Goal: Task Accomplishment & Management: Manage account settings

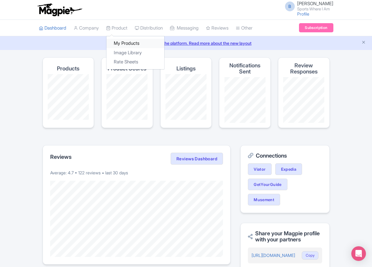
click at [120, 41] on link "My Products" at bounding box center [136, 43] width 58 height 9
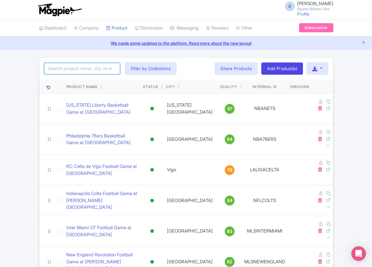
click at [90, 70] on input "search" at bounding box center [82, 69] width 76 height 12
type input "packers"
click button "Search" at bounding box center [0, 0] width 0 height 0
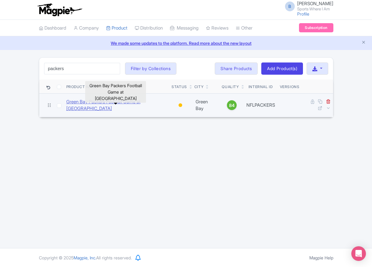
click at [72, 109] on link "Green Bay Packers Football Game at [GEOGRAPHIC_DATA]" at bounding box center [116, 105] width 101 height 14
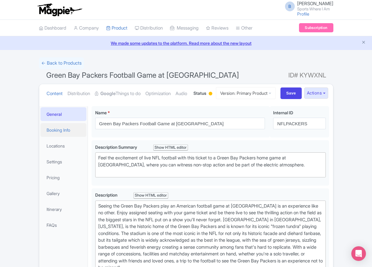
click at [68, 137] on link "Booking Info" at bounding box center [63, 130] width 46 height 14
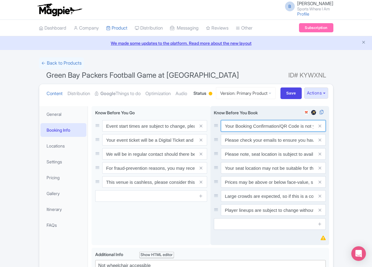
click at [245, 132] on input "Your Booking Confirmation/QR Code is not your entry ticket - your tickets and s…" at bounding box center [273, 126] width 105 height 12
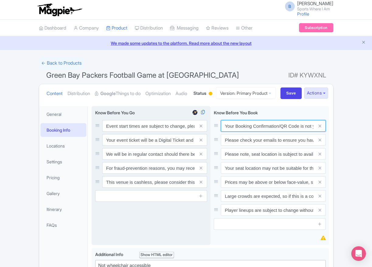
paste input "PDF/QR Code is not your entry ticket - your digital tickets and seating details…"
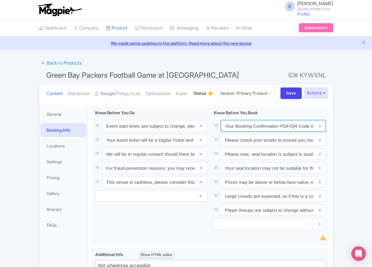
scroll to position [0, 178]
type input "Your Booking Confirmation PDF/QR Code is not your entry ticket - your digital t…"
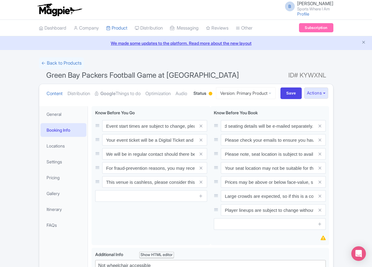
scroll to position [0, 0]
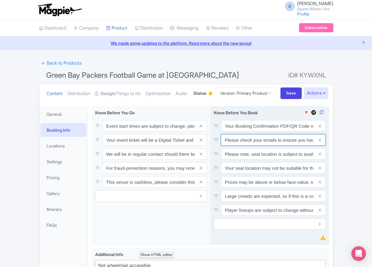
click at [276, 132] on input "Please check your emails to ensure you have accepted your mobile ticket prior t…" at bounding box center [273, 126] width 105 height 12
paste input "Entry tickets will be delivered via a digital ticketing provider selected by th…"
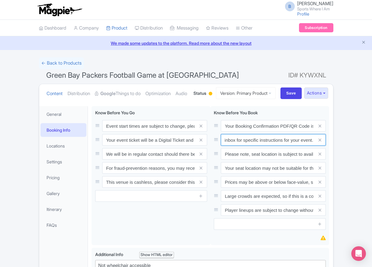
type input "Entry tickets will be delivered via a digital ticketing provider selected by th…"
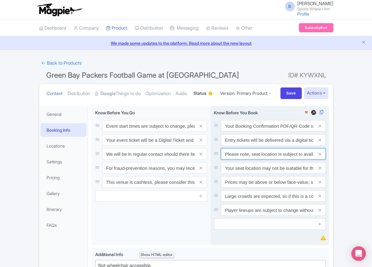
click at [238, 132] on input "Please note, seat location is subject to availability, based on the quantity of…" at bounding box center [273, 126] width 105 height 12
paste input "Ticket prices may be above or below face-value, subject to the popularity of th…"
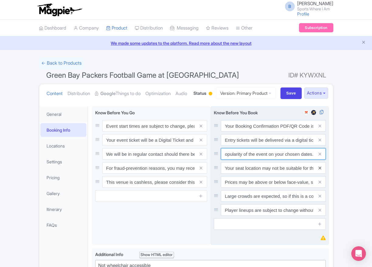
type input "Ticket prices may be above or below face-value, subject to the popularity of th…"
click at [321, 170] on icon at bounding box center [320, 168] width 3 height 5
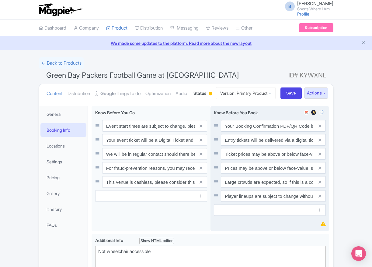
click at [321, 170] on icon at bounding box center [320, 168] width 3 height 5
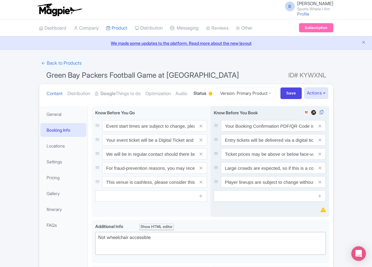
click at [321, 170] on icon at bounding box center [320, 168] width 3 height 5
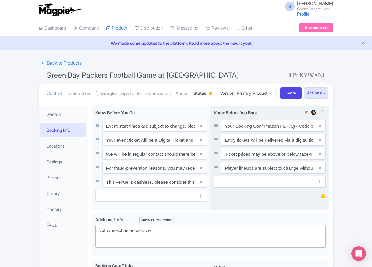
click at [321, 170] on icon at bounding box center [320, 168] width 3 height 5
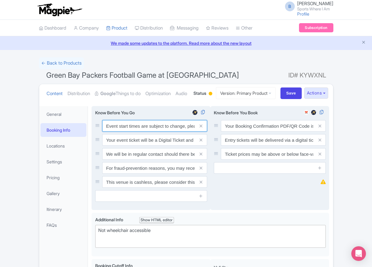
click at [123, 132] on input "Event start times are subject to change, please check these closer to the event…" at bounding box center [154, 126] width 105 height 12
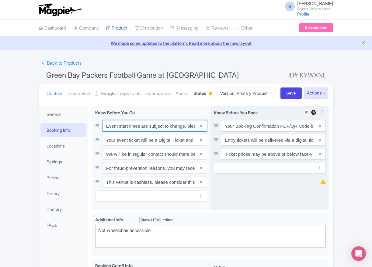
paste input ". We will be in regular contact should there be any updates or changes ahead of…"
type input "Event start times are subject to change. We will be in regular contact should t…"
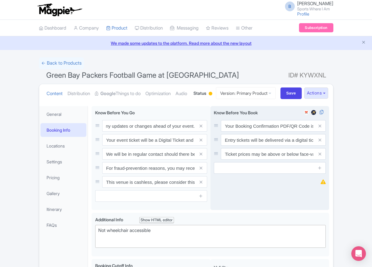
scroll to position [0, 0]
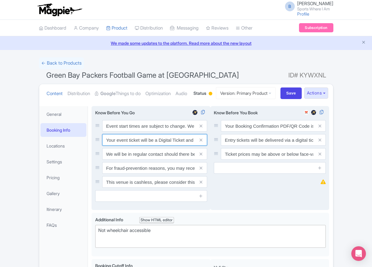
click at [123, 132] on input "Your event ticket will be a Digital Ticket and is separate from your booking co…" at bounding box center [154, 126] width 105 height 12
paste input "ntry"
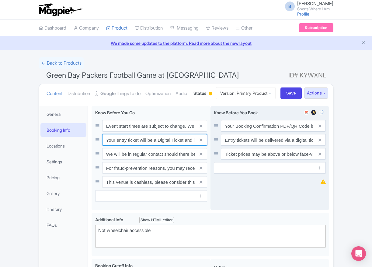
scroll to position [0, 86]
type input "Your entry ticket will be a Digital Ticket and is separate from your booking co…"
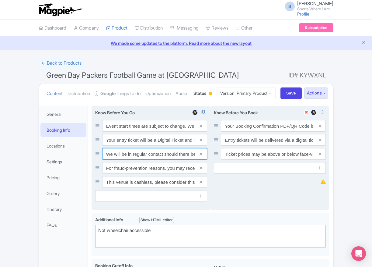
click at [117, 132] on input "We will be in regular contact should there be any updates or changes ahead of y…" at bounding box center [154, 126] width 105 height 12
drag, startPoint x: 117, startPoint y: 179, endPoint x: 121, endPoint y: 179, distance: 4.0
click at [118, 132] on input "We will be in regular contact should there be any updates or changes ahead of y…" at bounding box center [154, 126] width 105 height 12
paste input "For fraud-prevention reasons, most tickets are delivered between 1-3 days prior…"
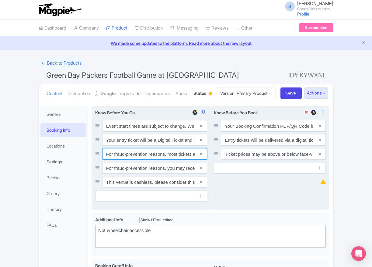
scroll to position [0, 99]
type input "For fraud-prevention reasons, most tickets are delivered between 1-3 days prior…"
click at [202, 170] on icon at bounding box center [201, 168] width 3 height 5
click at [202, 184] on icon at bounding box center [201, 182] width 3 height 5
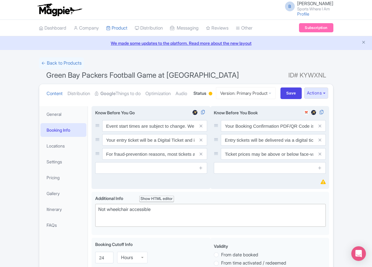
scroll to position [50, 0]
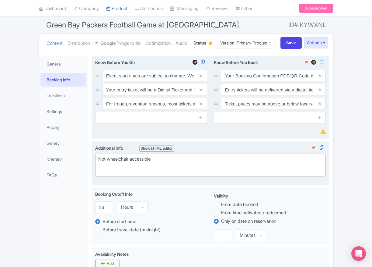
click at [161, 169] on div "Not wheelchair accessible" at bounding box center [210, 163] width 225 height 14
click at [140, 169] on div "Not wheelchair accessible" at bounding box center [210, 163] width 225 height 14
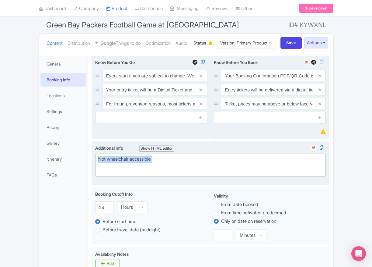
click at [140, 169] on div "Not wheelchair accessible" at bounding box center [210, 163] width 225 height 14
type trix-editor "<div>Not wheelchair accessible<br><br></div>"
paste trix-editor "<div>[GEOGRAPHIC_DATA]: Located in the upper tiers of seating behind the rings …"
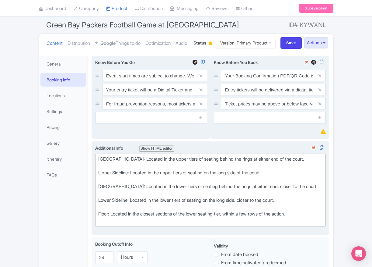
type trix-editor "<div>Upper Baseline: Located in the upper tiers of seating behind the rings at …"
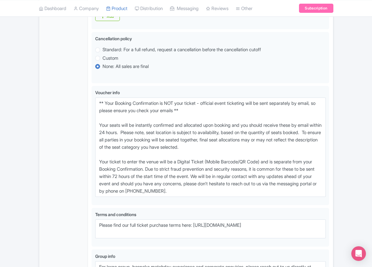
scroll to position [342, 0]
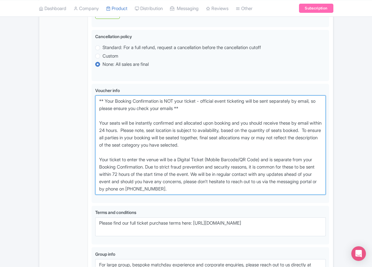
drag, startPoint x: 183, startPoint y: 186, endPoint x: 83, endPoint y: 113, distance: 123.9
click at [83, 113] on div "General Booking Info Locations Settings Pricing Gallery Itinerary FAQs Green Ba…" at bounding box center [186, 35] width 294 height 551
paste textarea "entry ticket - official event ticketing will be sent separately by email, so pl…"
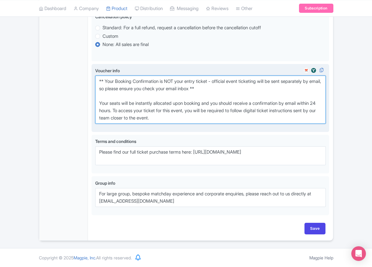
scroll to position [385, 0]
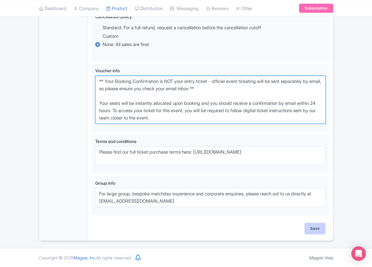
type textarea "** Your Booking Confirmation is NOT your entry ticket - official event ticketin…"
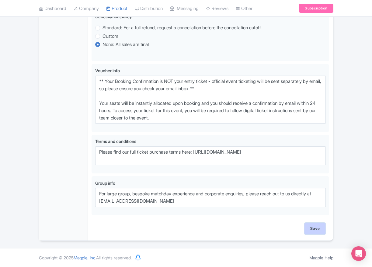
click at [311, 227] on input "Save" at bounding box center [315, 229] width 21 height 12
type input "Saving..."
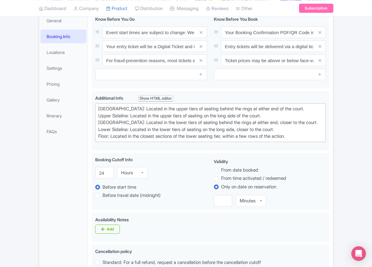
scroll to position [67, 0]
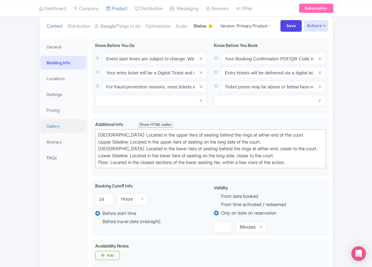
click at [55, 133] on link "Gallery" at bounding box center [63, 126] width 46 height 14
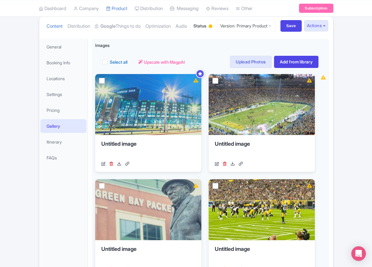
click at [335, 83] on div "Success Product updated successfully ← Back to Products Green Bay Packers Footb…" at bounding box center [186, 271] width 302 height 563
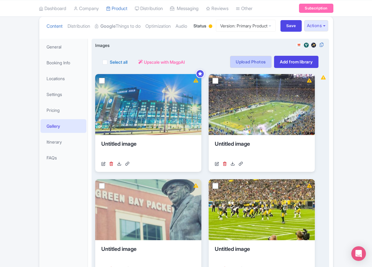
click at [248, 68] on link "Upload Photos" at bounding box center [250, 62] width 41 height 12
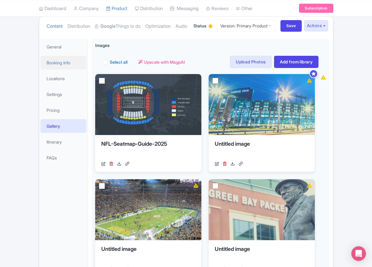
click at [58, 69] on link "Booking Info" at bounding box center [63, 63] width 46 height 14
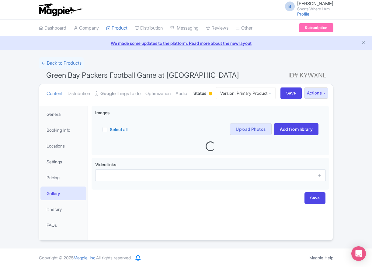
scroll to position [24, 0]
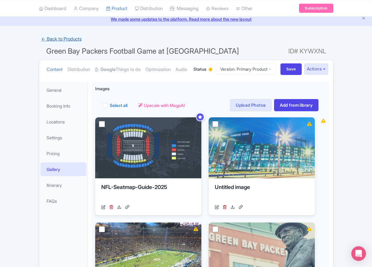
click at [62, 41] on link "← Back to Products" at bounding box center [61, 39] width 45 height 12
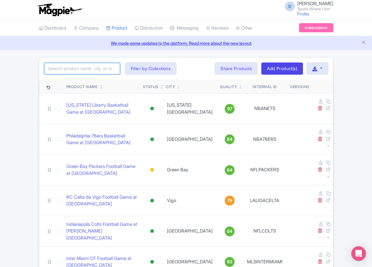
click at [65, 68] on input "search" at bounding box center [82, 69] width 76 height 12
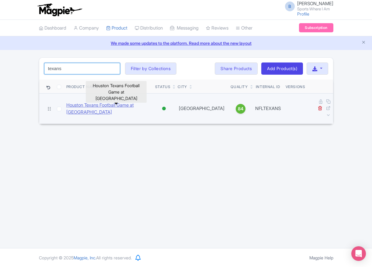
type input "texans"
click at [75, 103] on link "Houston Texans Football Game at [GEOGRAPHIC_DATA]" at bounding box center [108, 109] width 84 height 14
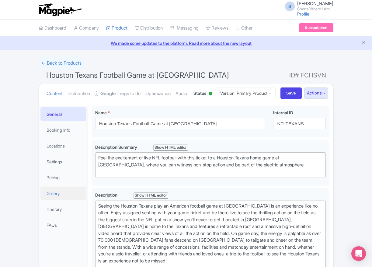
click at [65, 200] on link "Gallery" at bounding box center [63, 193] width 46 height 14
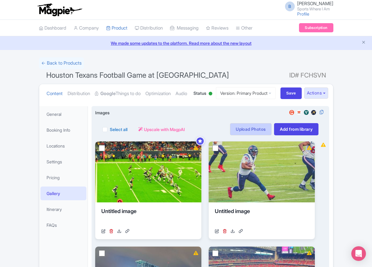
click at [249, 135] on link "Upload Photos" at bounding box center [250, 129] width 41 height 12
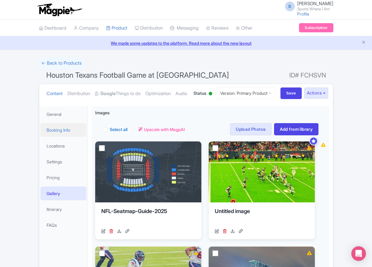
click at [64, 137] on link "Booking Info" at bounding box center [63, 130] width 46 height 14
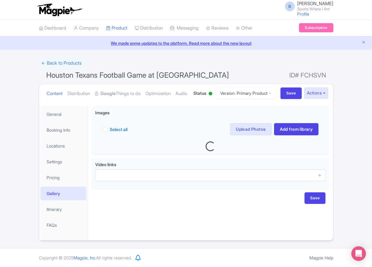
scroll to position [24, 0]
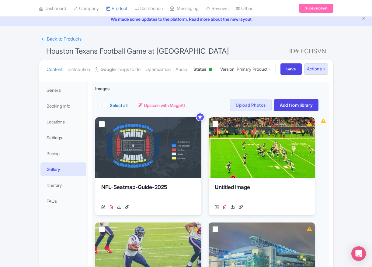
click at [62, 114] on li "Booking Info" at bounding box center [63, 106] width 49 height 16
click at [62, 113] on link "Booking Info" at bounding box center [63, 106] width 46 height 14
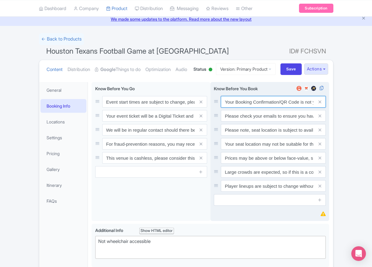
click at [251, 107] on input "Your Booking Confirmation/QR Code is not your entry ticket - your tickets and s…" at bounding box center [273, 102] width 105 height 12
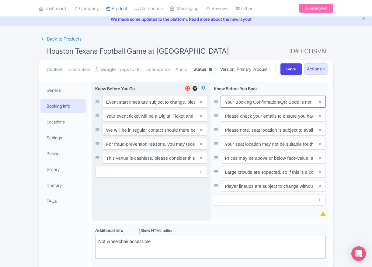
paste input "PDF/QR Code is not your entry ticket - your digital tickets and seating details…"
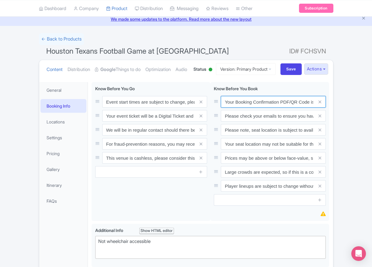
scroll to position [0, 178]
type input "Your Booking Confirmation PDF/QR Code is not your entry ticket - your digital t…"
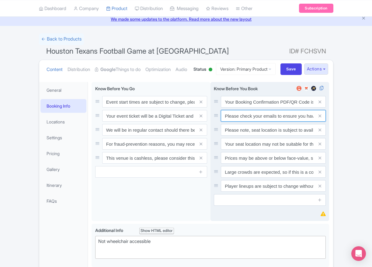
click at [267, 107] on input "Please check your emails to ensure you have accepted your mobile ticket prior t…" at bounding box center [273, 102] width 105 height 12
paste input "Entry tickets will be delivered via a digital ticketing provider selected by th…"
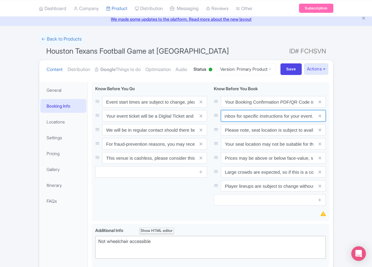
type input "Entry tickets will be delivered via a digital ticketing provider selected by th…"
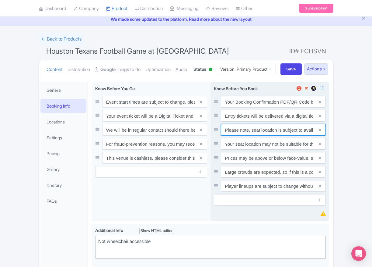
click at [287, 107] on input "Please note, seat location is subject to availability, based on the quantity of…" at bounding box center [273, 102] width 105 height 12
paste input "Ticket prices may be above or below face-value, subject to the popularity of th…"
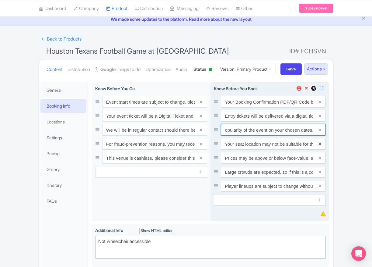
type input "Ticket prices may be above or below face-value, subject to the popularity of th…"
click at [320, 146] on icon at bounding box center [320, 144] width 3 height 5
click at [320, 160] on icon at bounding box center [320, 158] width 3 height 5
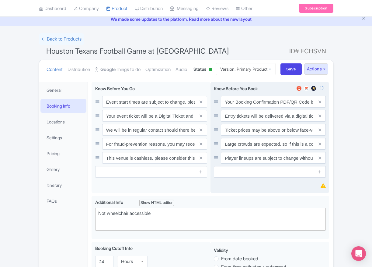
click at [320, 146] on icon at bounding box center [320, 144] width 3 height 5
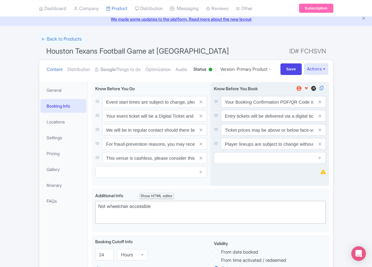
click at [320, 146] on icon at bounding box center [320, 144] width 3 height 5
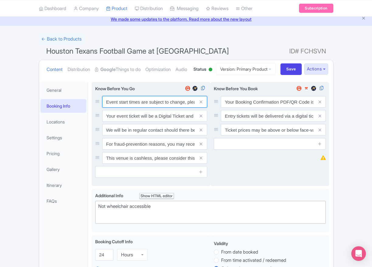
click at [150, 107] on input "Event start times are subject to change, please check these closer to the event…" at bounding box center [154, 102] width 105 height 12
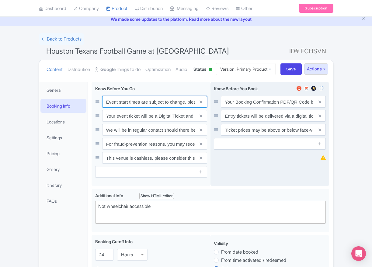
paste input ". We will be in regular contact should there be any updates or changes ahead of…"
type input "Event start times are subject to change. We will be in regular contact should t…"
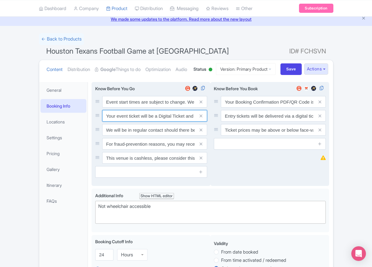
click at [124, 107] on input "Your event ticket will be a Digital Ticket and is separate from your booking co…" at bounding box center [154, 102] width 105 height 12
paste input "ntry"
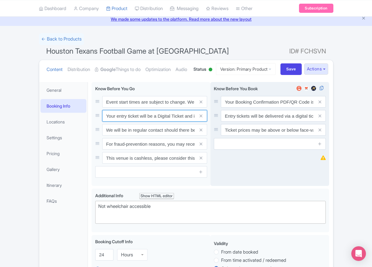
scroll to position [0, 86]
type input "Your entry ticket will be a Digital Ticket and is separate from your booking co…"
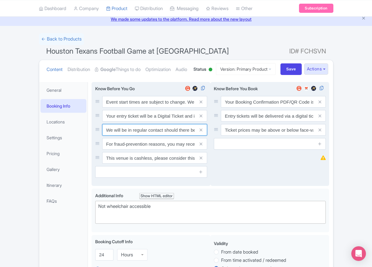
click at [126, 107] on input "We will be in regular contact should there be any updates or changes ahead of y…" at bounding box center [154, 102] width 105 height 12
paste input "For fraud-prevention reasons, most tickets are delivered between 1-3 days prior…"
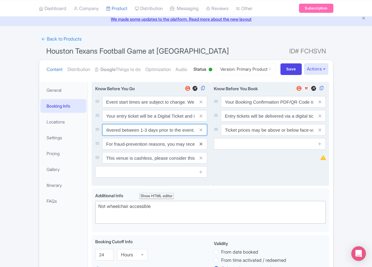
type input "For fraud-prevention reasons, most tickets are delivered between 1-3 days prior…"
click at [202, 146] on icon at bounding box center [201, 144] width 3 height 5
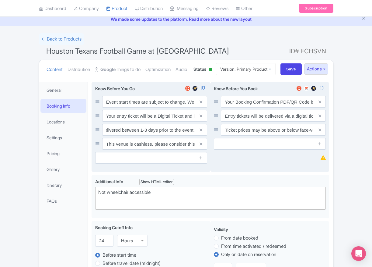
scroll to position [0, 0]
click at [202, 146] on icon at bounding box center [201, 144] width 3 height 5
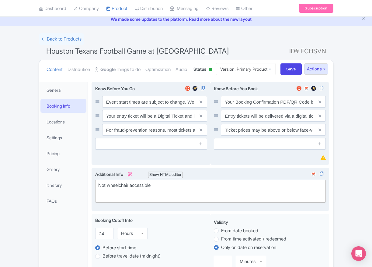
click at [123, 195] on div "Not wheelchair accessible" at bounding box center [210, 189] width 225 height 14
paste trix-editor "Upper Baseline: Located in the upper tiers of seating behind the rings at eithe…"
type trix-editor "<div>Upper Baseline: Located in the upper tiers of seating behind the rings at …"
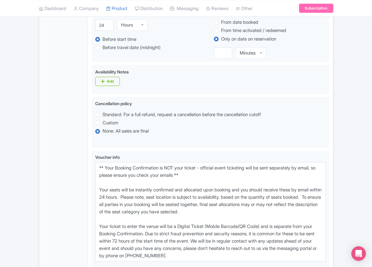
scroll to position [330, 0]
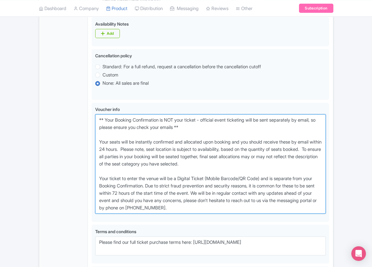
drag, startPoint x: 219, startPoint y: 233, endPoint x: 83, endPoint y: 138, distance: 165.8
click at [83, 138] on div "General Booking Info Locations Settings Pricing Gallery Itinerary FAQs Event st…" at bounding box center [186, 51] width 294 height 558
paste textarea "entry ticket - official event ticketing will be sent separately by email, so pl…"
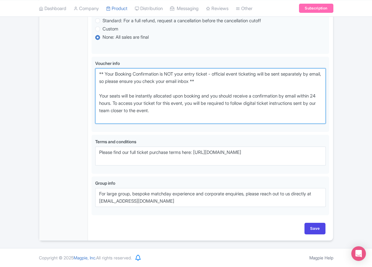
scroll to position [399, 0]
type textarea "** Your Booking Confirmation is NOT your entry ticket - official event ticketin…"
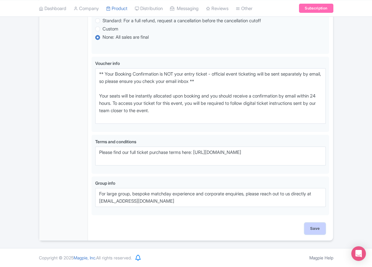
click at [322, 226] on input "Save" at bounding box center [315, 229] width 21 height 12
type input "Saving..."
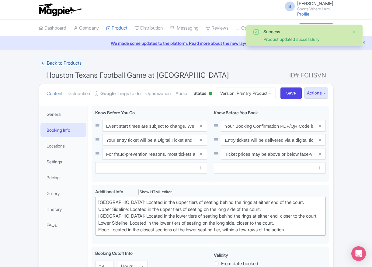
click at [62, 62] on link "← Back to Products" at bounding box center [61, 63] width 45 height 12
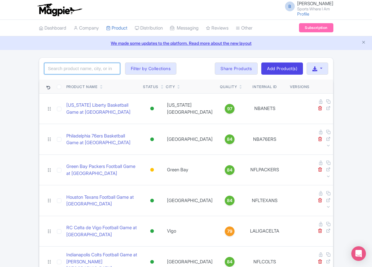
click at [83, 68] on input "search" at bounding box center [82, 69] width 76 height 12
type input "chiefs"
click button "Search" at bounding box center [0, 0] width 0 height 0
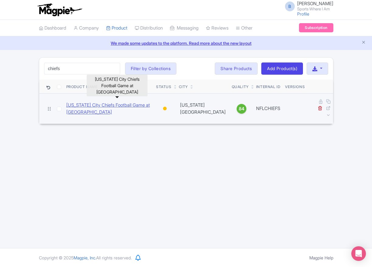
click at [99, 102] on link "[US_STATE] City Chiefs Football Game at [GEOGRAPHIC_DATA]" at bounding box center [108, 109] width 85 height 14
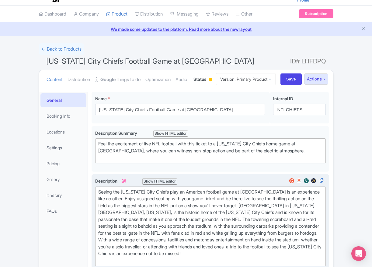
scroll to position [111, 0]
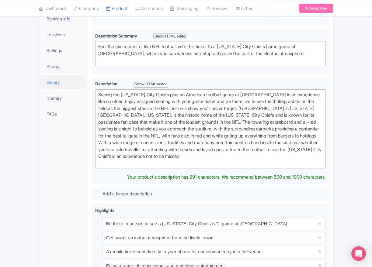
click at [61, 89] on link "Gallery" at bounding box center [63, 82] width 46 height 14
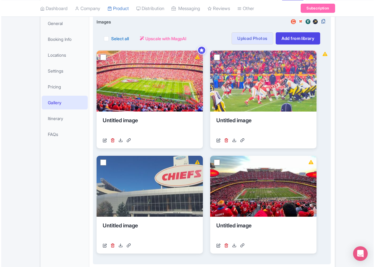
scroll to position [71, 0]
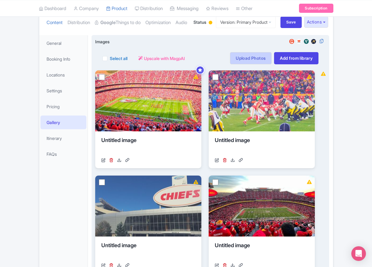
click at [253, 64] on link "Upload Photos" at bounding box center [250, 58] width 41 height 12
click at [303, 64] on link "Add from library" at bounding box center [296, 58] width 45 height 12
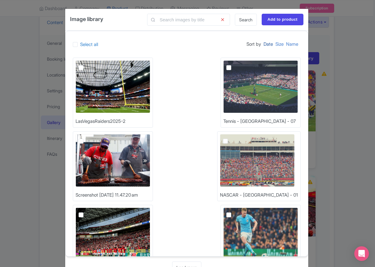
click at [264, 41] on link "Date" at bounding box center [267, 44] width 9 height 12
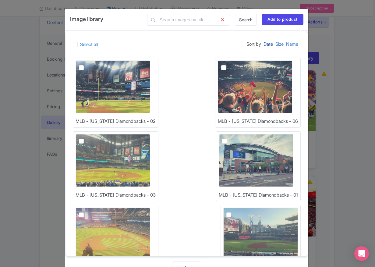
click at [263, 44] on link "Date" at bounding box center [267, 44] width 9 height 12
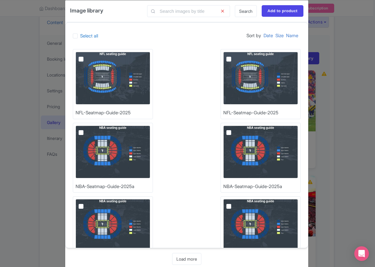
scroll to position [0, 0]
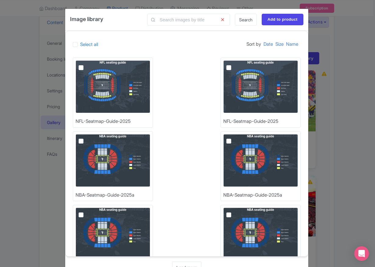
click at [104, 109] on img at bounding box center [113, 86] width 75 height 53
click at [90, 64] on input "checkbox" at bounding box center [88, 62] width 4 height 4
checkbox input "true"
click at [292, 19] on input "Add to product" at bounding box center [283, 20] width 42 height 12
type input "Adding..."
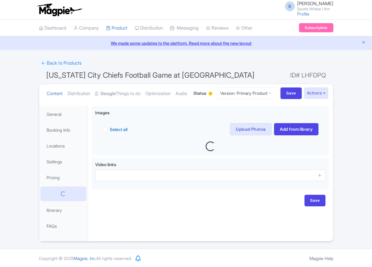
scroll to position [24, 0]
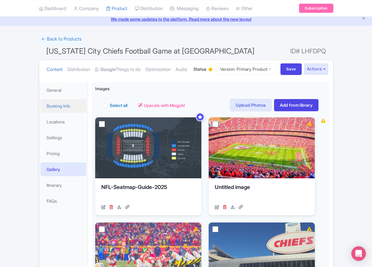
click at [55, 113] on link "Booking Info" at bounding box center [63, 106] width 46 height 14
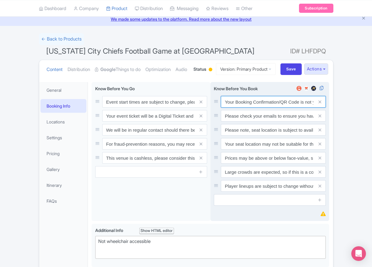
click at [285, 107] on input "Your Booking Confirmation/QR Code is not your entry ticket - your tickets and s…" at bounding box center [273, 102] width 105 height 12
paste input "PDF/QR Code is not your entry ticket - your digital tickets and seating details…"
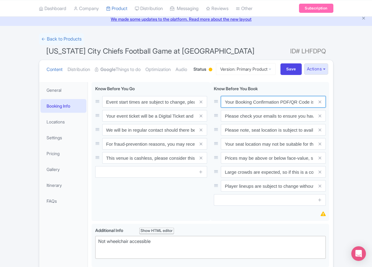
scroll to position [0, 178]
type input "Your Booking Confirmation PDF/QR Code is not your entry ticket - your digital t…"
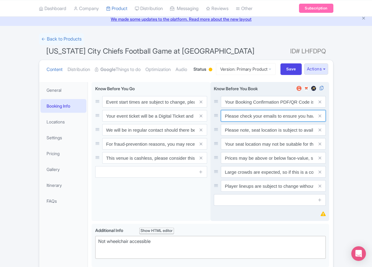
click at [276, 107] on input "Please check your emails to ensure you have accepted your mobile ticket prior t…" at bounding box center [273, 102] width 105 height 12
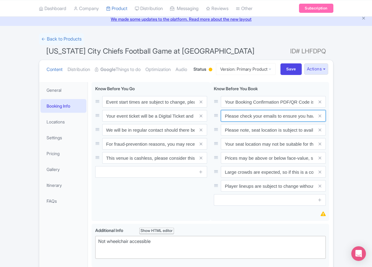
paste input "Entry tickets will be delivered via a digital ticketing provider selected by th…"
type input "Entry tickets will be delivered via a digital ticketing provider selected by th…"
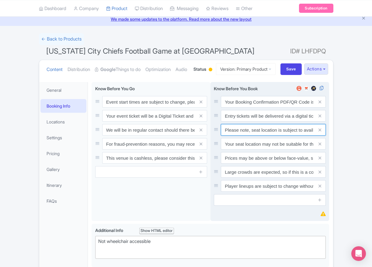
click at [253, 107] on input "Please note, seat location is subject to availability, based on the quantity of…" at bounding box center [273, 102] width 105 height 12
paste input "Ticket prices may be above or below face-value, subject to the popularity of th…"
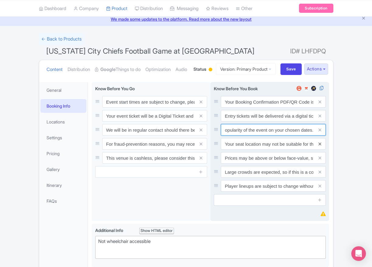
type input "Ticket prices may be above or below face-value, subject to the popularity of th…"
click at [319, 146] on icon at bounding box center [320, 144] width 3 height 5
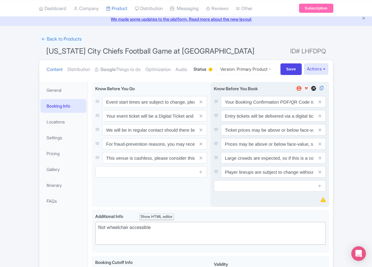
click at [319, 146] on icon at bounding box center [320, 144] width 3 height 5
click at [319, 160] on icon at bounding box center [320, 158] width 3 height 5
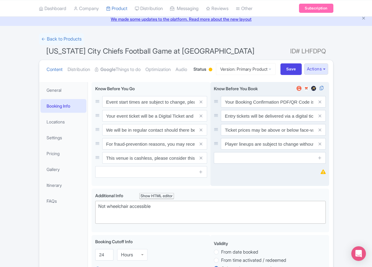
click at [319, 146] on icon at bounding box center [320, 144] width 3 height 5
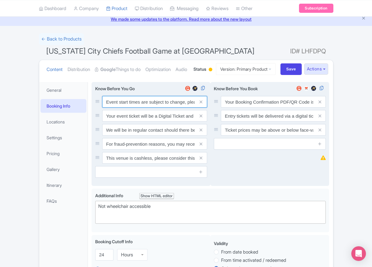
click at [132, 107] on input "Event start times are subject to change, please check these closer to the event…" at bounding box center [154, 102] width 105 height 12
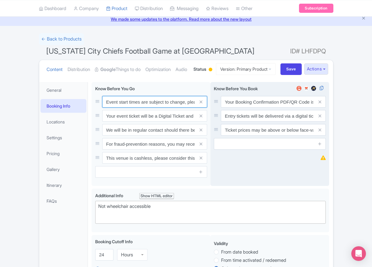
paste input ". We will be in regular contact should there be any updates or changes ahead of…"
type input "Event start times are subject to change. We will be in regular contact should t…"
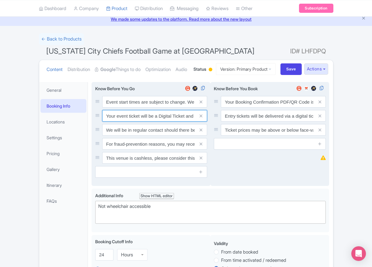
click at [121, 107] on input "Your event ticket will be a Digital Ticket and is separate from your booking co…" at bounding box center [154, 102] width 105 height 12
paste input "ntry"
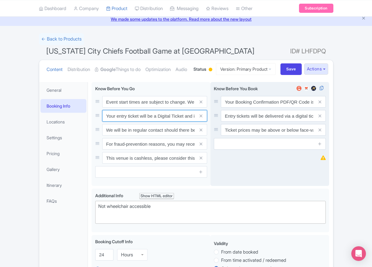
scroll to position [0, 86]
type input "Your entry ticket will be a Digital Ticket and is separate from your booking co…"
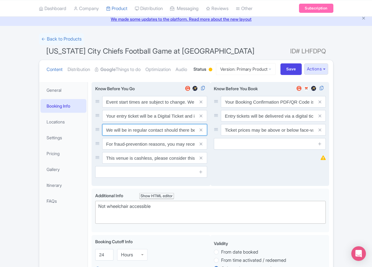
click at [131, 107] on input "We will be in regular contact should there be any updates or changes ahead of y…" at bounding box center [154, 102] width 105 height 12
paste input "For fraud-prevention reasons, most tickets are delivered between 1-3 days prior…"
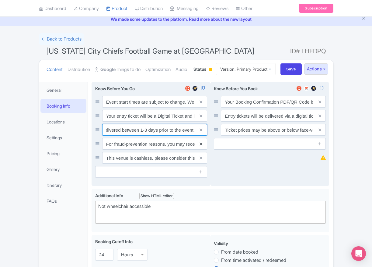
type input "For fraud-prevention reasons, most tickets are delivered between 1-3 days prior…"
click at [200, 146] on icon at bounding box center [201, 144] width 3 height 5
click at [200, 160] on icon at bounding box center [201, 158] width 3 height 5
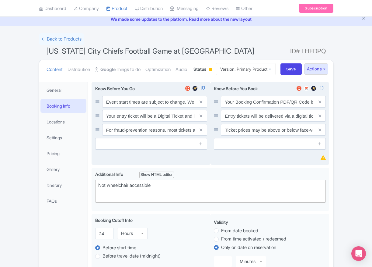
scroll to position [34, 0]
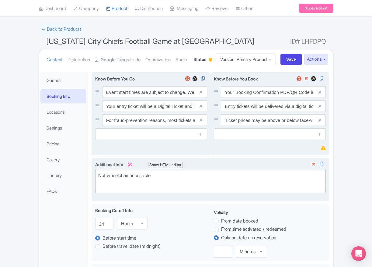
click at [121, 186] on div "Not wheelchair accessible" at bounding box center [210, 179] width 225 height 14
paste trix-editor "Upper Baseline: Located in the upper tiers of seating behind the rings at eithe…"
type trix-editor "<div>Upper Baseline: Located in the upper tiers of seating behind the rings at …"
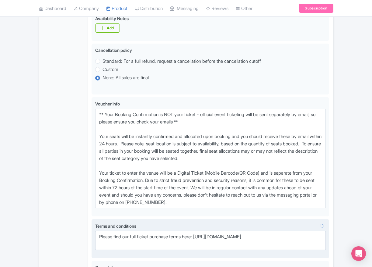
scroll to position [385, 0]
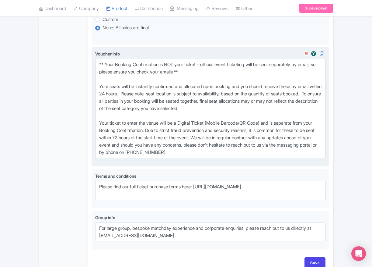
click at [187, 163] on div "Voucher info ** Your Booking Confirmation is NOT your ticket - official event t…" at bounding box center [210, 107] width 231 height 112
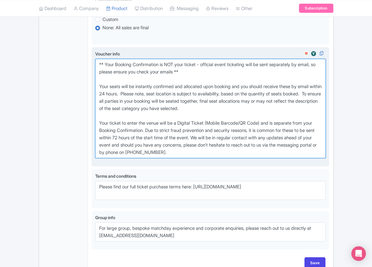
click at [201, 158] on textarea "** Your Booking Confirmation is NOT your ticket - official event ticketing will…" at bounding box center [210, 108] width 231 height 99
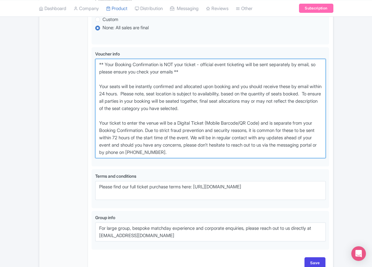
drag, startPoint x: 228, startPoint y: 179, endPoint x: 28, endPoint y: 84, distance: 221.7
paste textarea "entry ticket - official event ticketing will be sent separately by email, so pl…"
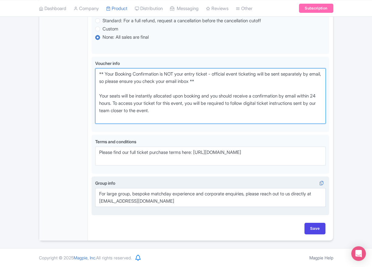
scroll to position [399, 0]
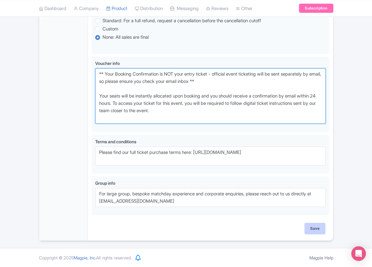
type textarea "** Your Booking Confirmation is NOT your entry ticket - official event ticketin…"
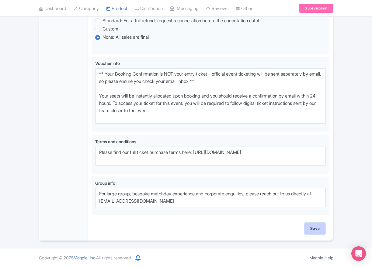
click at [306, 229] on input "Save" at bounding box center [315, 229] width 21 height 12
type input "Saving..."
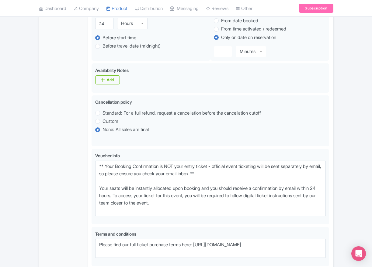
scroll to position [36, 0]
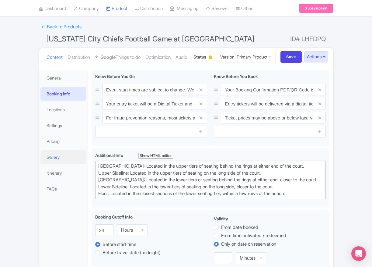
click at [66, 164] on link "Gallery" at bounding box center [63, 157] width 46 height 14
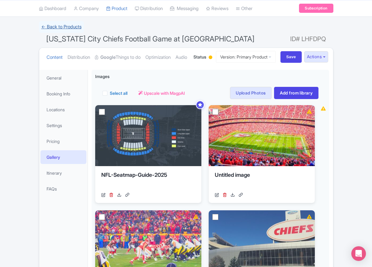
click at [50, 25] on link "← Back to Products" at bounding box center [61, 27] width 45 height 12
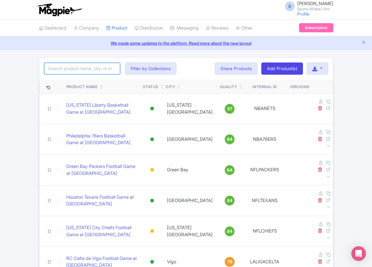
click at [70, 68] on input "search" at bounding box center [82, 69] width 76 height 12
type input "vikings"
click button "Search" at bounding box center [0, 0] width 0 height 0
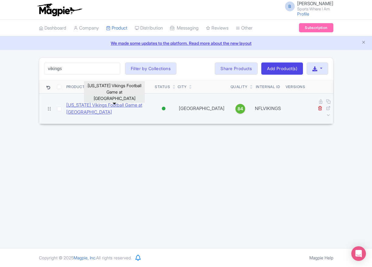
click at [93, 102] on link "[US_STATE] Vikings Football Game at [GEOGRAPHIC_DATA]" at bounding box center [108, 109] width 84 height 14
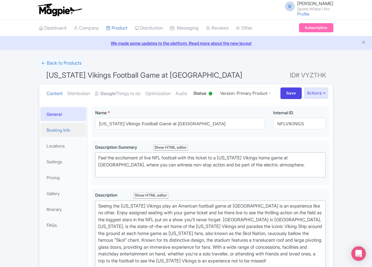
click at [58, 137] on link "Booking Info" at bounding box center [63, 130] width 46 height 14
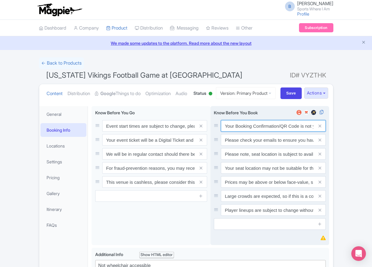
click at [269, 132] on input "Your Booking Confirmation/QR Code is not your entry ticket - your tickets and s…" at bounding box center [273, 126] width 105 height 12
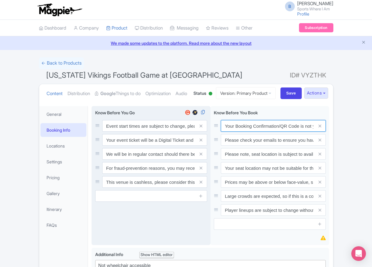
paste input "PDF/QR Code is not your entry ticket - your digital tickets and seating details…"
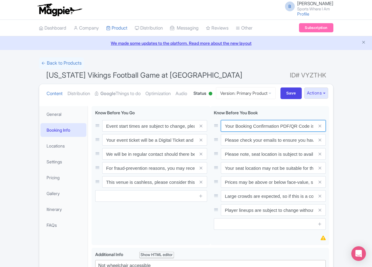
scroll to position [0, 178]
type input "Your Booking Confirmation PDF/QR Code is not your entry ticket - your digital t…"
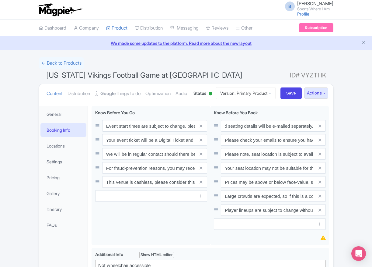
scroll to position [0, 0]
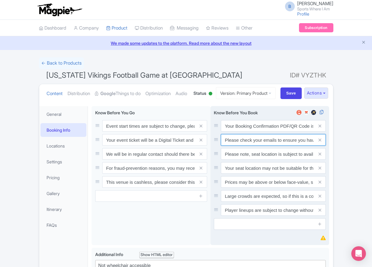
click at [245, 132] on input "Please check your emails to ensure you have accepted your mobile ticket prior t…" at bounding box center [273, 126] width 105 height 12
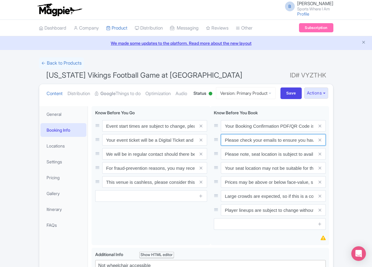
paste input "Entry tickets will be delivered via a digital ticketing provider selected by th…"
type input "Entry tickets will be delivered via a digital ticketing provider selected by th…"
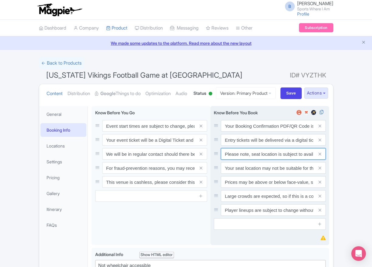
click at [256, 132] on input "Please note, seat location is subject to availability, based on the quantity of…" at bounding box center [273, 126] width 105 height 12
paste input "Ticket prices may be above or below face-value, subject to the popularity of th…"
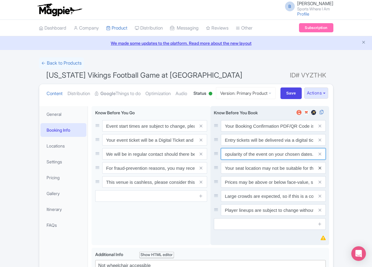
type input "Ticket prices may be above or below face-value, subject to the popularity of th…"
click at [320, 170] on icon at bounding box center [320, 168] width 3 height 5
click at [320, 184] on icon at bounding box center [320, 182] width 3 height 5
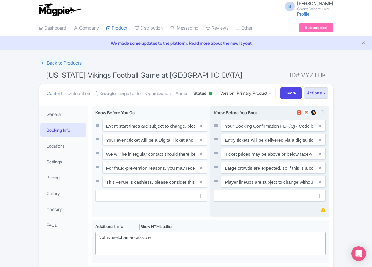
click at [320, 170] on icon at bounding box center [320, 168] width 3 height 5
click at [320, 184] on icon at bounding box center [320, 182] width 3 height 5
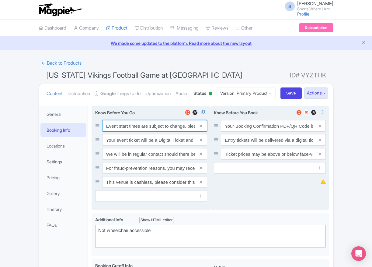
click at [149, 132] on input "Event start times are subject to change, please check these closer to the event…" at bounding box center [154, 126] width 105 height 12
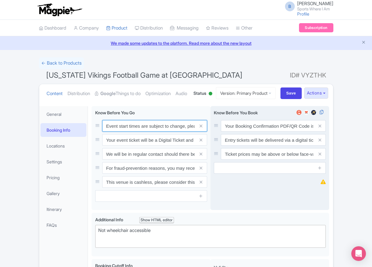
paste input ". We will be in regular contact should there be any updates or changes ahead of…"
type input "Event start times are subject to change. We will be in regular contact should t…"
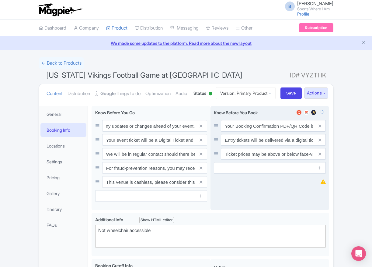
scroll to position [0, 0]
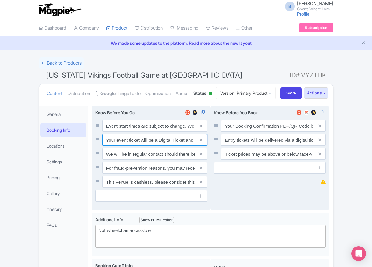
click at [130, 132] on input "Your event ticket will be a Digital Ticket and is separate from your booking co…" at bounding box center [154, 126] width 105 height 12
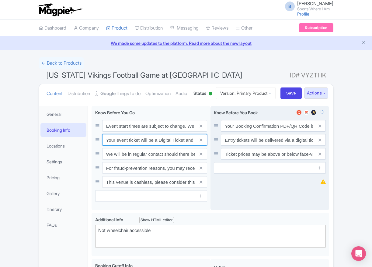
paste input "ntry"
type input "Your entry ticket will be a Digital Ticket and is separate from your booking co…"
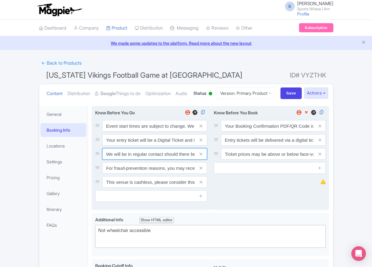
click at [143, 132] on input "We will be in regular contact should there be any updates or changes ahead of y…" at bounding box center [154, 126] width 105 height 12
paste input "For fraud-prevention reasons, most tickets are delivered between 1-3 days prior…"
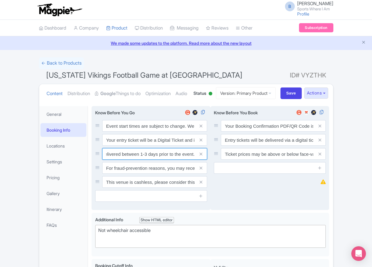
type input "For fraud-prevention reasons, most tickets are delivered between 1-3 days prior…"
click at [203, 174] on span at bounding box center [201, 168] width 12 height 12
click at [202, 174] on span at bounding box center [201, 168] width 12 height 12
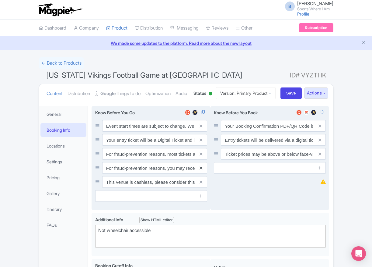
click at [202, 170] on icon at bounding box center [201, 168] width 3 height 5
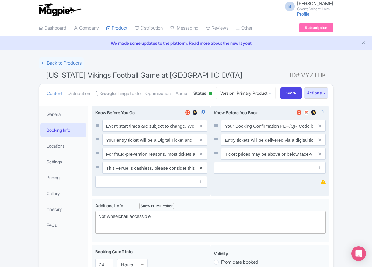
click at [202, 170] on icon at bounding box center [201, 168] width 3 height 5
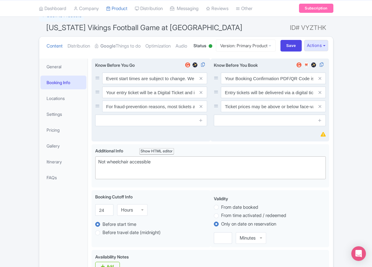
scroll to position [48, 0]
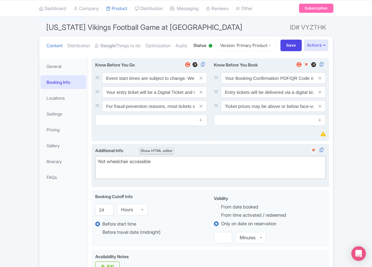
click at [110, 172] on div "Not wheelchair accessible" at bounding box center [210, 165] width 225 height 14
paste trix-editor "Upper Baseline: Located in the upper tiers of seating behind the rings at eithe…"
type trix-editor "<div>Upper Baseline: Located in the upper tiers of seating behind the rings at …"
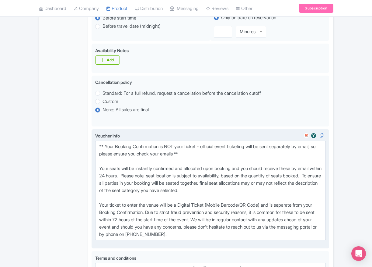
scroll to position [404, 0]
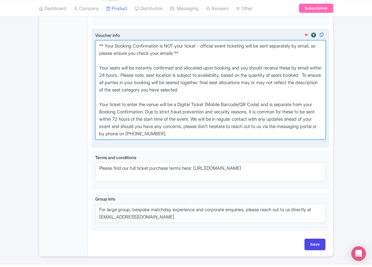
drag, startPoint x: 204, startPoint y: 157, endPoint x: 219, endPoint y: 157, distance: 14.9
click at [204, 139] on textarea "** Your Booking Confirmation is NOT your ticket - official event ticketing will…" at bounding box center [210, 89] width 231 height 99
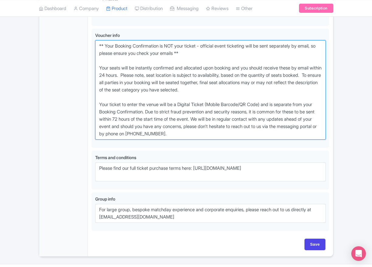
drag, startPoint x: 233, startPoint y: 159, endPoint x: 28, endPoint y: 57, distance: 228.9
paste textarea "entry ticket - official event ticketing will be sent separately by email, so pl…"
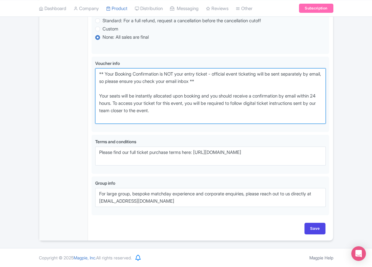
scroll to position [399, 0]
type textarea "** Your Booking Confirmation is NOT your entry ticket - official event ticketin…"
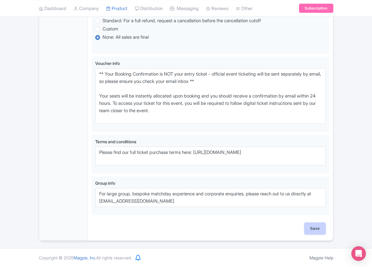
click at [315, 233] on input "Save" at bounding box center [315, 229] width 21 height 12
type input "Saving..."
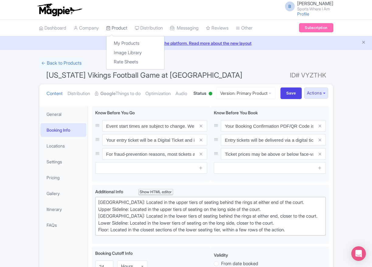
click at [114, 29] on link "Product" at bounding box center [116, 28] width 21 height 17
click at [122, 40] on link "My Products" at bounding box center [136, 43] width 58 height 9
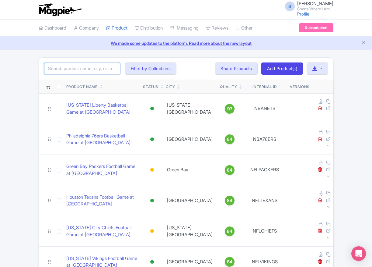
click at [75, 71] on input "search" at bounding box center [82, 69] width 76 height 12
type input "saints"
click button "Search" at bounding box center [0, 0] width 0 height 0
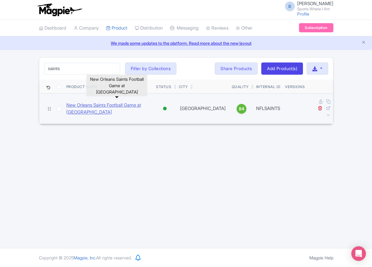
click at [87, 106] on link "New Orleans Saints Football Game at [GEOGRAPHIC_DATA]" at bounding box center [108, 109] width 85 height 14
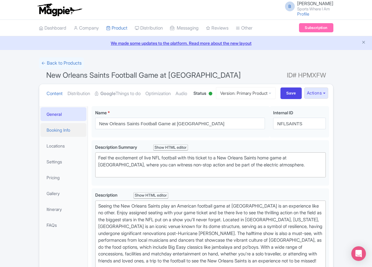
click at [56, 137] on link "Booking Info" at bounding box center [63, 130] width 46 height 14
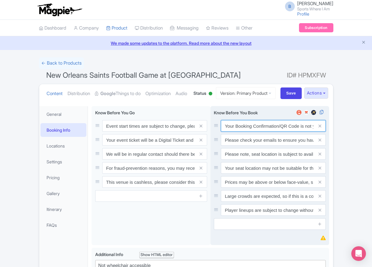
click at [241, 132] on input "Your Booking Confirmation/QR Code is not your entry ticket - your tickets and s…" at bounding box center [273, 126] width 105 height 12
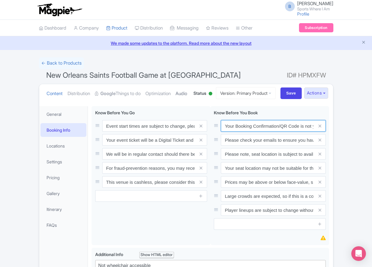
paste input "PDF/QR Code is not your entry ticket - your digital tickets and seating details…"
type input "Your Booking Confirmation PDF/QR Code is not your entry ticket - your digital t…"
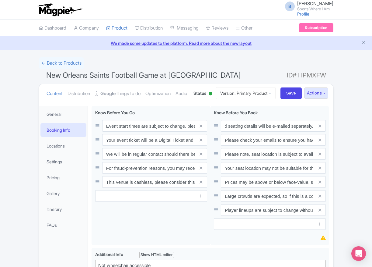
scroll to position [0, 0]
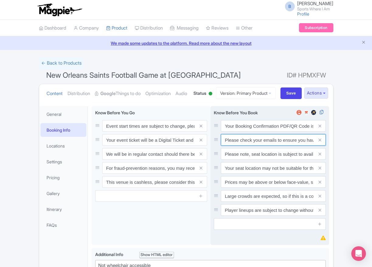
click at [271, 132] on input "Please check your emails to ensure you have accepted your mobile ticket prior t…" at bounding box center [273, 126] width 105 height 12
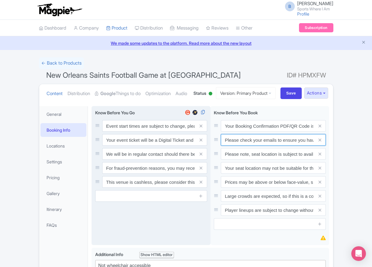
paste input "Entry tickets will be delivered via a digital ticketing provider selected by th…"
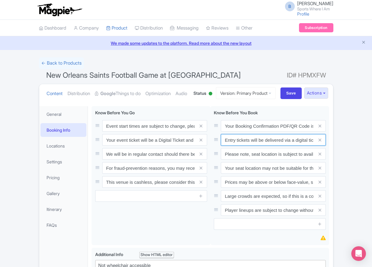
scroll to position [0, 228]
type input "Entry tickets will be delivered via a digital ticketing provider selected by th…"
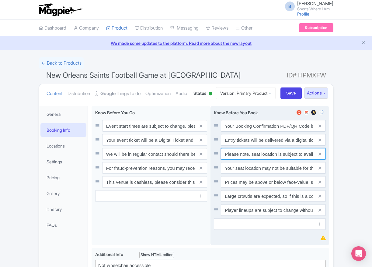
click at [255, 132] on input "Please note, seat location is subject to availability, based on the quantity of…" at bounding box center [273, 126] width 105 height 12
paste input "Ticket prices may be above or below face-value, subject to the popularity of th…"
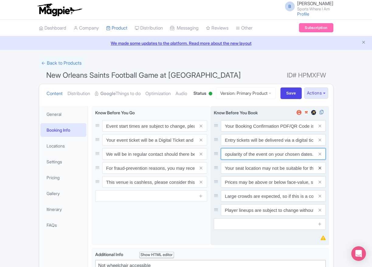
type input "Ticket prices may be above or below face-value, subject to the popularity of th…"
click at [319, 170] on icon at bounding box center [320, 168] width 3 height 5
click at [319, 184] on icon at bounding box center [320, 182] width 3 height 5
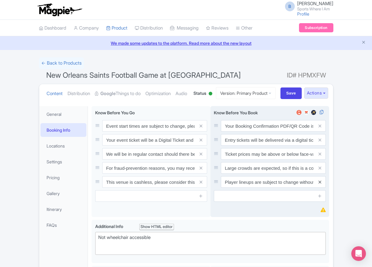
click at [320, 170] on icon at bounding box center [320, 168] width 3 height 5
click at [320, 184] on icon at bounding box center [320, 182] width 3 height 5
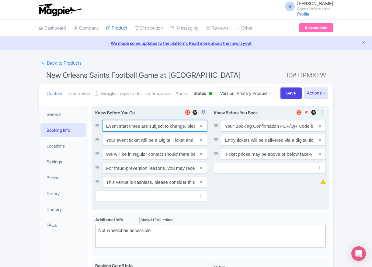
click at [134, 132] on input "Event start times are subject to change, please check these closer to the event…" at bounding box center [154, 126] width 105 height 12
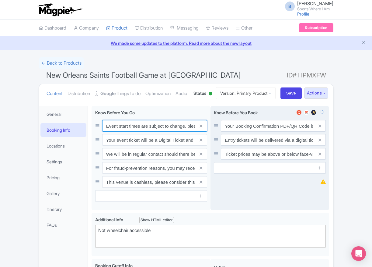
paste input ". We will be in regular contact should there be any updates or changes ahead of…"
type input "Event start times are subject to change. We will be in regular contact should t…"
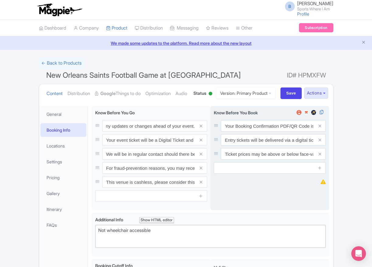
scroll to position [0, 0]
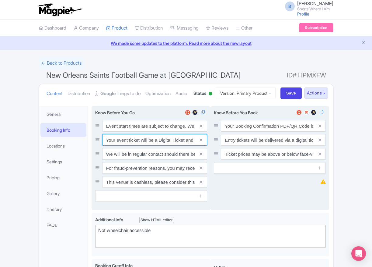
click at [123, 132] on input "Your event ticket will be a Digital Ticket and is separate from your booking co…" at bounding box center [154, 126] width 105 height 12
click at [124, 132] on input "Your event ticket will be a Digital Ticket and is separate from your booking co…" at bounding box center [154, 126] width 105 height 12
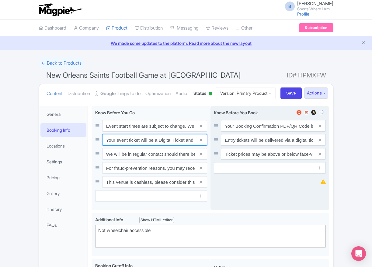
paste input "ntry"
type input "Your entry ticket will be a Digital Ticket and is separate from your booking co…"
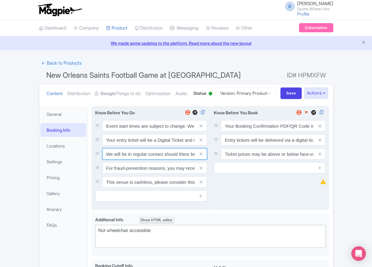
click at [150, 132] on input "We will be in regular contact should there be any updates or changes ahead of y…" at bounding box center [154, 126] width 105 height 12
paste input "For fraud-prevention reasons, most tickets are delivered between 1-3 days prior…"
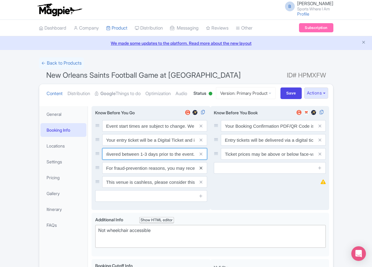
type input "For fraud-prevention reasons, most tickets are delivered between 1-3 days prior…"
click at [202, 170] on icon at bounding box center [201, 168] width 3 height 5
click at [202, 184] on icon at bounding box center [201, 182] width 3 height 5
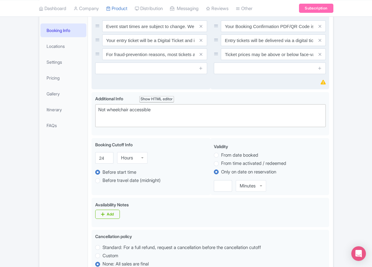
scroll to position [100, 0]
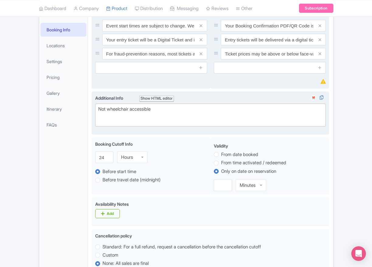
click at [124, 119] on div "Not wheelchair accessible" at bounding box center [210, 113] width 225 height 14
paste trix-editor "Upper Baseline: Located in the upper tiers of seating behind the rings at eithe…"
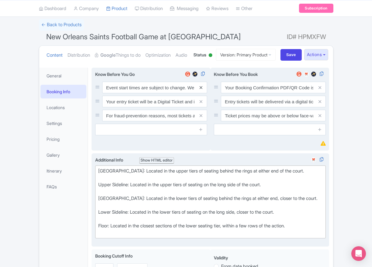
scroll to position [0, 0]
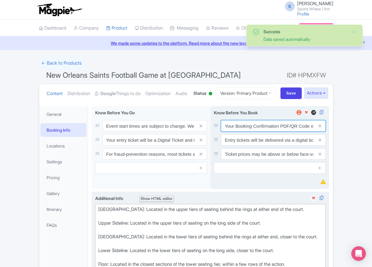
click at [275, 132] on input "Your Booking Confirmation PDF/QR Code is not your entry ticket - your digital t…" at bounding box center [273, 126] width 105 height 12
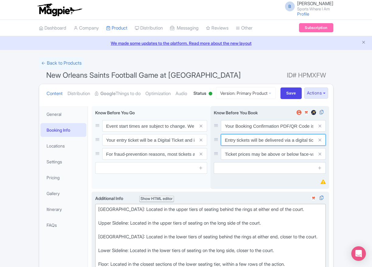
click at [273, 132] on input "Entry tickets will be delivered via a digital ticketing provider selected by th…" at bounding box center [273, 126] width 105 height 12
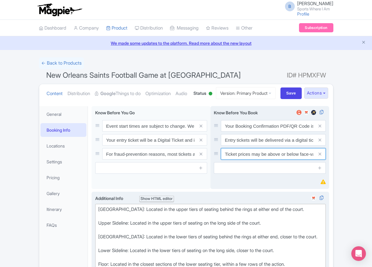
click at [248, 132] on input "Ticket prices may be above or below face-value, subject to the popularity of th…" at bounding box center [273, 126] width 105 height 12
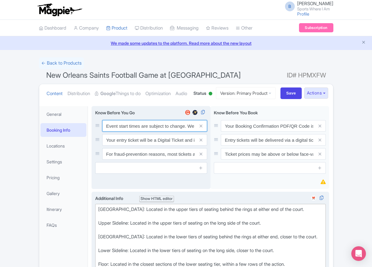
click at [145, 132] on input "Event start times are subject to change. We will be in regular contact should t…" at bounding box center [154, 126] width 105 height 12
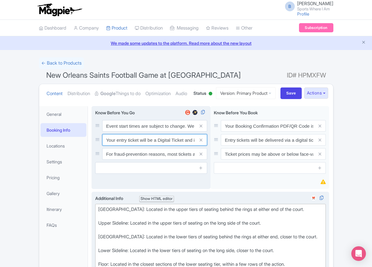
click at [128, 132] on input "Your entry ticket will be a Digital Ticket and is separate from your booking co…" at bounding box center [154, 126] width 105 height 12
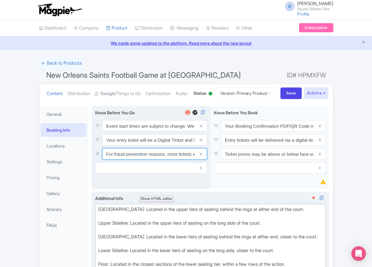
click at [134, 132] on input "For fraud-prevention reasons, most tickets are delivered between 1-3 days prior…" at bounding box center [154, 126] width 105 height 12
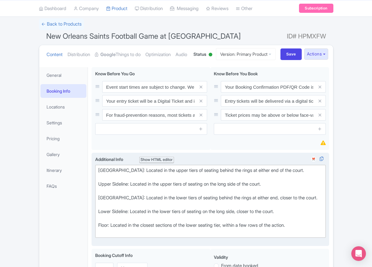
scroll to position [107, 0]
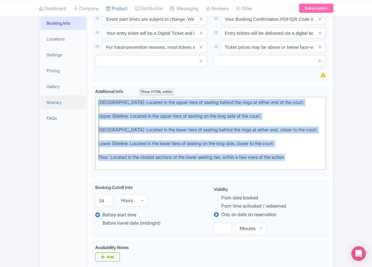
drag, startPoint x: 307, startPoint y: 181, endPoint x: 78, endPoint y: 121, distance: 237.3
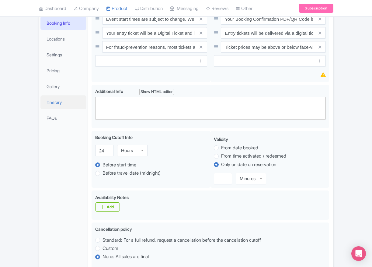
paste trix-editor "<div>Short Side Upper: Located in the outer ring of seating in the higher tiers…"
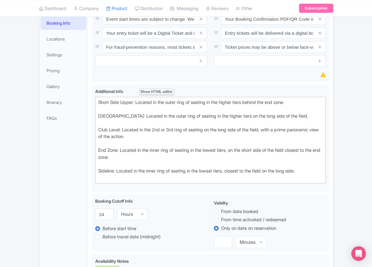
type trix-editor "<div>Short Side Upper: Located in the outer ring of seating in the higher tiers…"
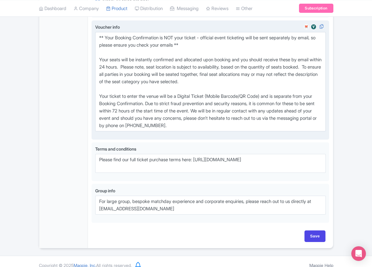
scroll to position [419, 0]
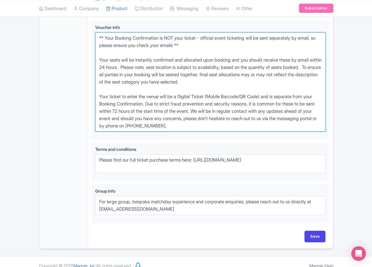
drag, startPoint x: 220, startPoint y: 148, endPoint x: 79, endPoint y: 60, distance: 165.5
paste textarea "entry ticket - official event ticketing will be sent separately by email, so pl…"
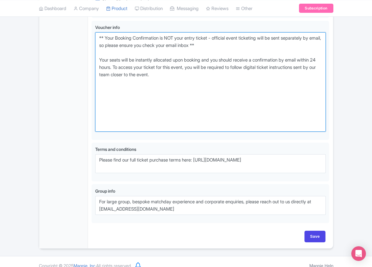
scroll to position [406, 0]
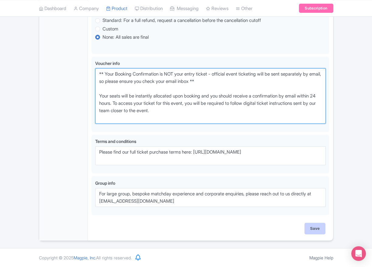
type textarea "** Your Booking Confirmation is NOT your entry ticket - official event ticketin…"
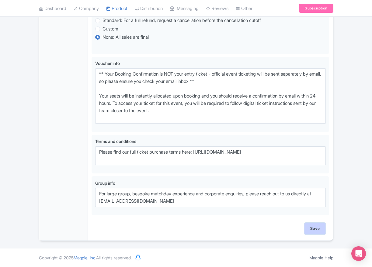
click at [311, 231] on input "Save" at bounding box center [315, 229] width 21 height 12
type input "Saving..."
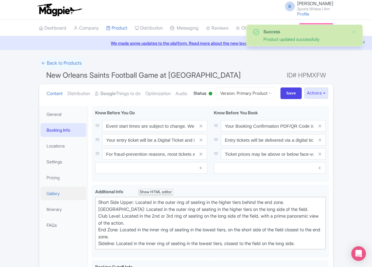
click at [63, 200] on link "Gallery" at bounding box center [63, 193] width 46 height 14
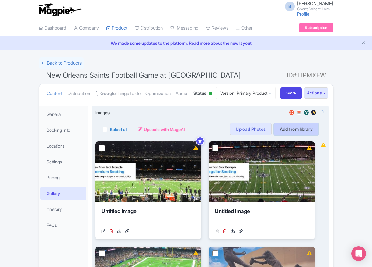
click at [290, 135] on link "Add from library" at bounding box center [296, 129] width 45 height 12
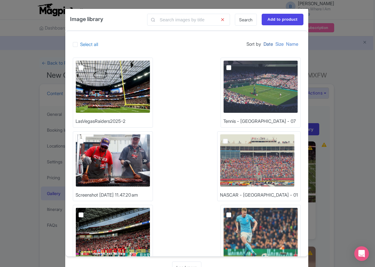
click at [267, 44] on link "Date" at bounding box center [267, 44] width 9 height 12
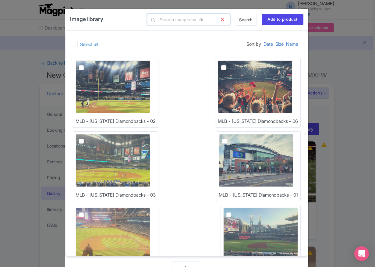
click at [203, 22] on input "text" at bounding box center [188, 20] width 83 height 12
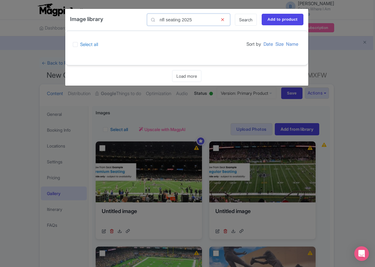
drag, startPoint x: 172, startPoint y: 20, endPoint x: 208, endPoint y: 17, distance: 36.6
click at [208, 17] on input "nfl seating 2025" at bounding box center [188, 20] width 83 height 12
type input "nfl"
click at [237, 22] on link "Search" at bounding box center [246, 20] width 22 height 12
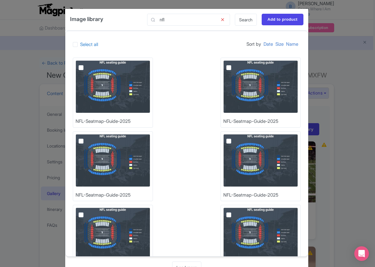
click at [93, 76] on img at bounding box center [113, 86] width 75 height 53
click at [90, 64] on input "checkbox" at bounding box center [88, 62] width 4 height 4
checkbox input "true"
click at [282, 18] on input "Add to product" at bounding box center [283, 20] width 42 height 12
type input "Adding..."
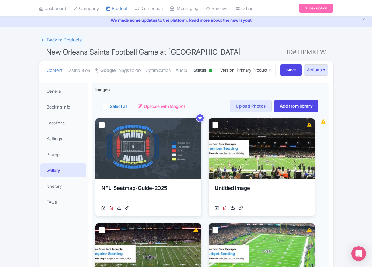
scroll to position [24, 0]
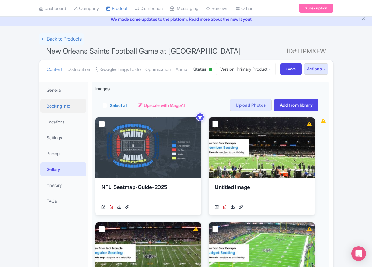
click at [64, 113] on link "Booking Info" at bounding box center [63, 106] width 46 height 14
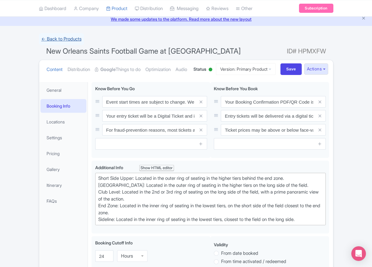
click at [64, 41] on link "← Back to Products" at bounding box center [61, 39] width 45 height 12
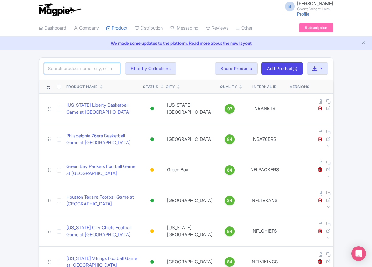
click at [94, 68] on input "search" at bounding box center [82, 69] width 76 height 12
type input "vikings"
click button "Search" at bounding box center [0, 0] width 0 height 0
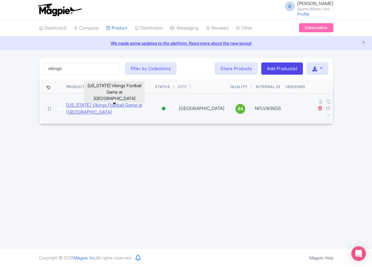
click at [98, 102] on link "[US_STATE] Vikings Football Game at [GEOGRAPHIC_DATA]" at bounding box center [108, 109] width 84 height 14
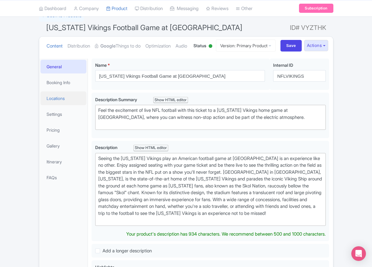
scroll to position [50, 0]
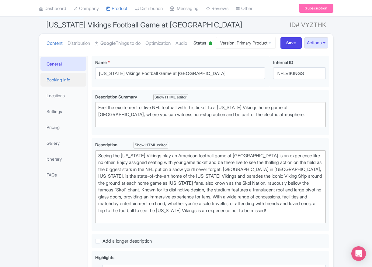
click at [68, 86] on link "Booking Info" at bounding box center [63, 80] width 46 height 14
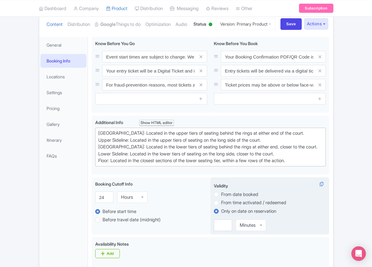
scroll to position [98, 0]
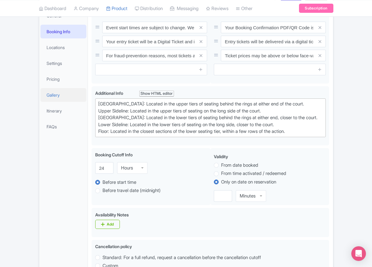
drag, startPoint x: 307, startPoint y: 157, endPoint x: 40, endPoint y: 118, distance: 269.8
click at [40, 118] on div "General Booking Info Locations Settings Pricing Gallery Itinerary FAQs Minnesot…" at bounding box center [186, 240] width 294 height 473
paste trix-editor "Short Side Upper: Located in the outer ring of seating in the higher tiers behi…"
type trix-editor "<div>Short Side Upper: Located in the outer ring of seating in the higher tiers…"
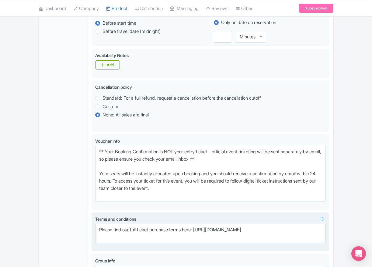
scroll to position [404, 0]
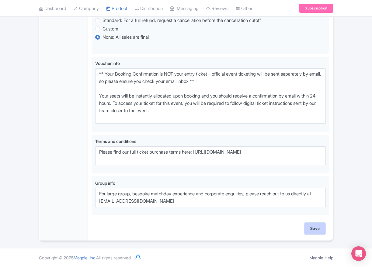
click at [312, 228] on input "Save" at bounding box center [315, 229] width 21 height 12
type input "Saving..."
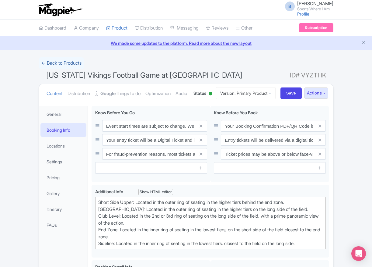
click at [74, 63] on link "← Back to Products" at bounding box center [61, 63] width 45 height 12
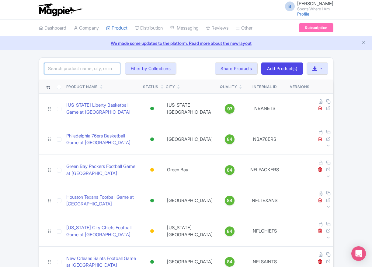
click at [93, 64] on input "search" at bounding box center [82, 69] width 76 height 12
type input "chiefs"
click button "Search" at bounding box center [0, 0] width 0 height 0
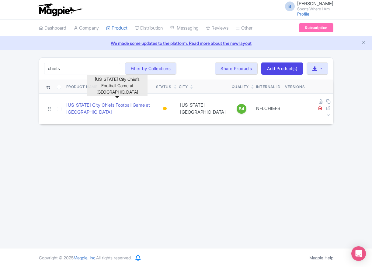
click at [102, 102] on link "[US_STATE] City Chiefs Football Game at [GEOGRAPHIC_DATA]" at bounding box center [108, 109] width 85 height 14
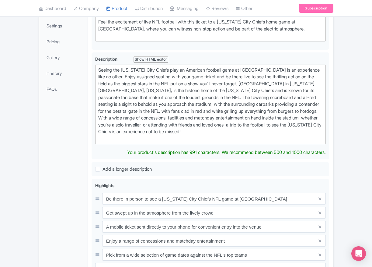
scroll to position [115, 0]
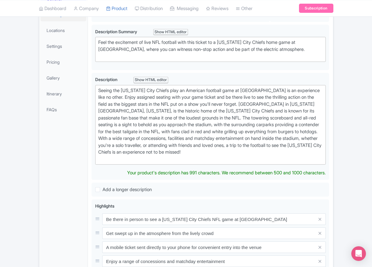
click at [56, 21] on link "Booking Info" at bounding box center [63, 15] width 46 height 14
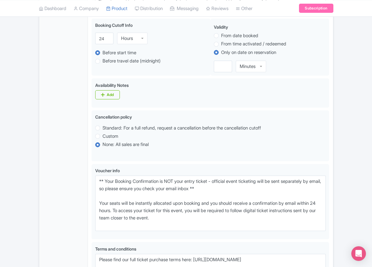
scroll to position [172, 0]
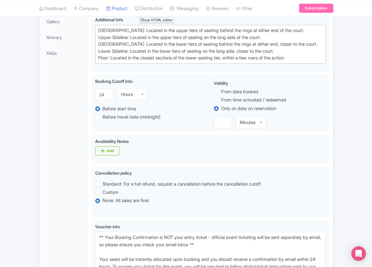
drag, startPoint x: 312, startPoint y: 81, endPoint x: 26, endPoint y: 48, distance: 288.4
click at [26, 48] on div "← Back to Products Kansas City Chiefs Football Game at Arrowhead Stadium ID# LH…" at bounding box center [186, 145] width 372 height 518
paste trix-editor "Short Side Upper: Located in the outer ring of seating in the higher tiers behi…"
type trix-editor "<div>Short Side Upper: Located in the outer ring of seating in the higher tiers…"
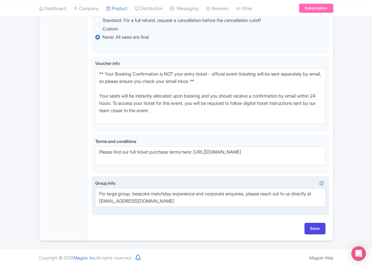
scroll to position [406, 0]
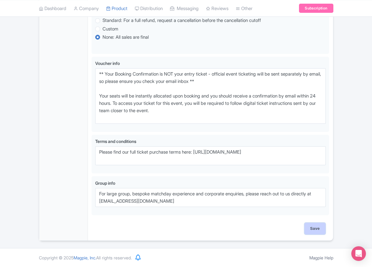
click at [310, 225] on input "Save" at bounding box center [315, 229] width 21 height 12
type input "Saving..."
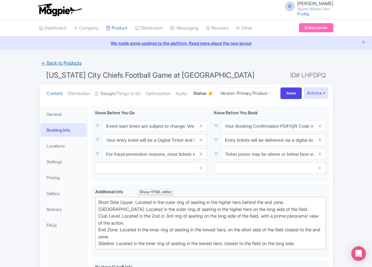
click at [64, 62] on link "← Back to Products" at bounding box center [61, 63] width 45 height 12
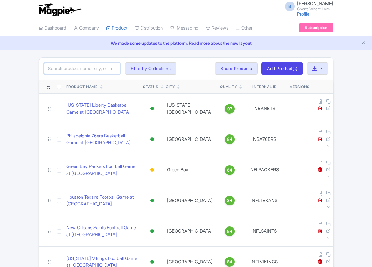
click at [81, 68] on input "search" at bounding box center [82, 69] width 76 height 12
type input "texans"
click button "Search" at bounding box center [0, 0] width 0 height 0
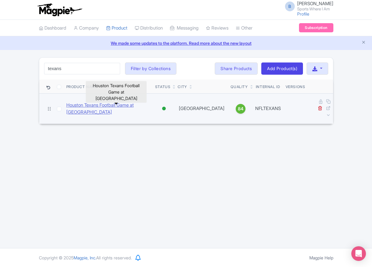
click at [93, 102] on link "Houston Texans Football Game at [GEOGRAPHIC_DATA]" at bounding box center [108, 109] width 84 height 14
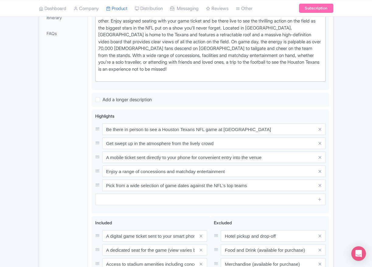
scroll to position [16, 0]
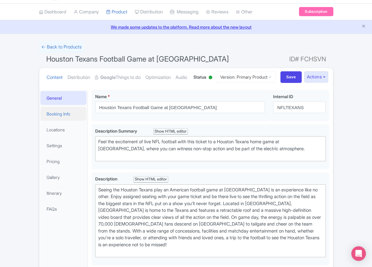
click at [65, 121] on link "Booking Info" at bounding box center [63, 114] width 46 height 14
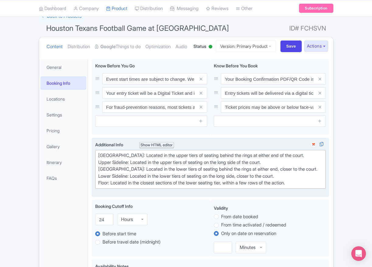
scroll to position [55, 0]
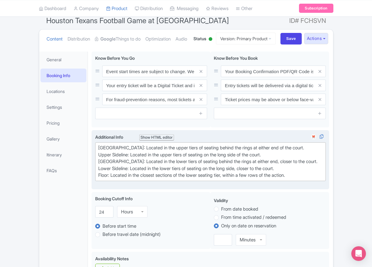
click at [266, 179] on div "Upper Baseline: Located in the upper tiers of seating behind the rings at eithe…" at bounding box center [210, 161] width 225 height 34
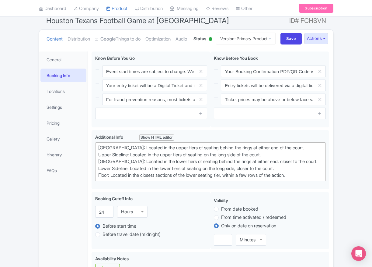
drag, startPoint x: 304, startPoint y: 198, endPoint x: 88, endPoint y: 164, distance: 218.9
paste trix-editor "Short Side Upper: Located in the outer ring of seating in the higher tiers behi…"
type trix-editor "<div>Short Side Upper: Located in the outer ring of seating in the higher tiers…"
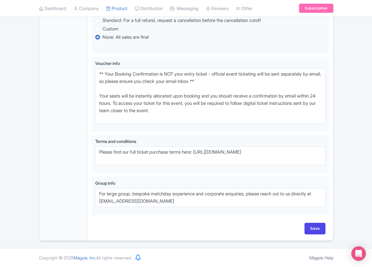
scroll to position [406, 0]
click at [313, 225] on input "Save" at bounding box center [315, 229] width 21 height 12
type input "Saving..."
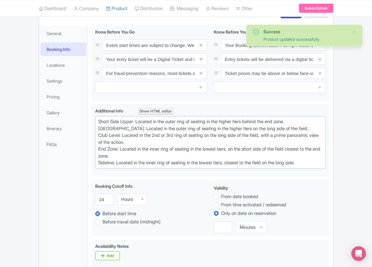
scroll to position [9, 0]
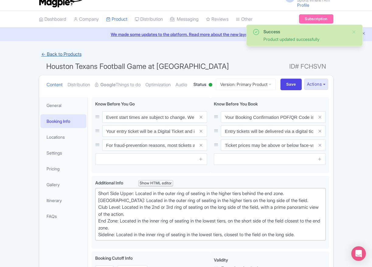
click at [64, 53] on link "← Back to Products" at bounding box center [61, 54] width 45 height 12
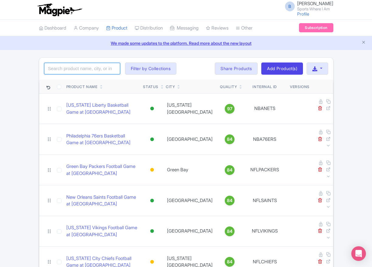
click at [85, 67] on input "search" at bounding box center [82, 69] width 76 height 12
type input "packers"
click button "Search" at bounding box center [0, 0] width 0 height 0
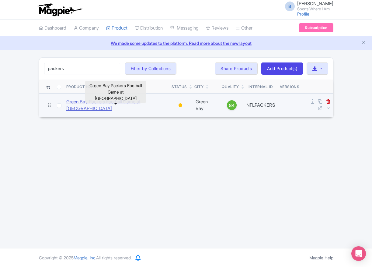
click at [103, 104] on link "Green Bay Packers Football Game at [GEOGRAPHIC_DATA]" at bounding box center [116, 105] width 101 height 14
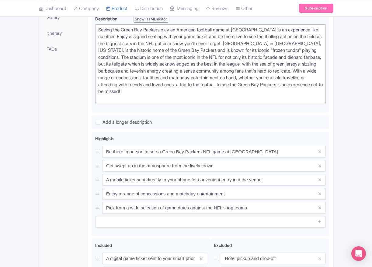
scroll to position [106, 0]
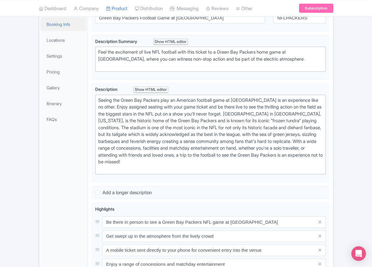
click at [57, 31] on link "Booking Info" at bounding box center [63, 24] width 46 height 14
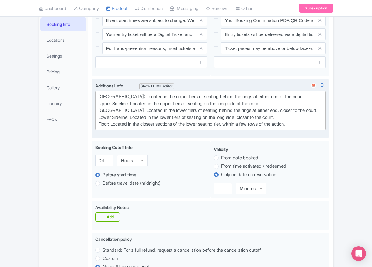
click at [268, 128] on div "Upper Baseline: Located in the upper tiers of seating behind the rings at eithe…" at bounding box center [210, 110] width 225 height 34
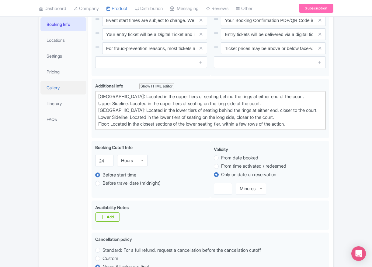
drag, startPoint x: 307, startPoint y: 148, endPoint x: 85, endPoint y: 116, distance: 224.6
click at [85, 116] on div "General Booking Info Locations Settings Pricing Gallery Itinerary FAQs Green Ba…" at bounding box center [186, 230] width 294 height 466
paste trix-editor "Short Side Upper: Located in the outer ring of seating in the higher tiers behi…"
type trix-editor "<div>Short Side Upper: Located in the outer ring of seating in the higher tiers…"
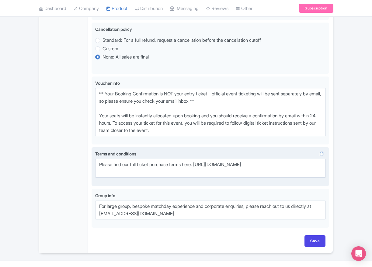
scroll to position [399, 0]
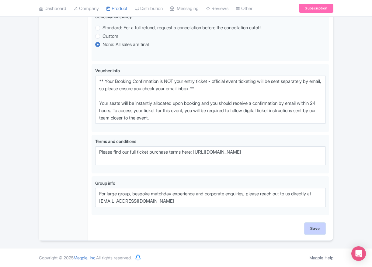
click at [316, 233] on input "Save" at bounding box center [315, 229] width 21 height 12
type input "Saving..."
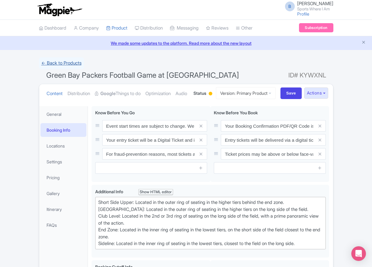
click at [75, 61] on link "← Back to Products" at bounding box center [61, 63] width 45 height 12
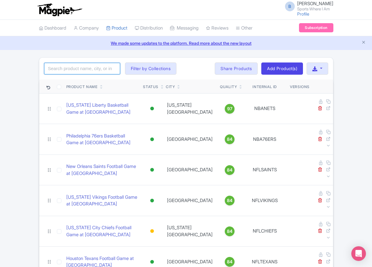
click at [77, 70] on input "search" at bounding box center [82, 69] width 76 height 12
type input "mavericks"
click button "Search" at bounding box center [0, 0] width 0 height 0
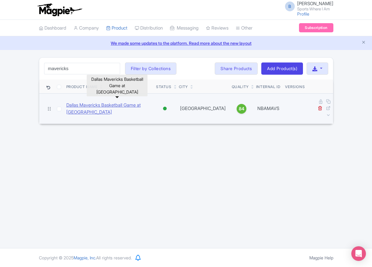
click at [80, 104] on link "Dallas Mavericks Basketball Game at [GEOGRAPHIC_DATA]" at bounding box center [108, 109] width 85 height 14
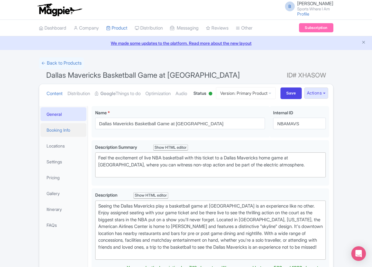
click at [51, 137] on link "Booking Info" at bounding box center [63, 130] width 46 height 14
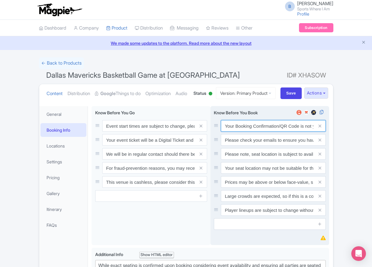
click at [245, 132] on input "Your Booking Confirmation/QR Code is not your entry ticket - your tickets and s…" at bounding box center [273, 126] width 105 height 12
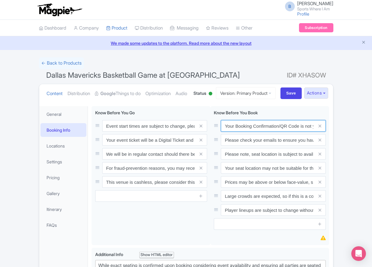
paste input "PDF/QR Code is not your entry ticket - your digital tickets and seating details…"
type input "Your Booking Confirmation PDF/QR Code is not your entry ticket - your digital t…"
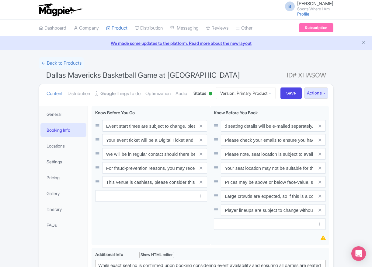
scroll to position [0, 0]
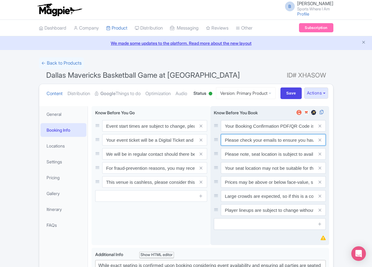
click at [248, 132] on input "Please check your emails to ensure you have accepted your mobile ticket prior t…" at bounding box center [273, 126] width 105 height 12
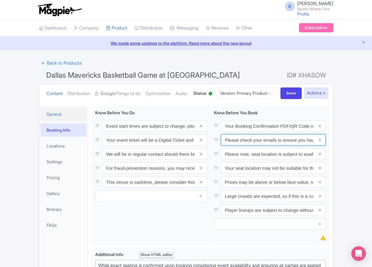
paste input "Entry tickets will be delivered via a digital ticketing provider selected by th…"
type input "Entry tickets will be delivered via a digital ticketing provider selected by th…"
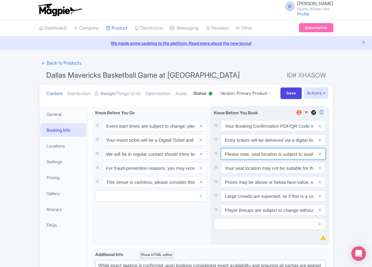
click at [276, 132] on input "Please note, seat location is subject to availability, based on the quantity of…" at bounding box center [273, 126] width 105 height 12
paste input "Ticket prices may be above or below face-value, subject to the popularity of th…"
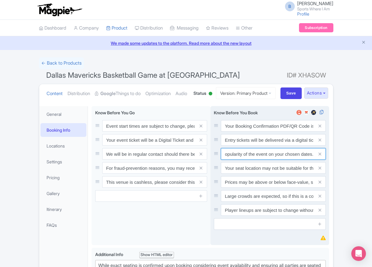
type input "Ticket prices may be above or below face-value, subject to the popularity of th…"
click at [318, 174] on span at bounding box center [320, 168] width 12 height 12
click at [319, 170] on icon at bounding box center [320, 168] width 3 height 5
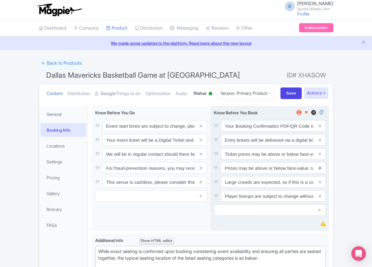
click at [319, 170] on icon at bounding box center [320, 168] width 3 height 5
click at [319, 184] on icon at bounding box center [320, 182] width 3 height 5
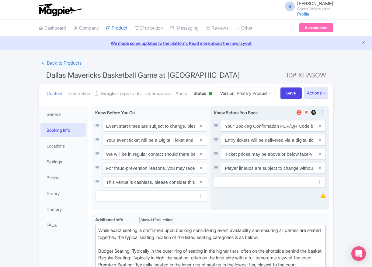
click at [319, 170] on icon at bounding box center [320, 168] width 3 height 5
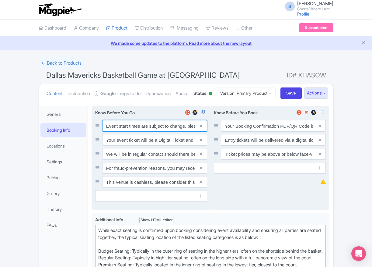
click at [122, 132] on input "Event start times are subject to change, please check these closer to the event…" at bounding box center [154, 126] width 105 height 12
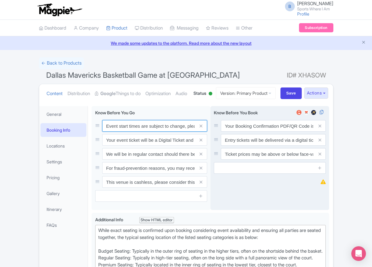
paste input ". We will be in regular contact should there be any updates or changes ahead of…"
type input "Event start times are subject to change. We will be in regular contact should t…"
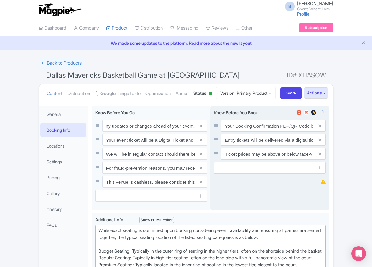
scroll to position [0, 0]
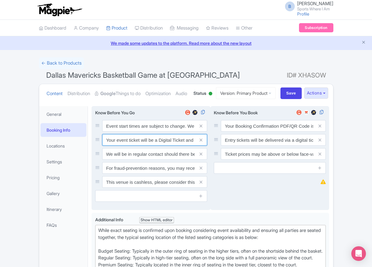
click at [129, 132] on input "Your event ticket will be a Digital Ticket and is separate from your booking co…" at bounding box center [154, 126] width 105 height 12
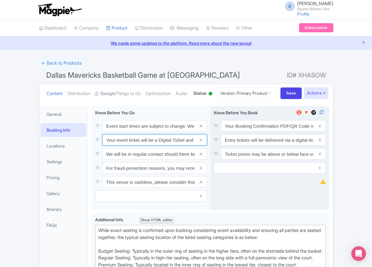
paste input "ntry"
type input "Your entry ticket will be a Digital Ticket and is separate from your booking co…"
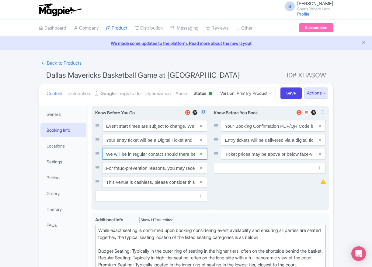
click at [149, 132] on input "We will be in regular contact should there be any updates or changes ahead of y…" at bounding box center [154, 126] width 105 height 12
paste input "For fraud-prevention reasons, most tickets are delivered between 1-3 days prior…"
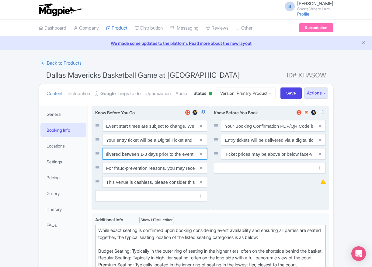
type input "For fraud-prevention reasons, most tickets are delivered between 1-3 days prior…"
click at [199, 174] on span at bounding box center [201, 168] width 12 height 12
click at [200, 170] on icon at bounding box center [201, 168] width 3 height 5
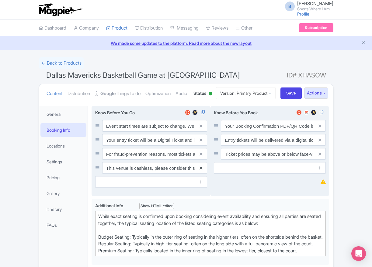
click at [201, 170] on icon at bounding box center [201, 168] width 3 height 5
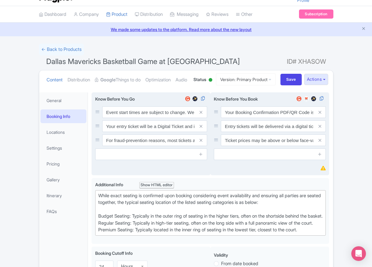
scroll to position [78, 0]
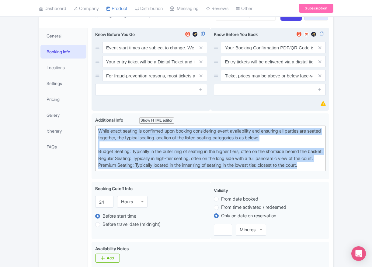
drag, startPoint x: 318, startPoint y: 202, endPoint x: 91, endPoint y: 153, distance: 232.7
paste trix-editor "Upper Baseline: Located in the upper tiers of seating behind the rings at eithe…"
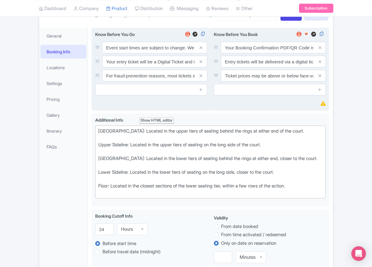
type trix-editor "<div>Upper Baseline: Located in the upper tiers of seating behind the rings at …"
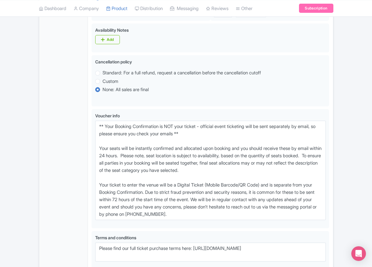
scroll to position [324, 0]
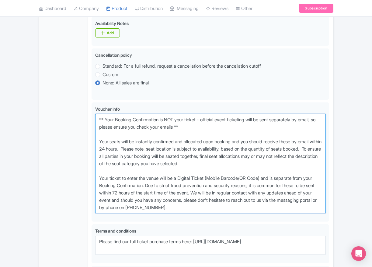
drag, startPoint x: 217, startPoint y: 230, endPoint x: 77, endPoint y: 146, distance: 163.7
click at [77, 146] on div "General Booking Info Locations Settings Pricing Gallery Itinerary FAQs Dallas M…" at bounding box center [186, 54] width 294 height 551
paste textarea "entry ticket - official event ticketing will be sent separately by email, so pl…"
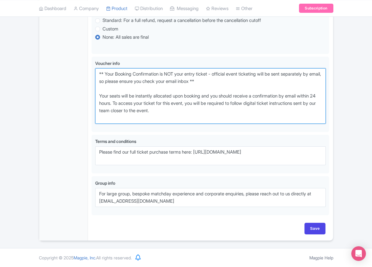
scroll to position [392, 0]
type textarea "** Your Booking Confirmation is NOT your entry ticket - official event ticketin…"
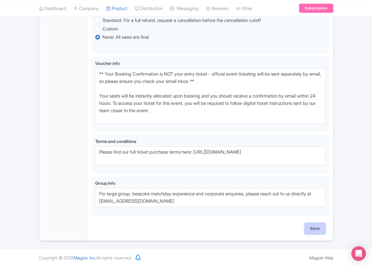
click at [310, 227] on input "Save" at bounding box center [315, 229] width 21 height 12
type input "Saving..."
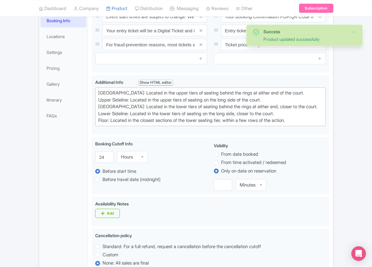
scroll to position [73, 0]
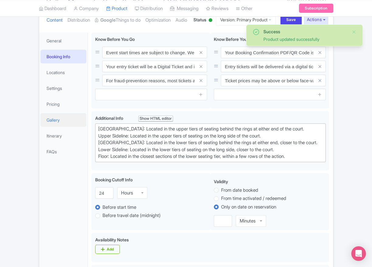
click at [66, 127] on link "Gallery" at bounding box center [63, 120] width 46 height 14
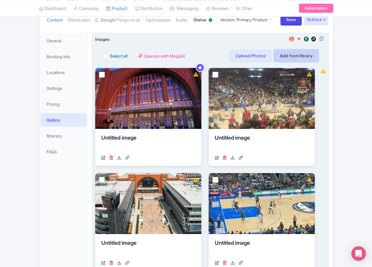
click at [292, 62] on link "Add from library" at bounding box center [296, 56] width 45 height 12
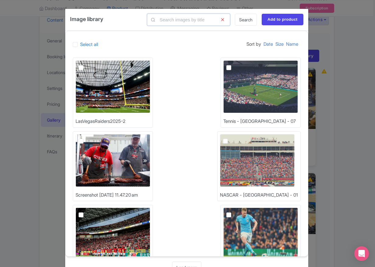
click at [167, 19] on input "text" at bounding box center [188, 20] width 83 height 12
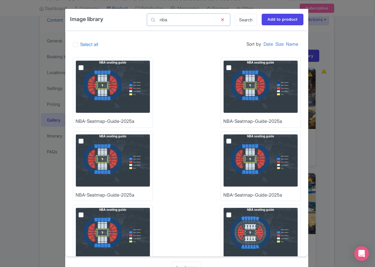
type input "nba"
click at [108, 77] on img at bounding box center [113, 86] width 75 height 53
click at [90, 64] on input "checkbox" at bounding box center [88, 62] width 4 height 4
checkbox input "true"
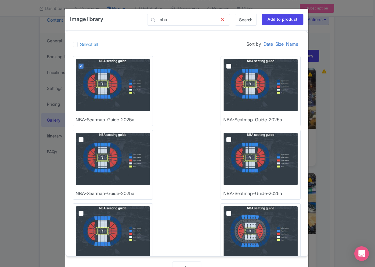
scroll to position [0, 0]
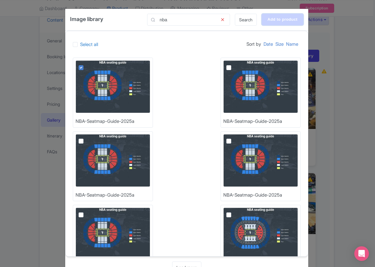
click at [279, 19] on input "Add to product" at bounding box center [283, 20] width 42 height 12
type input "Adding..."
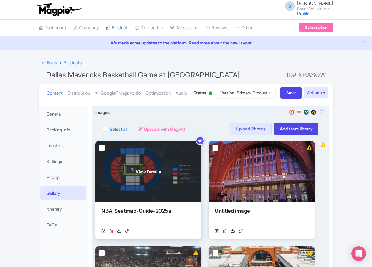
scroll to position [1, 0]
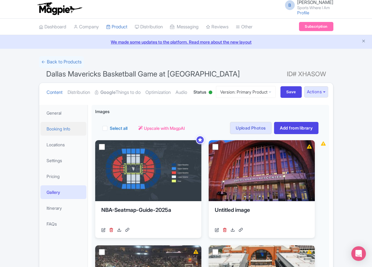
click at [59, 135] on link "Booking Info" at bounding box center [63, 129] width 46 height 14
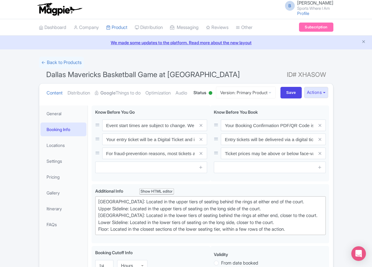
scroll to position [0, 0]
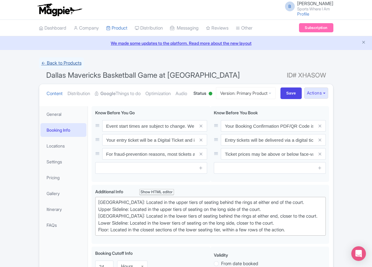
click at [74, 62] on link "← Back to Products" at bounding box center [61, 63] width 45 height 12
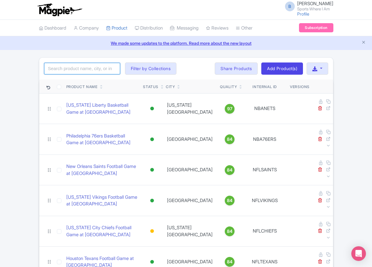
click at [84, 72] on input "search" at bounding box center [82, 69] width 76 height 12
type input "bucks"
click button "Search" at bounding box center [0, 0] width 0 height 0
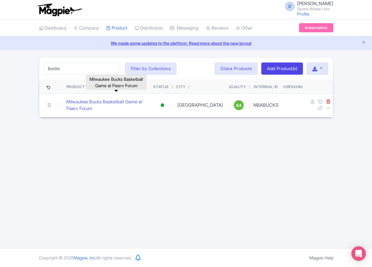
click at [124, 100] on link "Milwaukee Bucks Basketball Game at Fiserv Forum" at bounding box center [107, 105] width 83 height 14
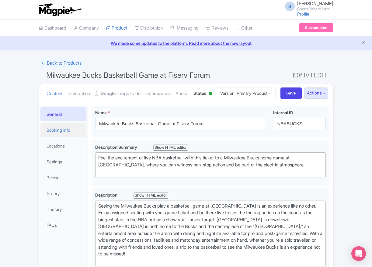
click at [47, 137] on link "Booking Info" at bounding box center [63, 130] width 46 height 14
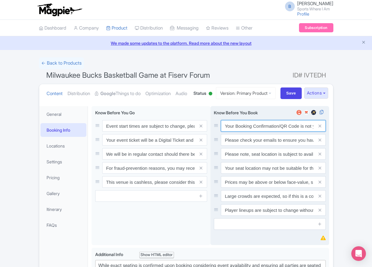
click at [263, 132] on input "Your Booking Confirmation/QR Code is not your entry ticket - your tickets and s…" at bounding box center [273, 126] width 105 height 12
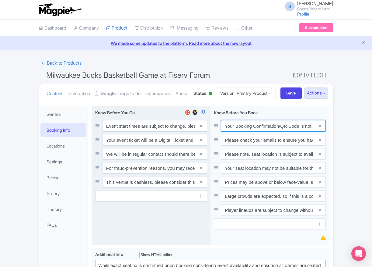
paste input "PDF/QR Code is not your entry ticket - your digital tickets and seating details…"
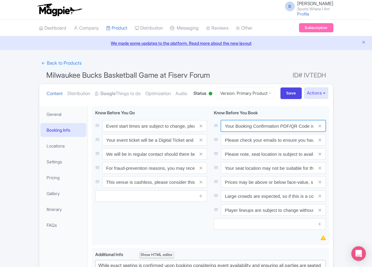
scroll to position [0, 178]
type input "Your Booking Confirmation PDF/QR Code is not your entry ticket - your digital t…"
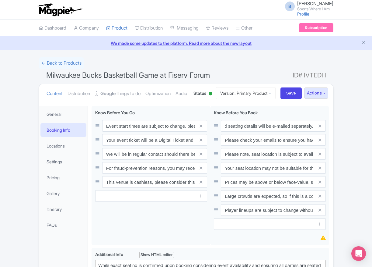
scroll to position [0, 0]
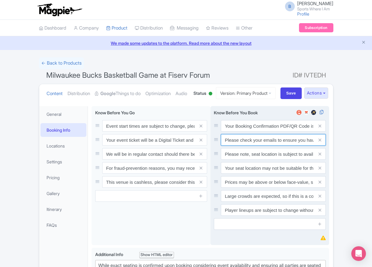
click at [288, 132] on input "Please check your emails to ensure you have accepted your mobile ticket prior t…" at bounding box center [273, 126] width 105 height 12
paste input "Entry tickets will be delivered via a digital ticketing provider selected by th…"
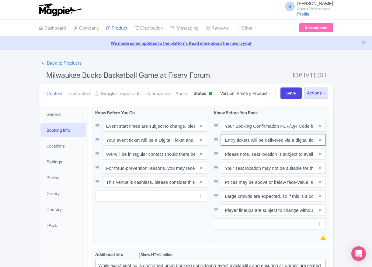
scroll to position [0, 228]
type input "Entry tickets will be delivered via a digital ticketing provider selected by th…"
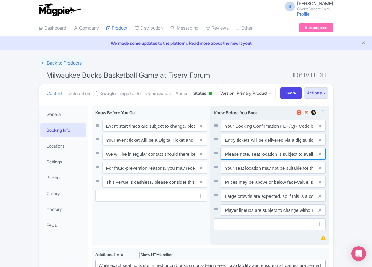
click at [273, 132] on input "Please note, seat location is subject to availability, based on the quantity of…" at bounding box center [273, 126] width 105 height 12
paste input "Ticket prices may be above or below face-value, subject to the popularity of th…"
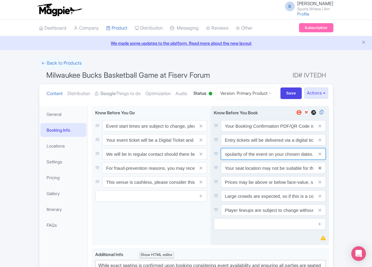
type input "Ticket prices may be above or below face-value, subject to the popularity of th…"
click at [321, 170] on icon at bounding box center [320, 168] width 3 height 5
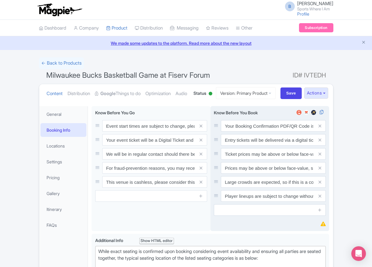
click at [321, 170] on icon at bounding box center [320, 168] width 3 height 5
click at [321, 184] on icon at bounding box center [320, 182] width 3 height 5
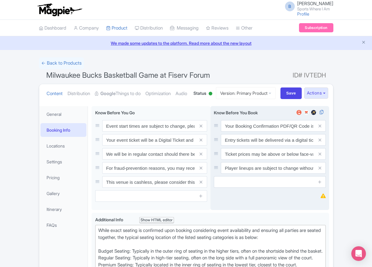
click at [321, 170] on icon at bounding box center [320, 168] width 3 height 5
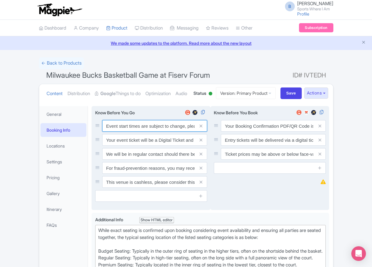
click at [135, 132] on input "Event start times are subject to change, please check these closer to the event…" at bounding box center [154, 126] width 105 height 12
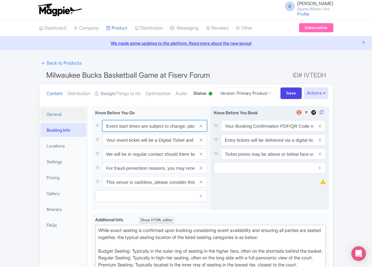
paste input ". We will be in regular contact should there be any updates or changes ahead of…"
type input "Event start times are subject to change. We will be in regular contact should t…"
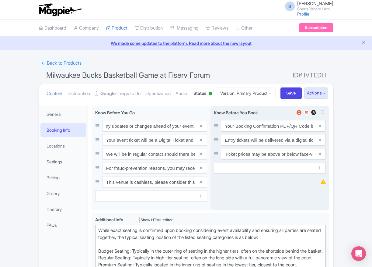
scroll to position [0, 0]
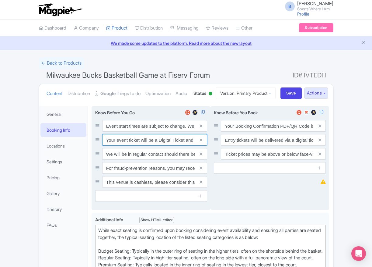
click at [134, 132] on input "Your event ticket will be a Digital Ticket and is separate from your booking co…" at bounding box center [154, 126] width 105 height 12
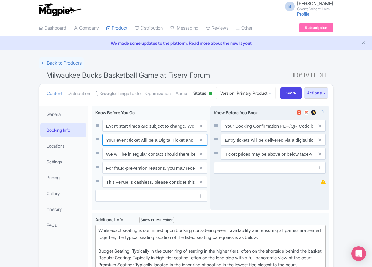
paste input "ntry"
type input "Your entry ticket will be a Digital Ticket and is separate from your booking co…"
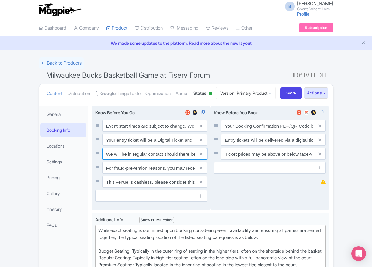
click at [138, 132] on input "We will be in regular contact should there be any updates or changes ahead of y…" at bounding box center [154, 126] width 105 height 12
paste input "For fraud-prevention reasons, most tickets are delivered between 1-3 days prior…"
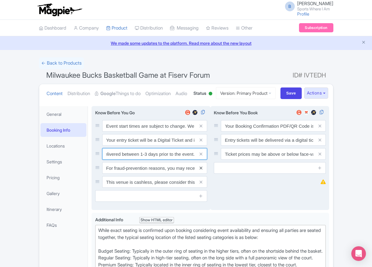
type input "For fraud-prevention reasons, most tickets are delivered between 1-3 days prior…"
click at [200, 170] on icon at bounding box center [201, 168] width 3 height 5
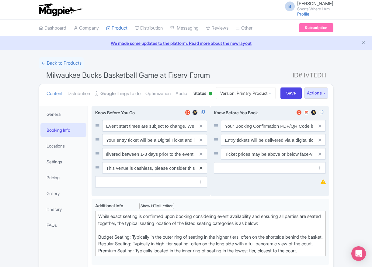
scroll to position [0, 0]
click at [200, 170] on icon at bounding box center [201, 168] width 3 height 5
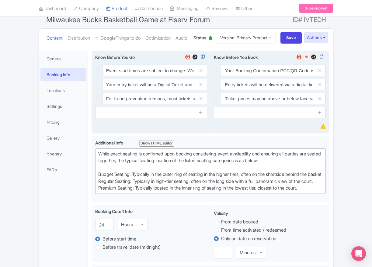
scroll to position [62, 0]
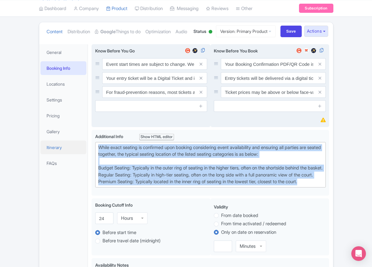
drag, startPoint x: 318, startPoint y: 219, endPoint x: 76, endPoint y: 166, distance: 248.1
paste trix-editor "Upper Baseline: Located in the upper tiers of seating behind the rings at eithe…"
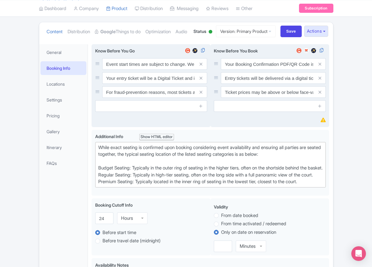
type trix-editor "<div>[GEOGRAPHIC_DATA]: Located in the upper tiers of seating behind the rings …"
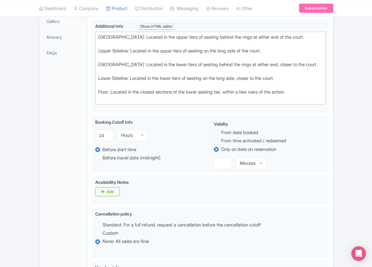
scroll to position [364, 0]
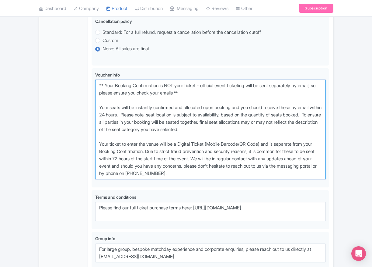
drag, startPoint x: 229, startPoint y: 198, endPoint x: 66, endPoint y: 110, distance: 185.0
click at [67, 110] on div "General Booking Info Locations Settings Pricing Gallery Itinerary FAQs Milwauke…" at bounding box center [186, 17] width 294 height 558
paste textarea "entry ticket - official event ticketing will be sent separately by email, so pl…"
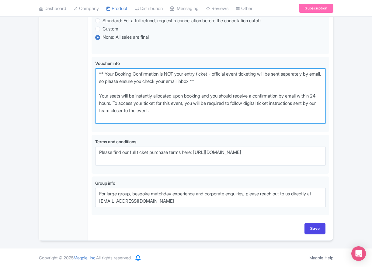
scroll to position [399, 0]
type textarea "** Your Booking Confirmation is NOT your entry ticket - official event ticketin…"
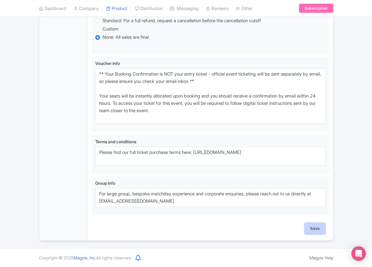
click at [314, 225] on input "Save" at bounding box center [315, 229] width 21 height 12
type input "Saving..."
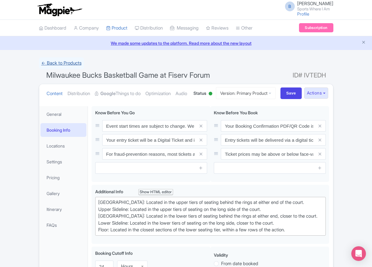
click at [66, 61] on link "← Back to Products" at bounding box center [61, 63] width 45 height 12
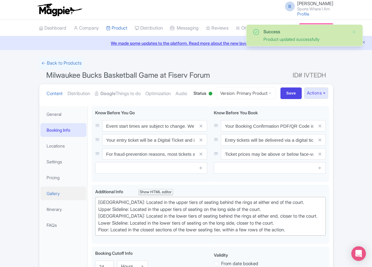
click at [64, 200] on link "Gallery" at bounding box center [63, 193] width 46 height 14
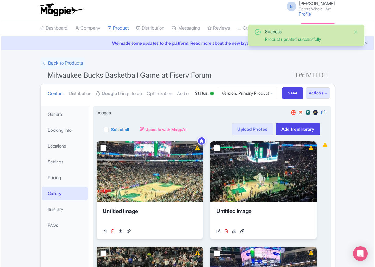
scroll to position [9, 0]
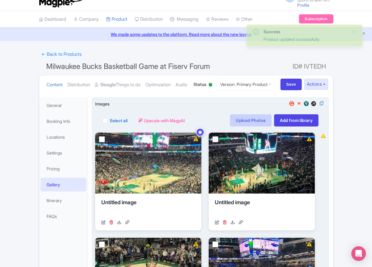
click at [255, 126] on link "Upload Photos" at bounding box center [250, 120] width 41 height 12
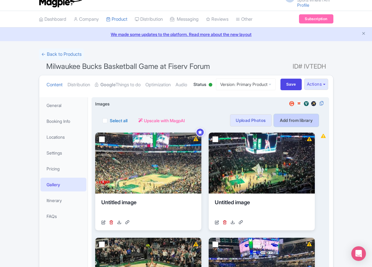
click at [299, 126] on link "Add from library" at bounding box center [296, 120] width 45 height 12
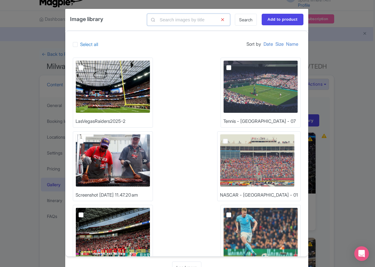
click at [197, 23] on input "text" at bounding box center [188, 20] width 83 height 12
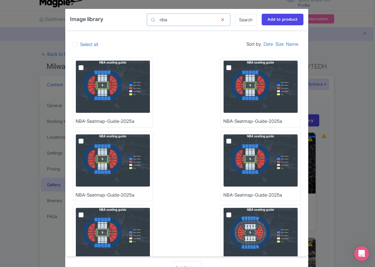
type input "nba"
click at [111, 81] on img at bounding box center [113, 86] width 75 height 53
click at [90, 64] on input "checkbox" at bounding box center [88, 62] width 4 height 4
checkbox input "true"
click at [277, 18] on input "Add to product" at bounding box center [283, 20] width 42 height 12
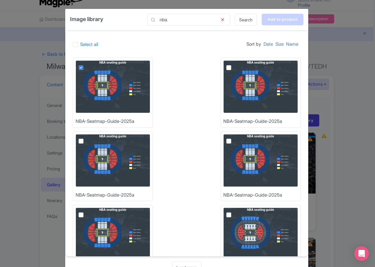
type input "Adding..."
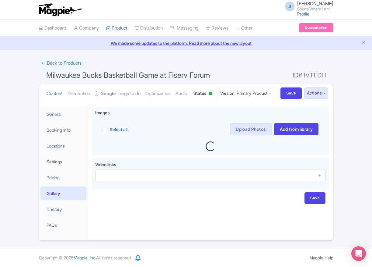
scroll to position [24, 0]
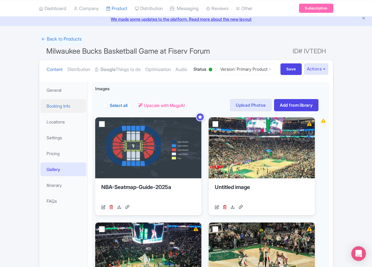
click at [65, 113] on link "Booking Info" at bounding box center [63, 106] width 46 height 14
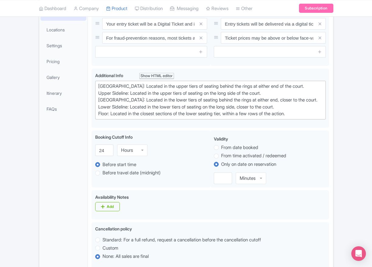
scroll to position [0, 0]
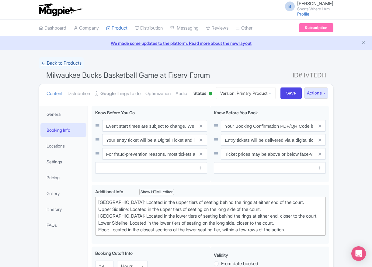
click at [75, 65] on link "← Back to Products" at bounding box center [61, 63] width 45 height 12
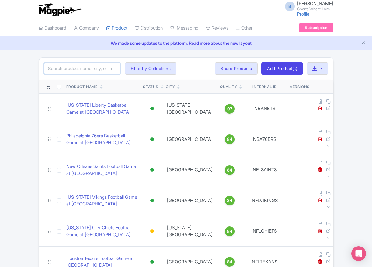
click at [99, 69] on input "search" at bounding box center [82, 69] width 76 height 12
type input "timberwolves"
click button "Search" at bounding box center [0, 0] width 0 height 0
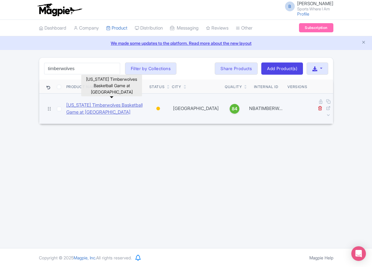
click at [98, 102] on link "[US_STATE] Timberwolves Basketball Game at [GEOGRAPHIC_DATA]" at bounding box center [105, 109] width 78 height 14
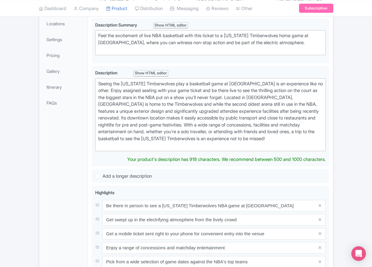
scroll to position [9, 0]
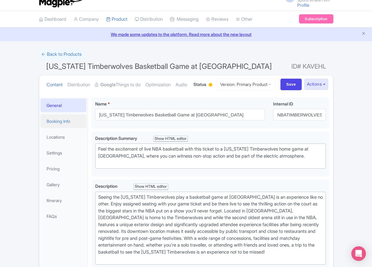
click at [60, 128] on link "Booking Info" at bounding box center [63, 121] width 46 height 14
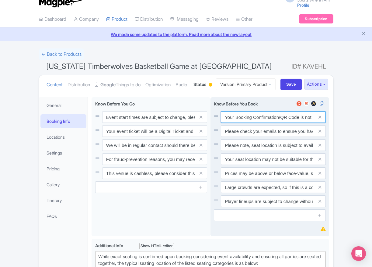
click at [256, 123] on input "Your Booking Confirmation/QR Code is not your entry ticket - your tickets and s…" at bounding box center [273, 117] width 105 height 12
paste input "PDF/QR Code is not your entry ticket - your digital tickets and seating details…"
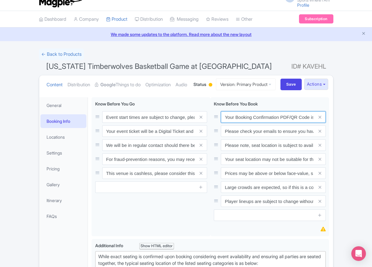
scroll to position [0, 178]
type input "Your Booking Confirmation PDF/QR Code is not your entry ticket - your digital t…"
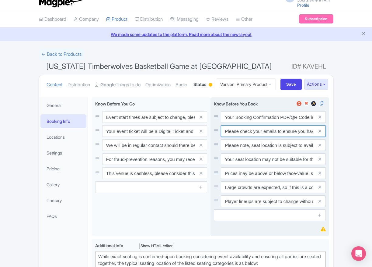
click at [237, 123] on input "Please check your emails to ensure you have accepted your mobile ticket prior t…" at bounding box center [273, 117] width 105 height 12
paste input "Entry tickets will be delivered via a digital ticketing provider selected by th…"
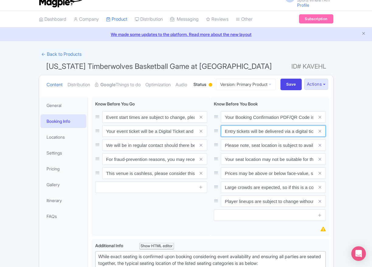
scroll to position [0, 228]
type input "Entry tickets will be delivered via a digital ticketing provider selected by th…"
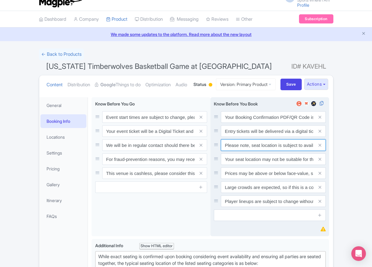
click at [252, 123] on input "Please note, seat location is subject to availability, based on the quantity of…" at bounding box center [273, 117] width 105 height 12
paste input "Ticket prices may be above or below face-value, subject to the popularity of th…"
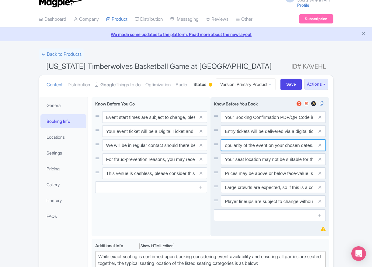
type input "Ticket prices may be above or below face-value, subject to the popularity of th…"
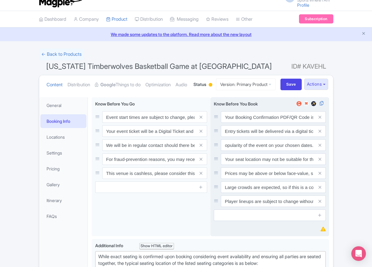
click at [322, 165] on span at bounding box center [320, 159] width 12 height 12
click at [321, 161] on icon at bounding box center [320, 159] width 3 height 5
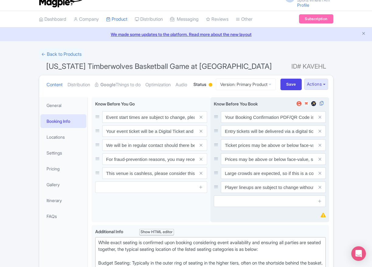
click at [321, 161] on icon at bounding box center [320, 159] width 3 height 5
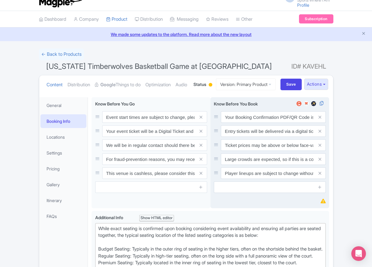
click at [321, 161] on icon at bounding box center [320, 159] width 3 height 5
click at [321, 175] on icon at bounding box center [320, 173] width 3 height 5
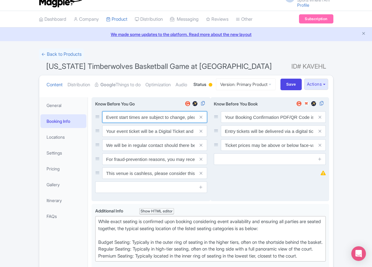
click at [127, 123] on input "Event start times are subject to change, please check these closer to the event…" at bounding box center [154, 117] width 105 height 12
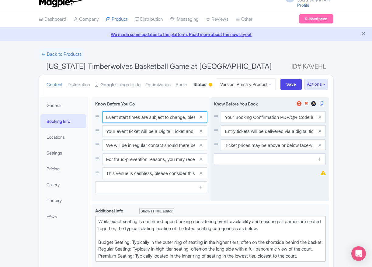
paste input ". We will be in regular contact should there be any updates or changes ahead of…"
type input "Event start times are subject to change. We will be in regular contact should t…"
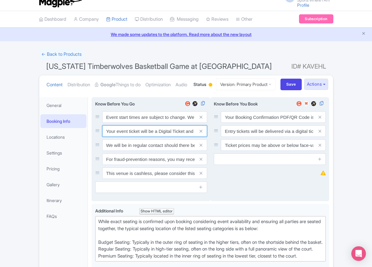
click at [125, 123] on input "Your event ticket will be a Digital Ticket and is separate from your booking co…" at bounding box center [154, 117] width 105 height 12
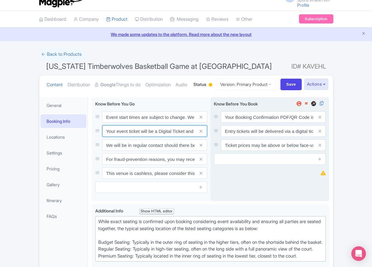
paste input "ntry"
type input "Your entry ticket will be a Digital Ticket and is separate from your booking co…"
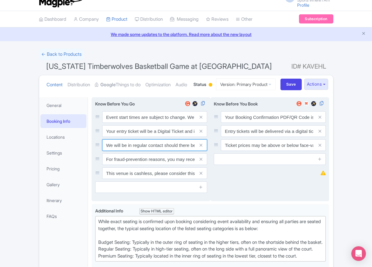
click at [154, 123] on input "We will be in regular contact should there be any updates or changes ahead of y…" at bounding box center [154, 117] width 105 height 12
paste input "For fraud-prevention reasons, most tickets are delivered between 1-3 days prior…"
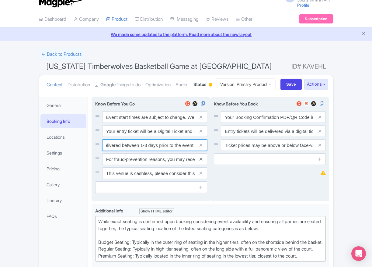
type input "For fraud-prevention reasons, most tickets are delivered between 1-3 days prior…"
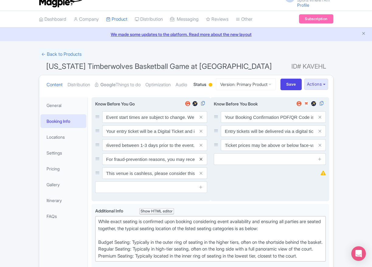
click at [201, 161] on icon at bounding box center [201, 159] width 3 height 5
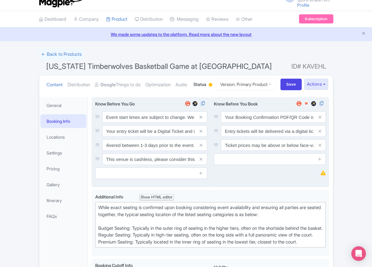
scroll to position [0, 0]
click at [201, 161] on icon at bounding box center [201, 159] width 3 height 5
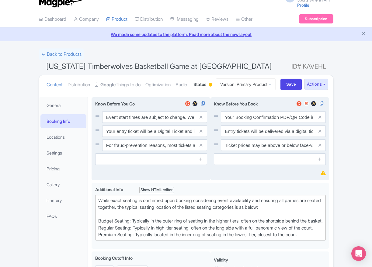
scroll to position [65, 0]
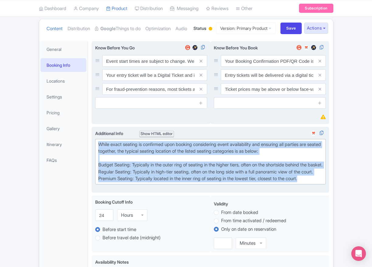
drag, startPoint x: 313, startPoint y: 216, endPoint x: 93, endPoint y: 166, distance: 225.8
click at [93, 166] on div "<div>While exact seating is confirmed upon booking considering event availabili…" at bounding box center [211, 160] width 238 height 66
paste trix-editor "Upper Baseline: Located in the upper tiers of seating behind the rings at eithe…"
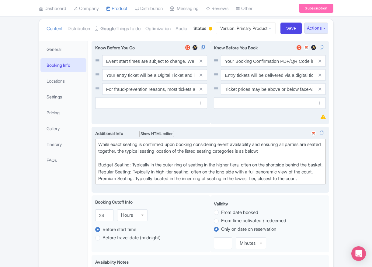
type trix-editor "<div>Upper Baseline: Located in the upper tiers of seating behind the rings at …"
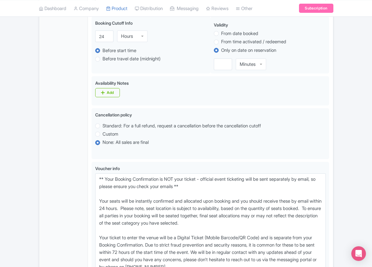
scroll to position [367, 0]
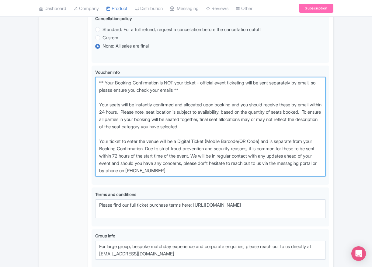
drag, startPoint x: 225, startPoint y: 194, endPoint x: 70, endPoint y: 97, distance: 182.2
click at [70, 97] on div "General Booking Info Locations Settings Pricing Gallery Itinerary FAQs Minnesot…" at bounding box center [186, 14] width 294 height 558
paste textarea "entry ticket - official event ticketing will be sent separately by email, so pl…"
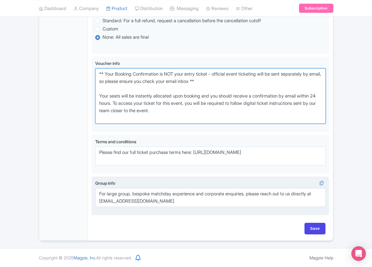
scroll to position [399, 0]
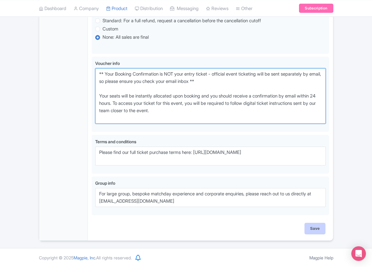
type textarea "** Your Booking Confirmation is NOT your entry ticket - official event ticketin…"
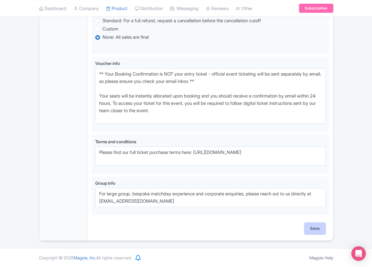
click at [313, 230] on input "Save" at bounding box center [315, 229] width 21 height 12
type input "Saving..."
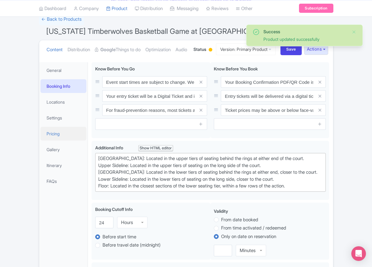
scroll to position [45, 0]
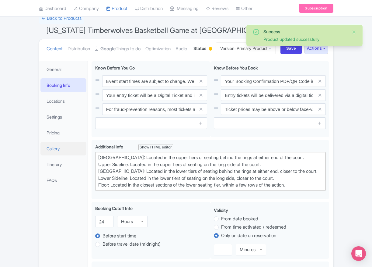
click at [65, 155] on link "Gallery" at bounding box center [63, 149] width 46 height 14
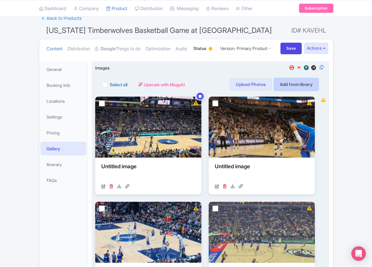
click at [290, 90] on link "Add from library" at bounding box center [296, 84] width 45 height 12
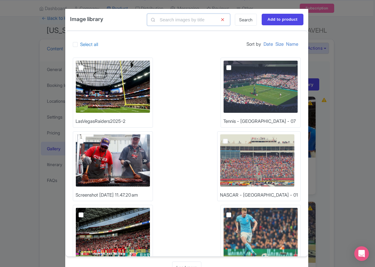
click at [170, 20] on input "text" at bounding box center [188, 20] width 83 height 12
click at [178, 19] on input "nfl" at bounding box center [188, 20] width 83 height 12
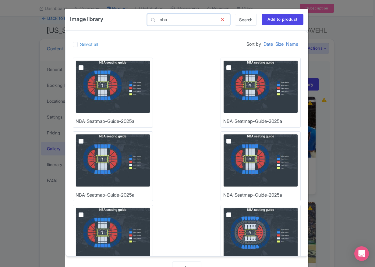
type input "nba"
click at [95, 70] on img at bounding box center [113, 86] width 75 height 53
click at [90, 64] on input "checkbox" at bounding box center [88, 62] width 4 height 4
checkbox input "true"
click at [280, 19] on input "Add to product" at bounding box center [283, 20] width 42 height 12
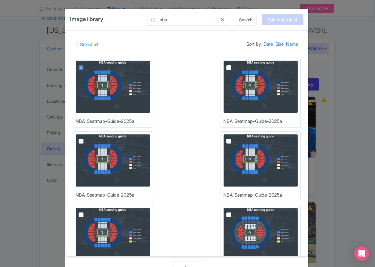
type input "Adding..."
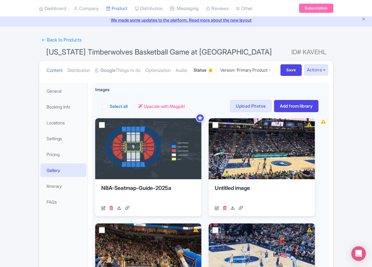
scroll to position [24, 0]
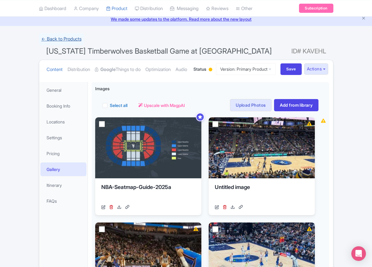
click at [57, 38] on link "← Back to Products" at bounding box center [61, 39] width 45 height 12
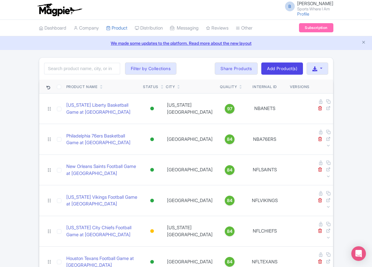
click at [84, 61] on div "Search Filter by Collections American Football Australian Football League Baseb…" at bounding box center [186, 69] width 294 height 22
click at [86, 65] on input "search" at bounding box center [82, 69] width 76 height 12
type input "pelicans"
click button "Search" at bounding box center [0, 0] width 0 height 0
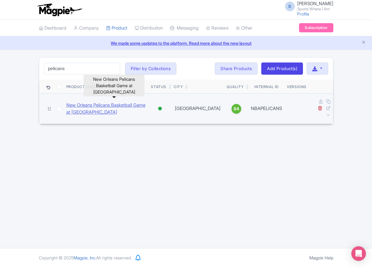
click at [102, 102] on link "New Orleans Pelicans Basketball Game at [GEOGRAPHIC_DATA]" at bounding box center [106, 109] width 80 height 14
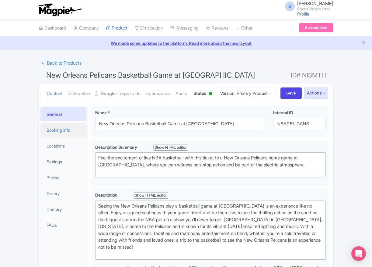
click at [66, 137] on link "Booking Info" at bounding box center [63, 130] width 46 height 14
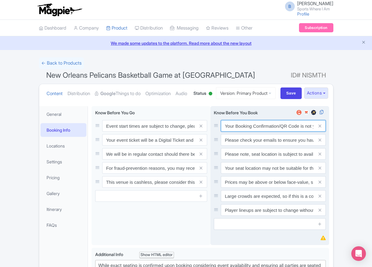
click at [245, 132] on input "Your Booking Confirmation/QR Code is not your entry ticket - your tickets and s…" at bounding box center [273, 126] width 105 height 12
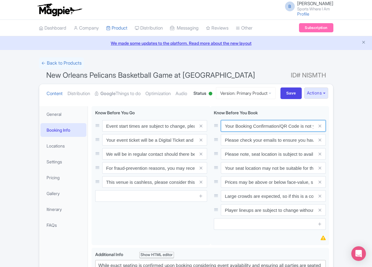
paste input "PDF/QR Code is not your entry ticket - your digital tickets and seating details…"
type input "Your Booking Confirmation PDF/QR Code is not your entry ticket - your digital t…"
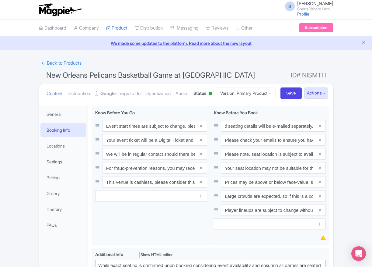
scroll to position [0, 0]
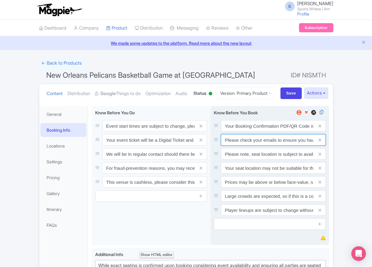
click at [234, 132] on input "Please check your emails to ensure you have accepted your mobile ticket prior t…" at bounding box center [273, 126] width 105 height 12
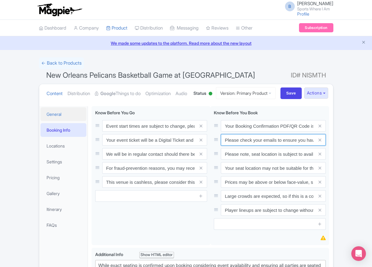
paste input "Entry tickets will be delivered via a digital ticketing provider selected by th…"
type input "Entry tickets will be delivered via a digital ticketing provider selected by th…"
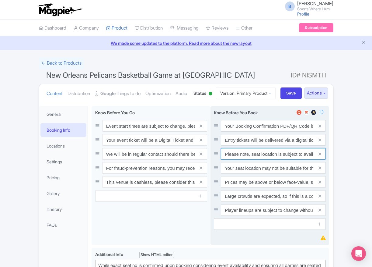
click at [250, 132] on input "Please note, seat location is subject to availability, based on the quantity of…" at bounding box center [273, 126] width 105 height 12
paste input "Ticket prices may be above or below face-value, subject to the popularity of th…"
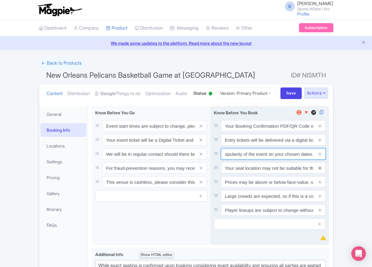
type input "Ticket prices may be above or below face-value, subject to the popularity of th…"
click at [319, 170] on icon at bounding box center [320, 168] width 3 height 5
click at [320, 184] on icon at bounding box center [320, 182] width 3 height 5
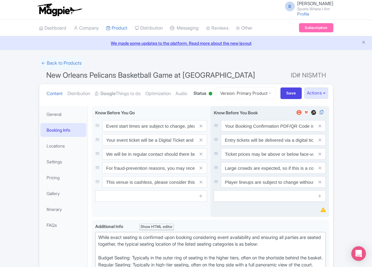
click at [320, 170] on icon at bounding box center [320, 168] width 3 height 5
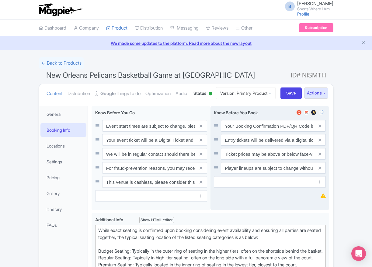
click at [320, 170] on icon at bounding box center [320, 168] width 3 height 5
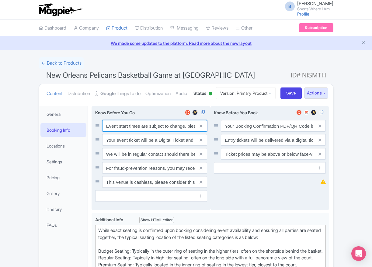
click at [125, 132] on input "Event start times are subject to change, please check these closer to the event…" at bounding box center [154, 126] width 105 height 12
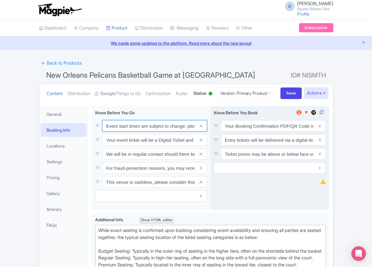
paste input ". We will be in regular contact should there be any updates or changes ahead of…"
type input "Event start times are subject to change. We will be in regular contact should t…"
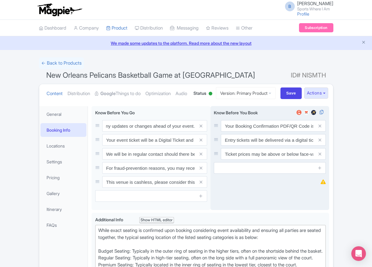
scroll to position [0, 0]
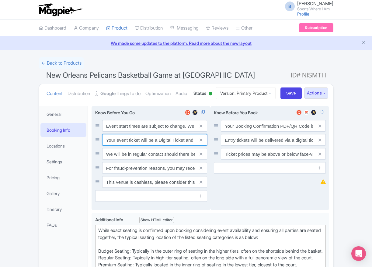
click at [123, 132] on input "Your event ticket will be a Digital Ticket and is separate from your booking co…" at bounding box center [154, 126] width 105 height 12
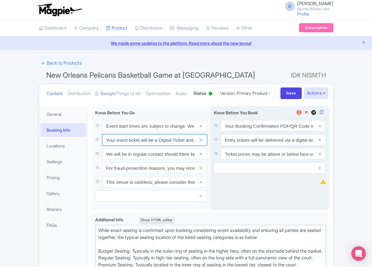
paste input "ntry"
type input "Your entry ticket will be a Digital Ticket and is separate from your booking co…"
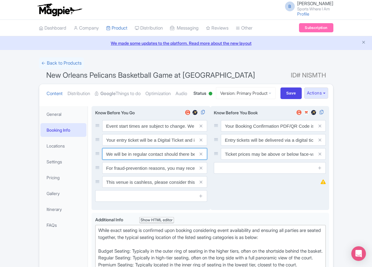
click at [138, 132] on input "We will be in regular contact should there be any updates or changes ahead of y…" at bounding box center [154, 126] width 105 height 12
paste input "For fraud-prevention reasons, most tickets are delivered between 1-3 days prior…"
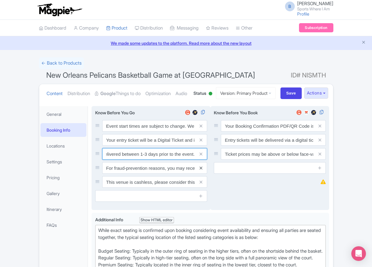
type input "For fraud-prevention reasons, most tickets are delivered between 1-3 days prior…"
click at [202, 170] on icon at bounding box center [201, 168] width 3 height 5
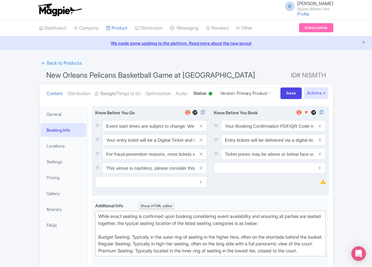
click at [202, 170] on icon at bounding box center [201, 168] width 3 height 5
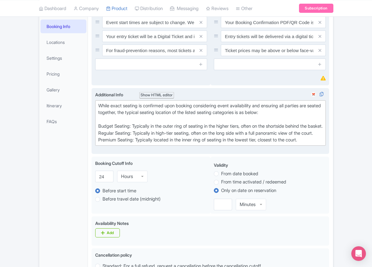
scroll to position [105, 0]
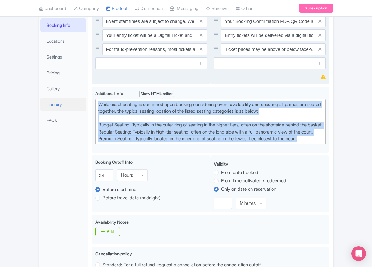
drag, startPoint x: 314, startPoint y: 175, endPoint x: 73, endPoint y: 126, distance: 245.3
click at [73, 126] on div "General Booking Info Locations Settings Pricing Gallery Itinerary FAQs New Orle…" at bounding box center [186, 263] width 294 height 530
paste trix-editor "Upper Baseline: Located in the upper tiers of seating behind the rings at eithe…"
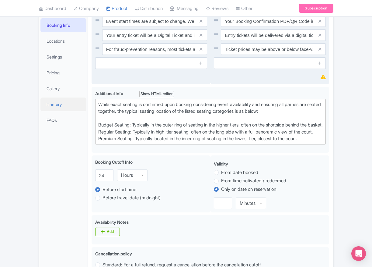
type trix-editor "<div>[GEOGRAPHIC_DATA]: Located in the upper tiers of seating behind the rings …"
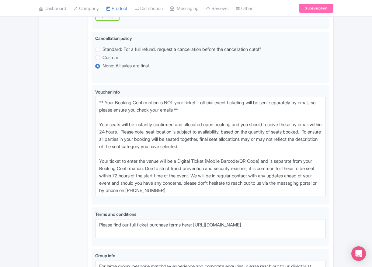
scroll to position [348, 0]
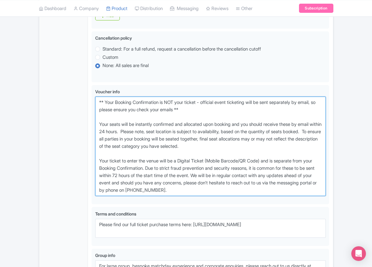
drag, startPoint x: 221, startPoint y: 214, endPoint x: 62, endPoint y: 123, distance: 183.2
click at [62, 123] on div "General Booking Info Locations Settings Pricing Gallery Itinerary FAQs New Orle…" at bounding box center [186, 34] width 294 height 558
paste textarea "entry ticket - official event ticketing will be sent separately by email, so pl…"
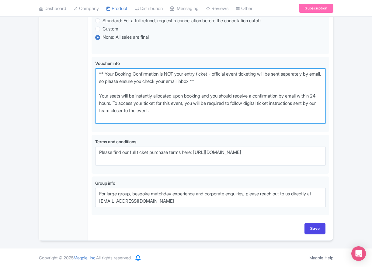
scroll to position [399, 0]
type textarea "** Your Booking Confirmation is NOT your entry ticket - official event ticketin…"
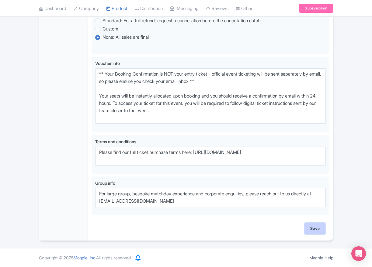
click at [316, 230] on input "Save" at bounding box center [315, 229] width 21 height 12
type input "Saving..."
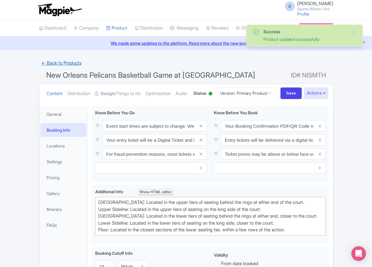
click at [70, 63] on link "← Back to Products" at bounding box center [61, 63] width 45 height 12
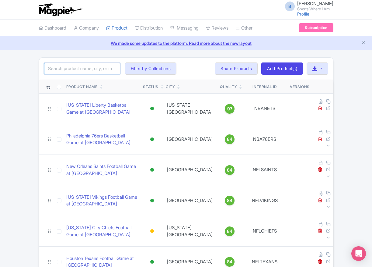
click at [111, 67] on input "search" at bounding box center [82, 69] width 76 height 12
type input "oklahoma city"
click button "Search" at bounding box center [0, 0] width 0 height 0
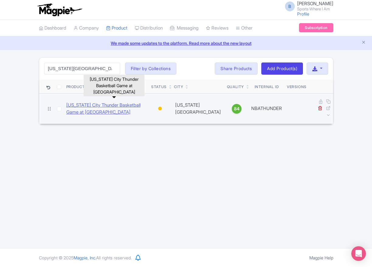
click at [79, 104] on link "[US_STATE] City Thunder Basketball Game at [GEOGRAPHIC_DATA]" at bounding box center [106, 109] width 80 height 14
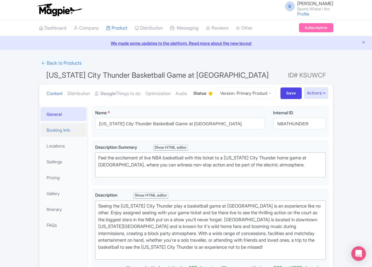
click at [50, 137] on link "Booking Info" at bounding box center [63, 130] width 46 height 14
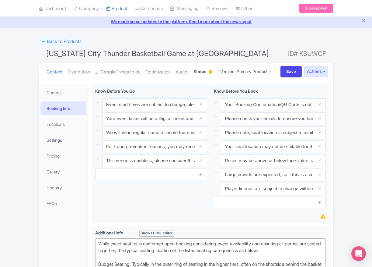
scroll to position [57, 0]
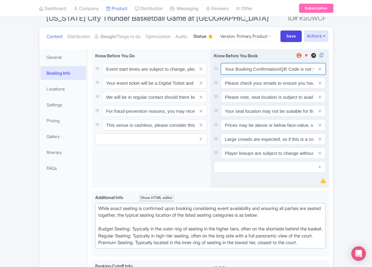
click at [235, 75] on input "Your Booking Confirmation/QR Code is not your entry ticket - your tickets and s…" at bounding box center [273, 69] width 105 height 12
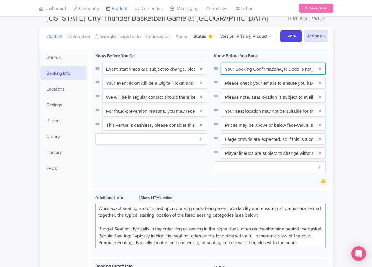
paste input "PDF/QR Code is not your entry ticket - your digital tickets and seating details…"
type input "Your Booking Confirmation PDF/QR Code is not your entry ticket - your digital t…"
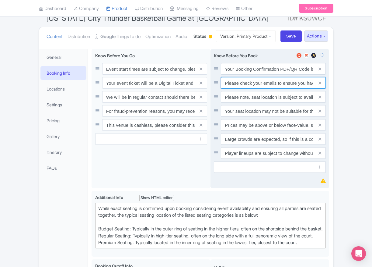
click at [255, 75] on input "Please check your emails to ensure you have accepted your mobile ticket prior t…" at bounding box center [273, 69] width 105 height 12
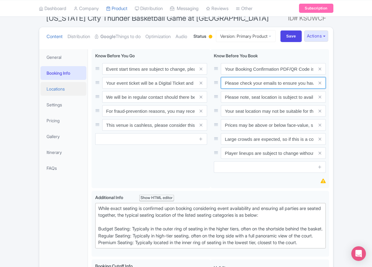
paste input "Entry tickets will be delivered via a digital ticketing provider selected by th…"
type input "Entry tickets will be delivered via a digital ticketing provider selected by th…"
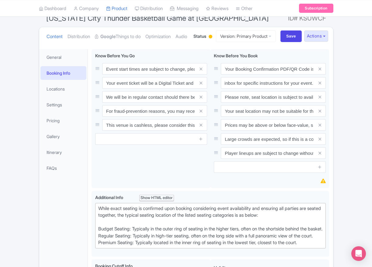
scroll to position [0, 0]
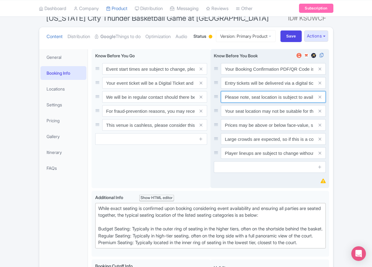
click at [265, 75] on input "Please note, seat location is subject to availability, based on the quantity of…" at bounding box center [273, 69] width 105 height 12
paste input "Ticket prices may be above or below face-value, subject to the popularity of th…"
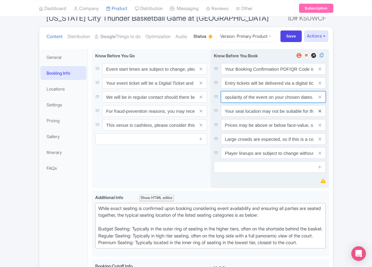
type input "Ticket prices may be above or below face-value, subject to the popularity of th…"
click at [319, 113] on icon at bounding box center [320, 111] width 3 height 5
click at [319, 127] on icon at bounding box center [320, 125] width 3 height 5
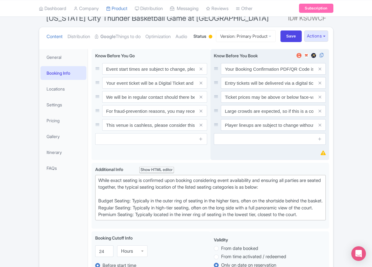
click at [319, 113] on icon at bounding box center [320, 111] width 3 height 5
click at [319, 127] on icon at bounding box center [320, 125] width 3 height 5
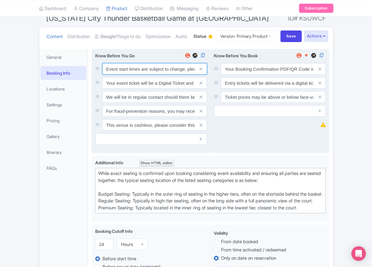
click at [134, 75] on input "Event start times are subject to change, please check these closer to the event…" at bounding box center [154, 69] width 105 height 12
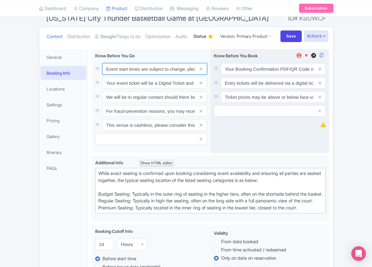
paste input ". We will be in regular contact should there be any updates or changes ahead of…"
type input "Event start times are subject to change. We will be in regular contact should t…"
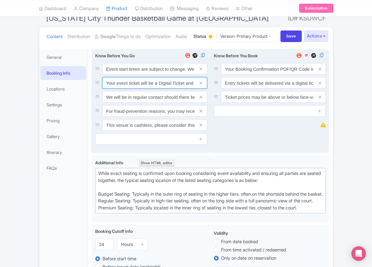
click at [142, 75] on input "Your event ticket will be a Digital Ticket and is separate from your booking co…" at bounding box center [154, 69] width 105 height 12
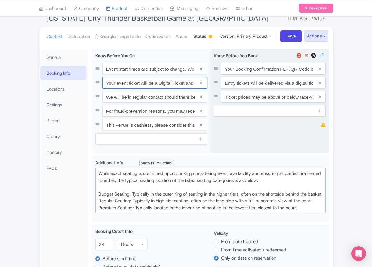
paste input "ntry"
type input "Your entry ticket will be a Digital Ticket and is separate from your booking co…"
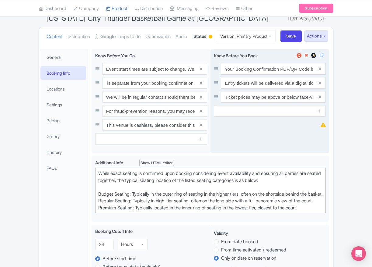
scroll to position [0, 0]
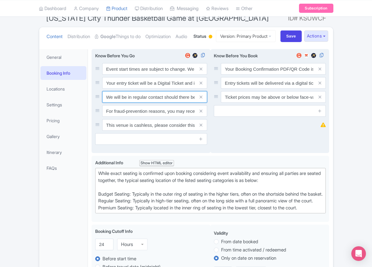
click at [137, 75] on input "We will be in regular contact should there be any updates or changes ahead of y…" at bounding box center [154, 69] width 105 height 12
paste input "For fraud-prevention reasons, most tickets are delivered between 1-3 days prior…"
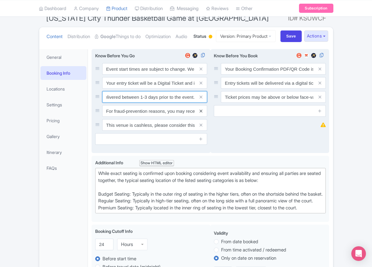
type input "For fraud-prevention reasons, most tickets are delivered between 1-3 days prior…"
click at [202, 113] on icon at bounding box center [201, 111] width 3 height 5
click at [202, 127] on icon at bounding box center [201, 125] width 3 height 5
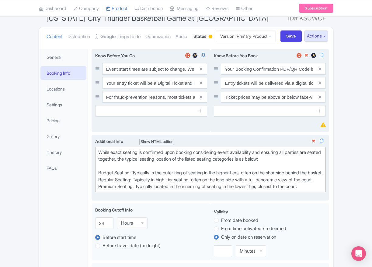
scroll to position [58, 0]
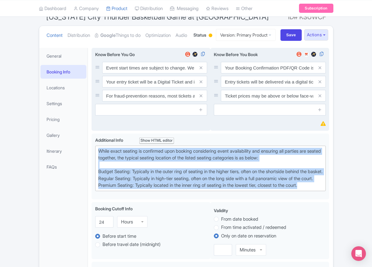
drag, startPoint x: 300, startPoint y: 218, endPoint x: 75, endPoint y: 166, distance: 231.3
paste trix-editor "Upper Baseline: Located in the upper tiers of seating behind the rings at eithe…"
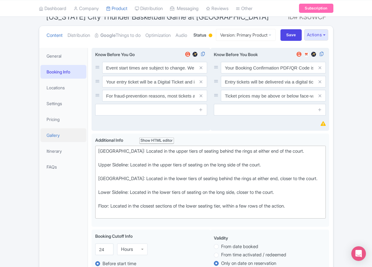
type trix-editor "<div>Upper Baseline: Located in the upper tiers of seating behind the rings at …"
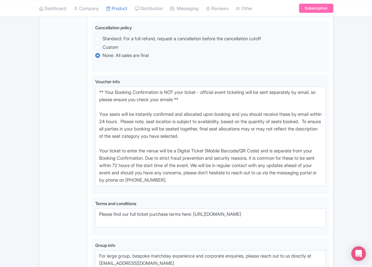
scroll to position [354, 0]
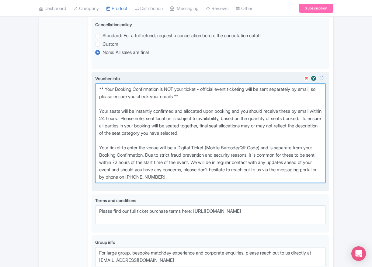
drag, startPoint x: 219, startPoint y: 201, endPoint x: 235, endPoint y: 202, distance: 16.5
click at [219, 183] on textarea "** Your Booking Confirmation is NOT your ticket - official event ticketing will…" at bounding box center [210, 132] width 231 height 99
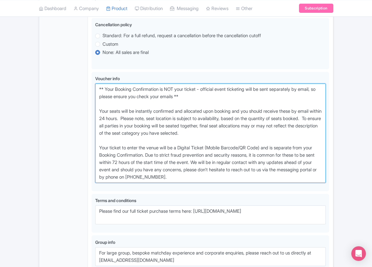
drag, startPoint x: 236, startPoint y: 202, endPoint x: 38, endPoint y: 107, distance: 219.1
click at [39, 107] on form "← Back to Products Oklahoma City Thunder Basketball Game at Paycom Center ID# K…" at bounding box center [186, 1] width 295 height 596
paste textarea "entry ticket - official event ticketing will be sent separately by email, so pl…"
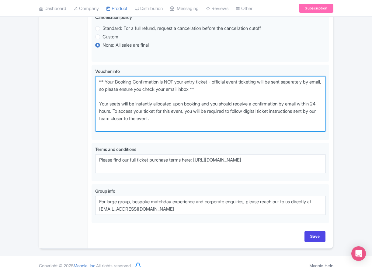
scroll to position [392, 0]
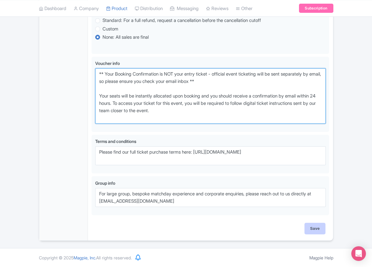
type textarea "** Your Booking Confirmation is NOT your entry ticket - official event ticketin…"
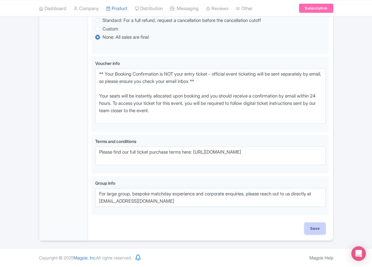
click at [314, 228] on input "Save" at bounding box center [315, 229] width 21 height 12
type input "Saving..."
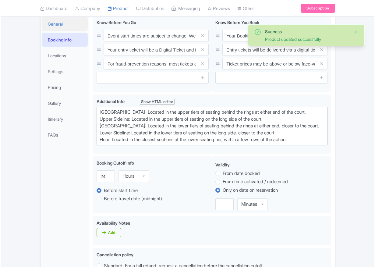
scroll to position [9, 0]
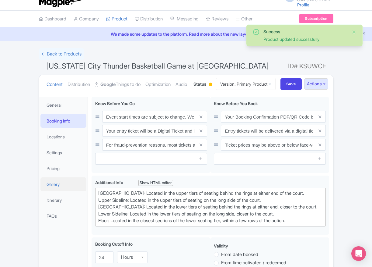
click at [59, 191] on link "Gallery" at bounding box center [63, 184] width 46 height 14
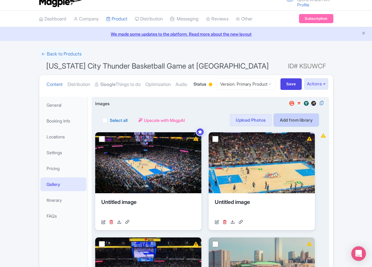
click at [287, 126] on link "Add from library" at bounding box center [296, 120] width 45 height 12
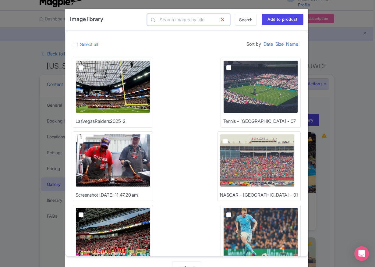
click at [176, 20] on input "text" at bounding box center [188, 20] width 83 height 12
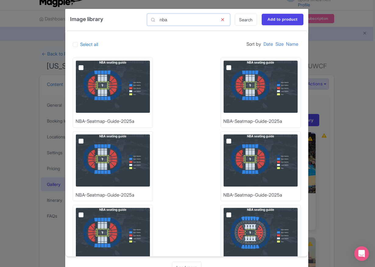
type input "nba"
click at [121, 73] on img at bounding box center [113, 86] width 75 height 53
click at [90, 64] on input "checkbox" at bounding box center [88, 62] width 4 height 4
checkbox input "true"
click at [287, 19] on input "Add to product" at bounding box center [283, 20] width 42 height 12
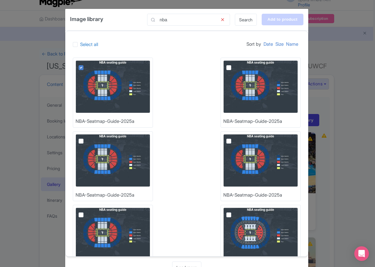
type input "Adding..."
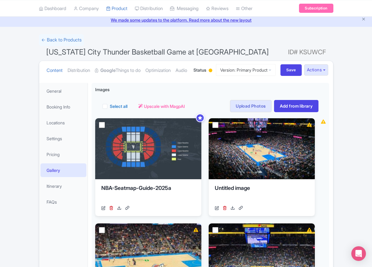
scroll to position [24, 0]
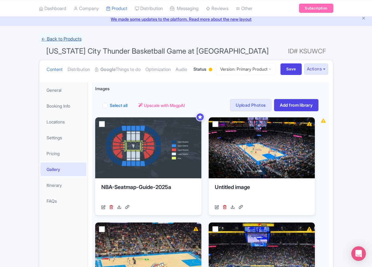
click at [56, 40] on link "← Back to Products" at bounding box center [61, 39] width 45 height 12
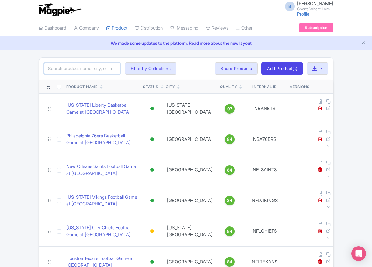
click at [91, 69] on input "search" at bounding box center [82, 69] width 76 height 12
type input "pacers"
click button "Search" at bounding box center [0, 0] width 0 height 0
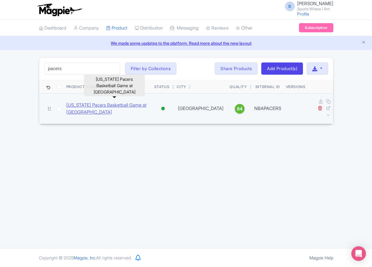
click at [103, 105] on link "[US_STATE] Pacers Basketball Game at [GEOGRAPHIC_DATA]" at bounding box center [107, 109] width 83 height 14
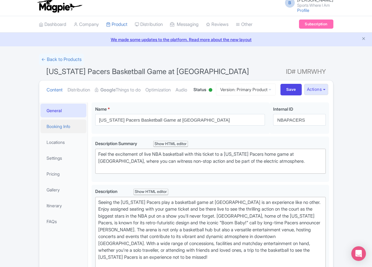
scroll to position [9, 0]
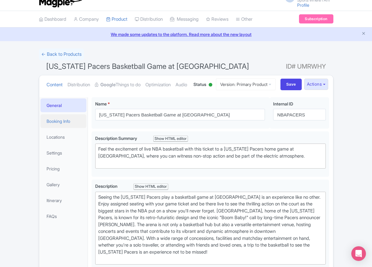
click at [63, 128] on link "Booking Info" at bounding box center [63, 121] width 46 height 14
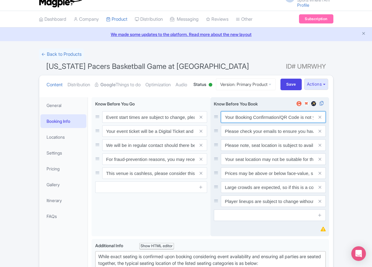
click at [250, 123] on input "Your Booking Confirmation/QR Code is not your entry ticket - your tickets and s…" at bounding box center [273, 117] width 105 height 12
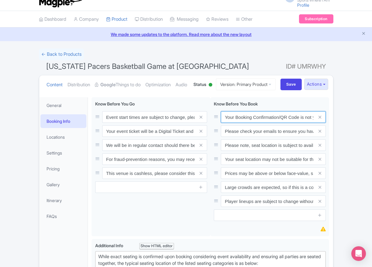
paste input "PDF/QR Code is not your entry ticket - your digital tickets and seating details…"
type input "Your Booking Confirmation PDF/QR Code is not your entry ticket - your digital t…"
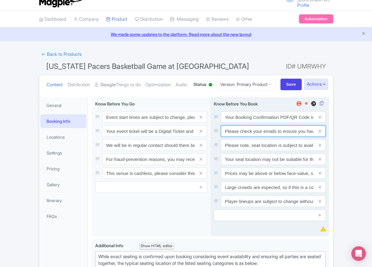
click at [251, 123] on input "Please check your emails to ensure you have accepted your mobile ticket prior t…" at bounding box center [273, 117] width 105 height 12
paste input "Entry tickets will be delivered via a digital ticketing provider selected by th…"
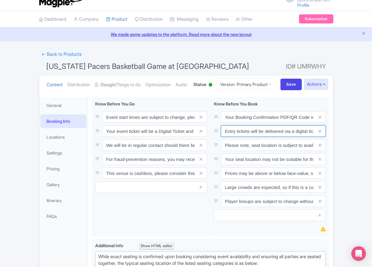
scroll to position [0, 228]
type input "Entry tickets will be delivered via a digital ticketing provider selected by th…"
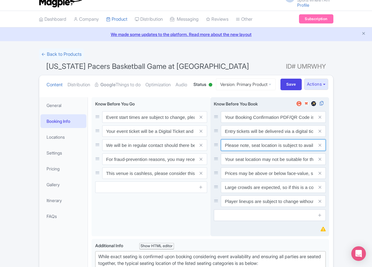
click at [253, 123] on input "Please note, seat location is subject to availability, based on the quantity of…" at bounding box center [273, 117] width 105 height 12
paste input "Ticket prices may be above or below face-value, subject to the popularity of th…"
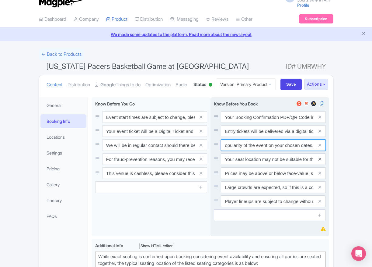
type input "Ticket prices may be above or below face-value, subject to the popularity of th…"
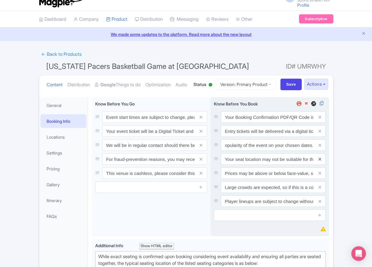
click at [319, 161] on icon at bounding box center [320, 159] width 3 height 5
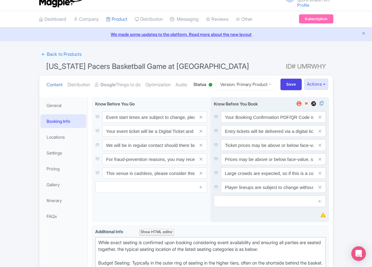
click at [319, 161] on icon at bounding box center [320, 159] width 3 height 5
click at [319, 175] on icon at bounding box center [320, 173] width 3 height 5
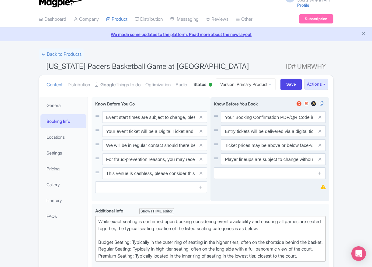
click at [319, 161] on icon at bounding box center [320, 159] width 3 height 5
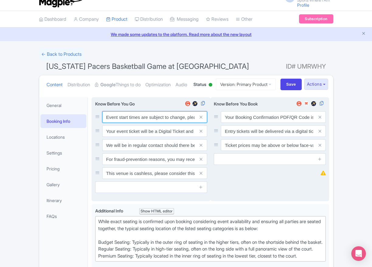
click at [127, 123] on input "Event start times are subject to change, please check these closer to the event…" at bounding box center [154, 117] width 105 height 12
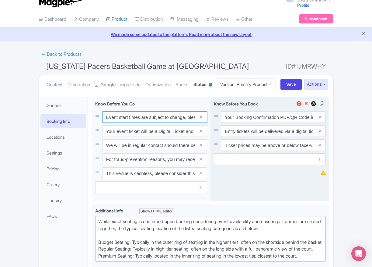
paste input ". We will be in regular contact should there be any updates or changes ahead of…"
type input "Event start times are subject to change. We will be in regular contact should t…"
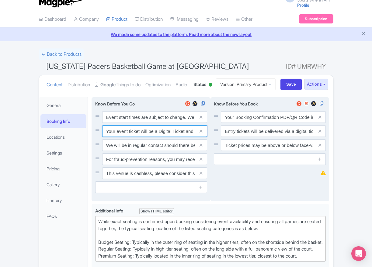
click at [144, 123] on input "Your event ticket will be a Digital Ticket and is separate from your booking co…" at bounding box center [154, 117] width 105 height 12
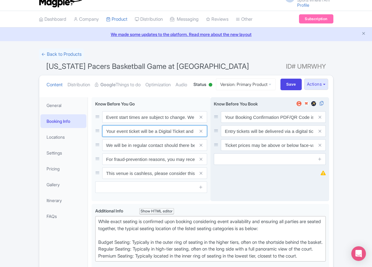
paste input "ntry"
type input "Your entry ticket will be a Digital Ticket and is separate from your booking co…"
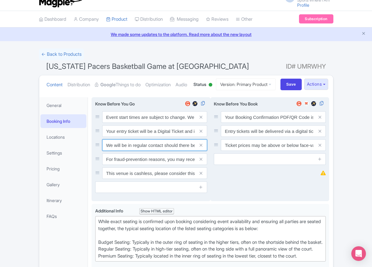
click at [145, 123] on input "We will be in regular contact should there be any updates or changes ahead of y…" at bounding box center [154, 117] width 105 height 12
paste input "For fraud-prevention reasons, most tickets are delivered between 1-3 days prior…"
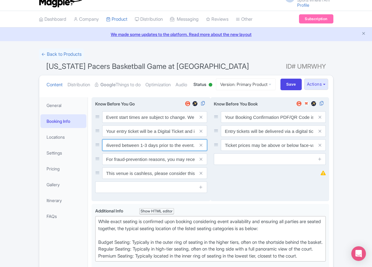
type input "For fraud-prevention reasons, most tickets are delivered between 1-3 days prior…"
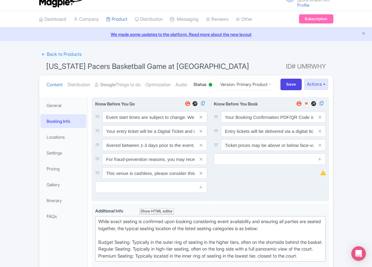
click at [199, 165] on span at bounding box center [201, 159] width 12 height 12
click at [201, 161] on icon at bounding box center [201, 159] width 3 height 5
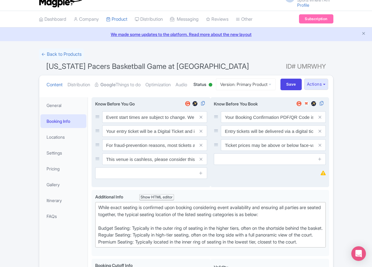
click at [201, 161] on icon at bounding box center [201, 159] width 3 height 5
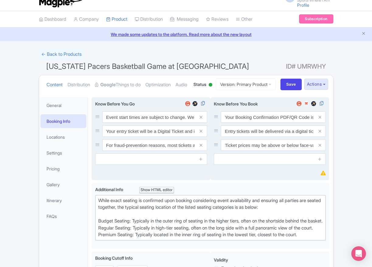
scroll to position [112, 0]
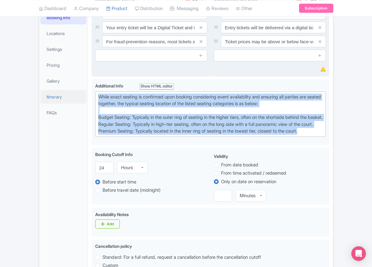
drag, startPoint x: 318, startPoint y: 171, endPoint x: 82, endPoint y: 116, distance: 241.8
click at [83, 116] on div "General Booking Info Locations Settings Pricing Gallery Itinerary FAQs Indiana …" at bounding box center [186, 255] width 294 height 530
paste trix-editor "[GEOGRAPHIC_DATA]: Located in the upper tiers of seating behind the rings at ei…"
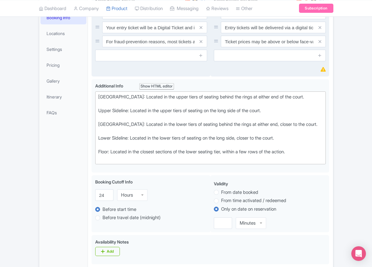
type trix-editor "<div>[GEOGRAPHIC_DATA]: Located in the upper tiers of seating behind the rings …"
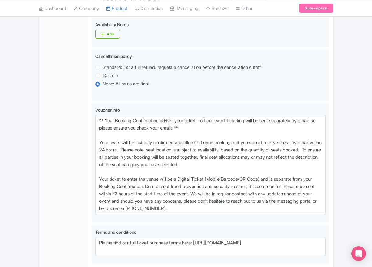
scroll to position [334, 0]
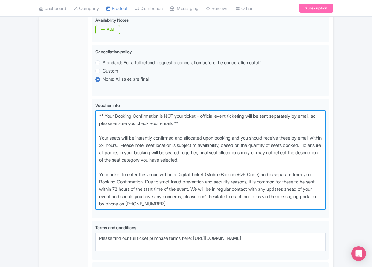
drag, startPoint x: 220, startPoint y: 227, endPoint x: 62, endPoint y: 138, distance: 181.9
click at [62, 138] on div "General Booking Info Locations Settings Pricing Gallery Itinerary FAQs Indiana …" at bounding box center [186, 47] width 294 height 558
paste textarea "entry ticket - official event ticketing will be sent separately by email, so pl…"
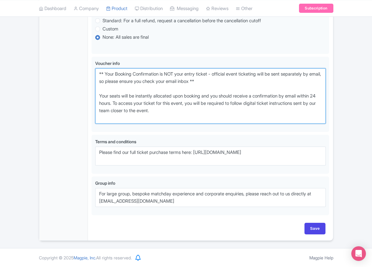
scroll to position [399, 0]
type textarea "** Your Booking Confirmation is NOT your entry ticket - official event ticketin…"
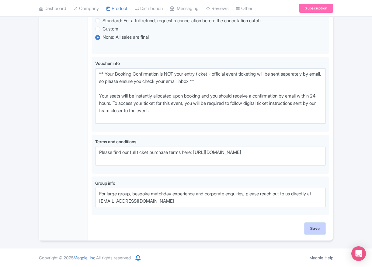
click at [315, 227] on input "Save" at bounding box center [315, 229] width 21 height 12
type input "Saving..."
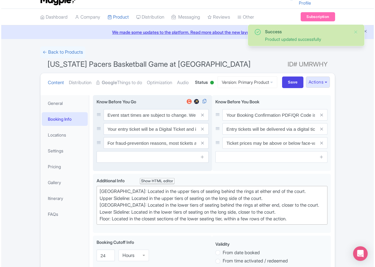
scroll to position [9, 0]
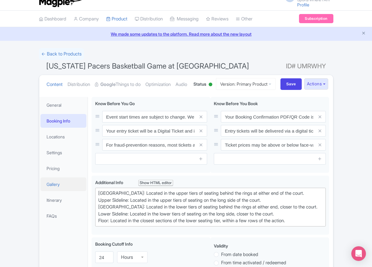
click at [61, 191] on link "Gallery" at bounding box center [63, 184] width 46 height 14
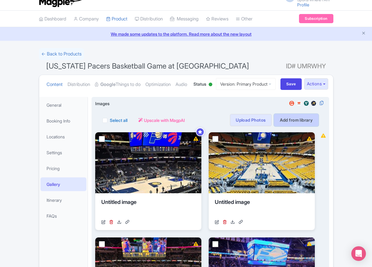
click at [303, 126] on link "Add from library" at bounding box center [296, 120] width 45 height 12
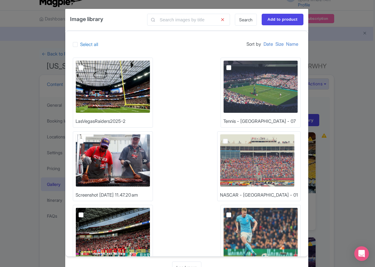
click at [118, 46] on div "Select all Sort by Date Size Name" at bounding box center [187, 44] width 228 height 12
click at [167, 22] on input "text" at bounding box center [188, 20] width 83 height 12
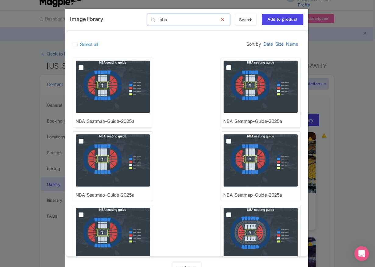
type input "nba"
click at [118, 84] on img at bounding box center [113, 86] width 75 height 53
click at [90, 64] on input "checkbox" at bounding box center [88, 62] width 4 height 4
checkbox input "true"
click at [280, 21] on input "Add to product" at bounding box center [283, 20] width 42 height 12
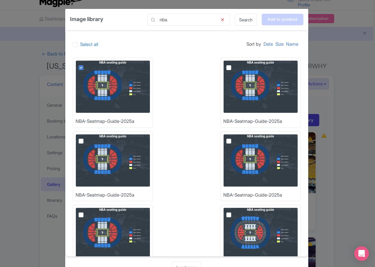
type input "Adding..."
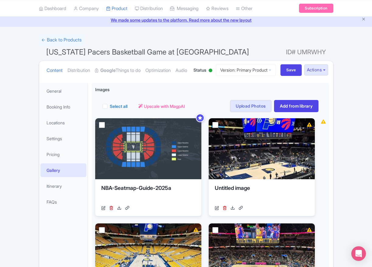
scroll to position [24, 0]
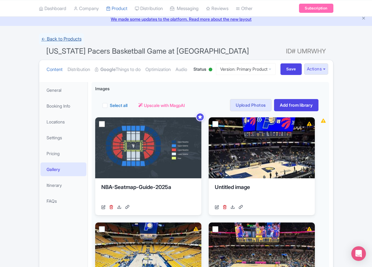
click at [54, 41] on link "← Back to Products" at bounding box center [61, 39] width 45 height 12
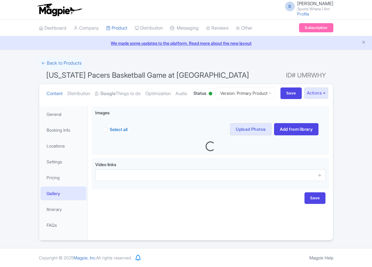
scroll to position [23, 0]
click at [59, 126] on link "Booking Info" at bounding box center [63, 130] width 46 height 14
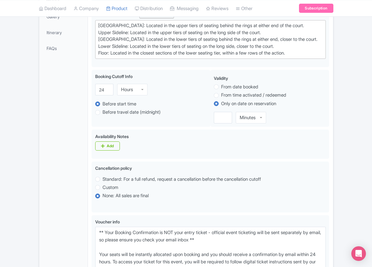
scroll to position [7, 0]
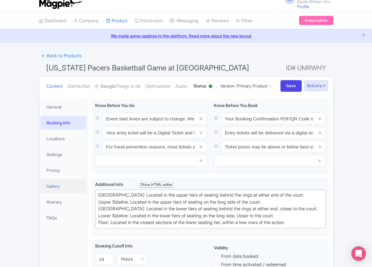
click at [61, 193] on link "Gallery" at bounding box center [63, 186] width 46 height 14
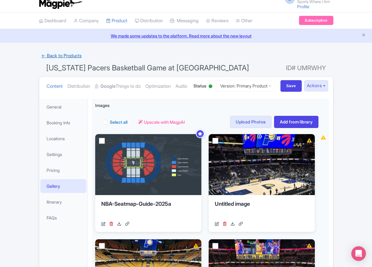
click at [68, 55] on link "← Back to Products" at bounding box center [61, 56] width 45 height 12
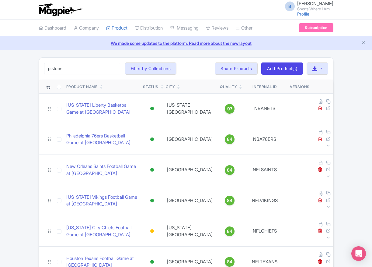
type input "pistons"
click button "Search" at bounding box center [0, 0] width 0 height 0
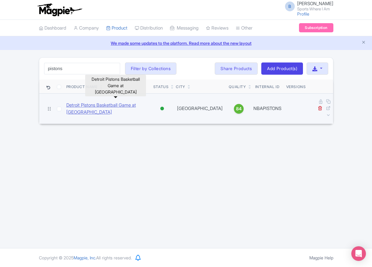
click at [88, 106] on link "Detroit Pistons Basketball Game at [GEOGRAPHIC_DATA]" at bounding box center [107, 109] width 82 height 14
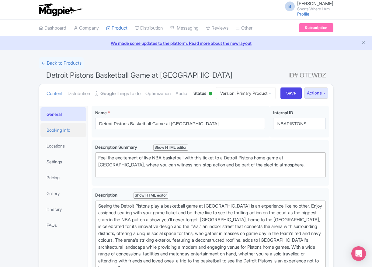
click at [62, 137] on link "Booking Info" at bounding box center [63, 130] width 46 height 14
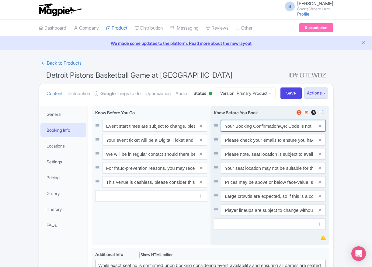
click at [252, 132] on input "Your Booking Confirmation/QR Code is not your entry ticket - your tickets and s…" at bounding box center [273, 126] width 105 height 12
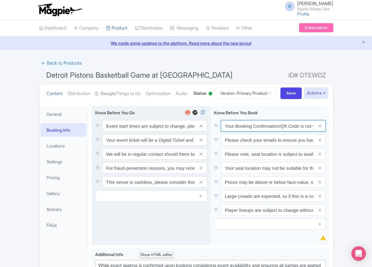
paste input "PDF/QR Code is not your entry ticket - your digital tickets and seating details…"
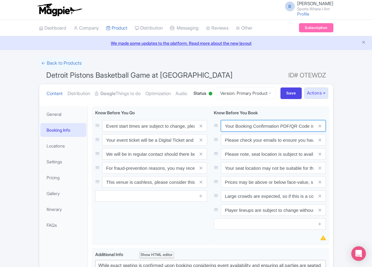
scroll to position [0, 178]
type input "Your Booking Confirmation PDF/QR Code is not your entry ticket - your digital t…"
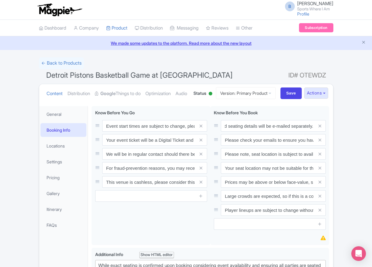
scroll to position [0, 0]
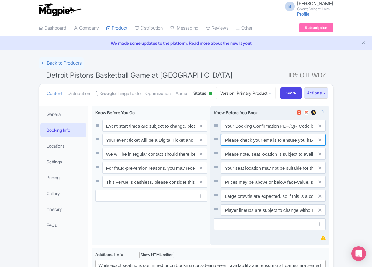
click at [263, 132] on input "Please check your emails to ensure you have accepted your mobile ticket prior t…" at bounding box center [273, 126] width 105 height 12
paste input "Entry tickets will be delivered via a digital ticketing provider selected by th…"
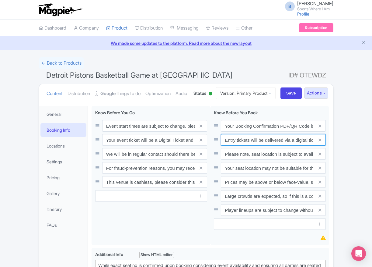
scroll to position [0, 228]
type input "Entry tickets will be delivered via a digital ticketing provider selected by th…"
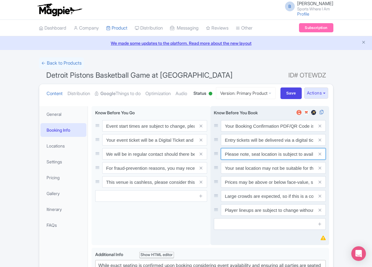
click at [240, 132] on input "Please note, seat location is subject to availability, based on the quantity of…" at bounding box center [273, 126] width 105 height 12
paste input "Ticket prices may be above or below face-value, subject to the popularity of th…"
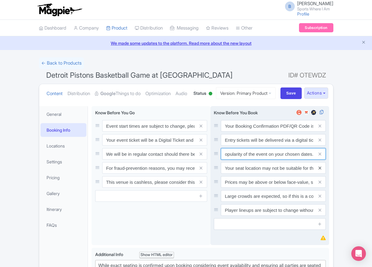
type input "Ticket prices may be above or below face-value, subject to the popularity of th…"
click at [320, 170] on icon at bounding box center [320, 168] width 3 height 5
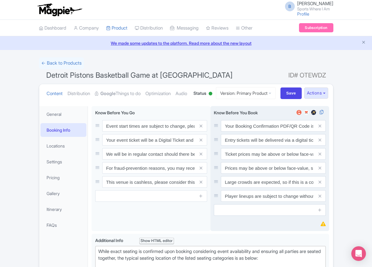
click at [320, 170] on icon at bounding box center [320, 168] width 3 height 5
click at [320, 184] on icon at bounding box center [320, 182] width 3 height 5
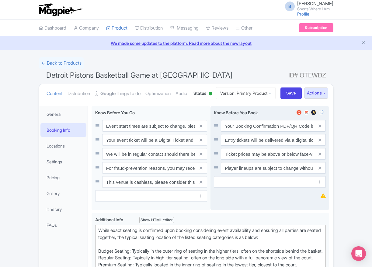
click at [320, 170] on icon at bounding box center [320, 168] width 3 height 5
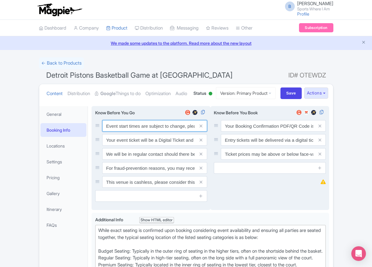
click at [116, 132] on input "Event start times are subject to change, please check these closer to the event…" at bounding box center [154, 126] width 105 height 12
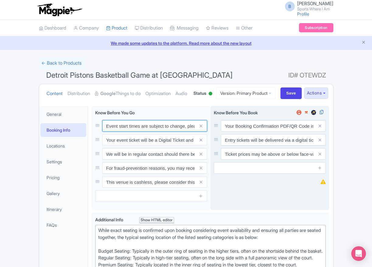
paste input ". We will be in regular contact should there be any updates or changes ahead of…"
type input "Event start times are subject to change. We will be in regular contact should t…"
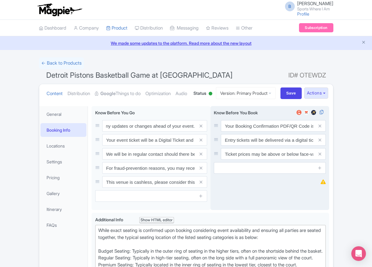
scroll to position [0, 0]
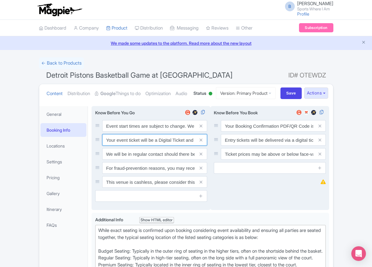
click at [123, 132] on input "Your event ticket will be a Digital Ticket and is separate from your booking co…" at bounding box center [154, 126] width 105 height 12
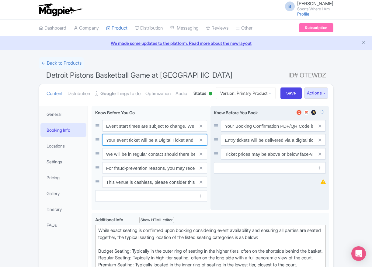
paste input "ntry"
type input "Your entry ticket will be a Digital Ticket and is separate from your booking co…"
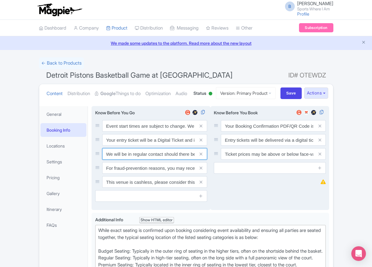
click at [117, 132] on input "We will be in regular contact should there be any updates or changes ahead of y…" at bounding box center [154, 126] width 105 height 12
paste input "For fraud-prevention reasons, most tickets are delivered between 1-3 days prior…"
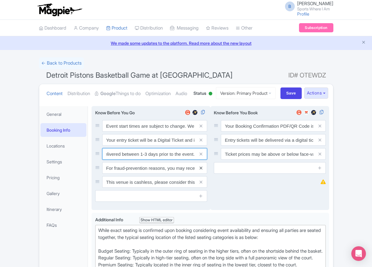
type input "For fraud-prevention reasons, most tickets are delivered between 1-3 days prior…"
click at [201, 170] on icon at bounding box center [201, 168] width 3 height 5
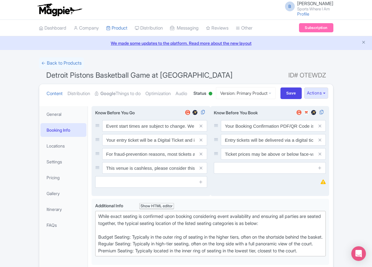
click at [201, 170] on icon at bounding box center [201, 168] width 3 height 5
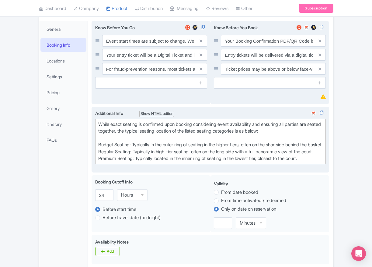
scroll to position [91, 0]
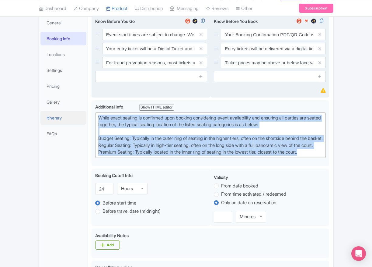
drag, startPoint x: 321, startPoint y: 190, endPoint x: 68, endPoint y: 140, distance: 258.2
paste trix-editor "[GEOGRAPHIC_DATA]: Located in the upper tiers of seating behind the rings at ei…"
type trix-editor "<div>[GEOGRAPHIC_DATA]: Located in the upper tiers of seating behind the rings …"
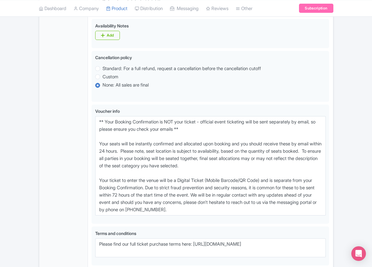
scroll to position [329, 0]
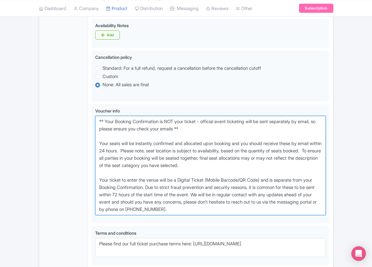
drag, startPoint x: 218, startPoint y: 233, endPoint x: 41, endPoint y: 128, distance: 205.0
click at [41, 128] on div "General Booking Info Locations Settings Pricing Gallery Itinerary FAQs Detroit …" at bounding box center [186, 53] width 294 height 558
paste textarea "entry ticket - official event ticketing will be sent separately by email, so pl…"
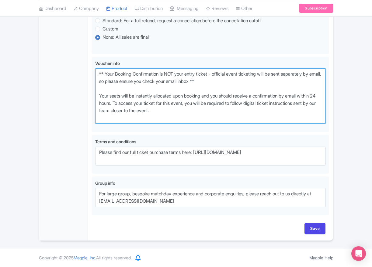
scroll to position [399, 0]
type textarea "** Your Booking Confirmation is NOT your entry ticket - official event ticketin…"
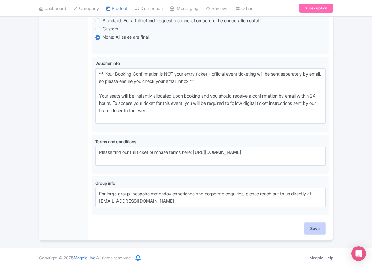
click at [311, 223] on input "Save" at bounding box center [315, 229] width 21 height 12
type input "Saving..."
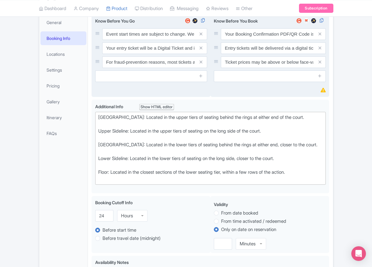
scroll to position [6, 0]
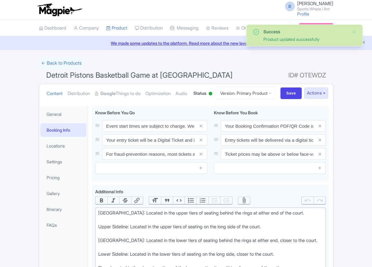
scroll to position [129, 0]
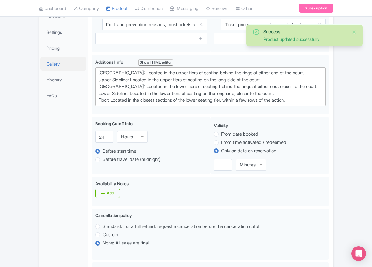
click at [53, 71] on link "Gallery" at bounding box center [63, 64] width 46 height 14
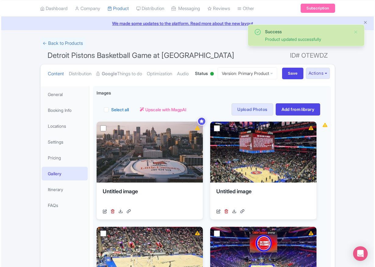
scroll to position [0, 0]
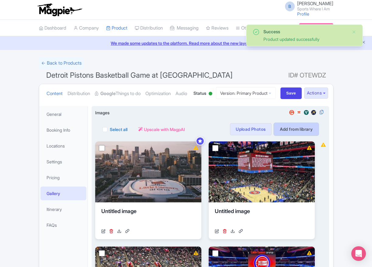
click at [299, 135] on link "Add from library" at bounding box center [296, 129] width 45 height 12
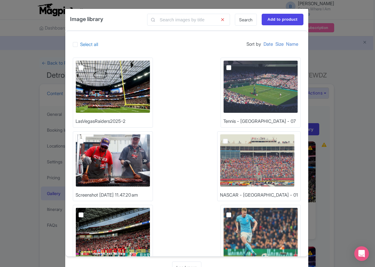
click at [159, 21] on span at bounding box center [153, 20] width 12 height 12
click at [176, 21] on input "text" at bounding box center [188, 20] width 83 height 12
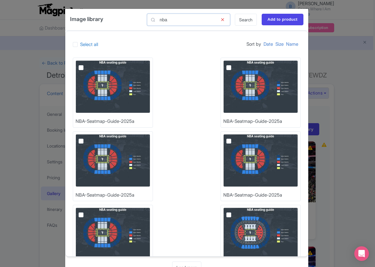
type input "nba"
click at [105, 68] on img at bounding box center [113, 86] width 75 height 53
click at [90, 64] on input "checkbox" at bounding box center [88, 62] width 4 height 4
checkbox input "true"
click at [274, 23] on input "Add to product" at bounding box center [283, 20] width 42 height 12
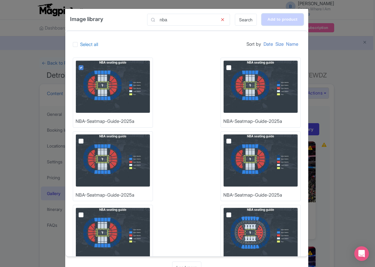
type input "Adding..."
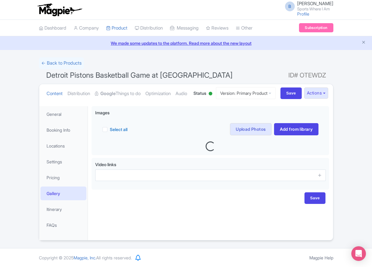
scroll to position [24, 0]
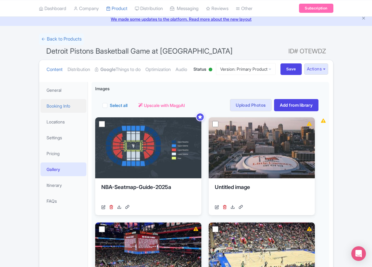
click at [58, 113] on link "Booking Info" at bounding box center [63, 106] width 46 height 14
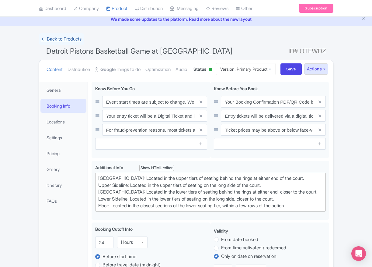
click at [63, 37] on link "← Back to Products" at bounding box center [61, 39] width 45 height 12
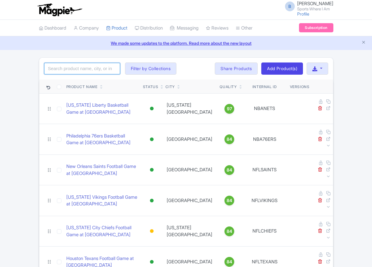
click at [89, 70] on input "search" at bounding box center [82, 69] width 76 height 12
type input "wizards"
click button "Search" at bounding box center [0, 0] width 0 height 0
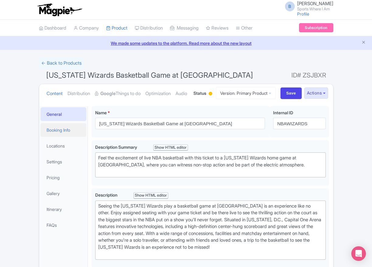
click at [67, 137] on link "Booking Info" at bounding box center [63, 130] width 46 height 14
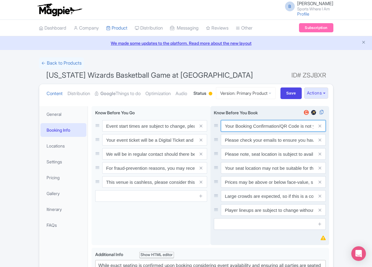
click at [269, 132] on input "Your Booking Confirmation/QR Code is not your entry ticket - your tickets and s…" at bounding box center [273, 126] width 105 height 12
paste input "PDF/QR Code is not your entry ticket - your digital tickets and seating details…"
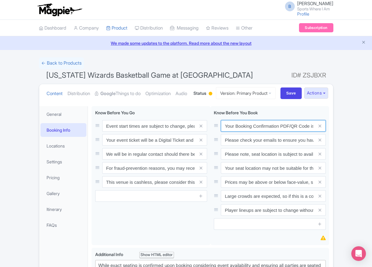
scroll to position [0, 178]
type input "Your Booking Confirmation PDF/QR Code is not your entry ticket - your digital t…"
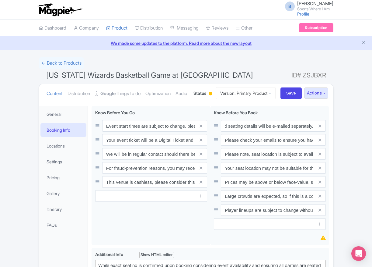
scroll to position [0, 0]
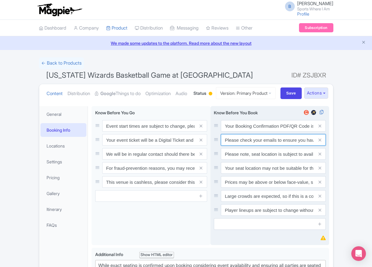
click at [238, 132] on input "Please check your emails to ensure you have accepted your mobile ticket prior t…" at bounding box center [273, 126] width 105 height 12
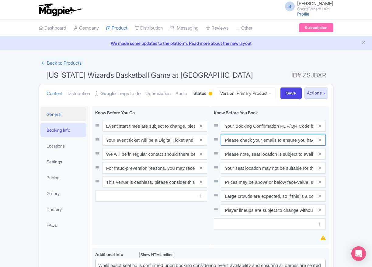
paste input "Entry tickets will be delivered via a digital ticketing provider selected by th…"
type input "Entry tickets will be delivered via a digital ticketing provider selected by th…"
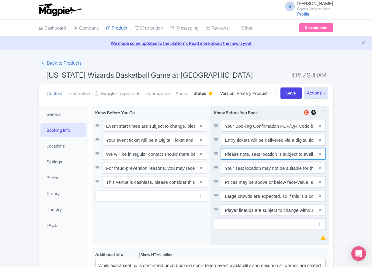
click at [257, 132] on input "Please note, seat location is subject to availability, based on the quantity of…" at bounding box center [273, 126] width 105 height 12
paste input "Ticket prices may be above or below face-value, subject to the popularity of th…"
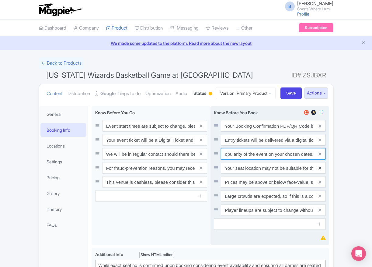
type input "Ticket prices may be above or below face-value, subject to the popularity of th…"
click at [320, 170] on icon at bounding box center [320, 168] width 3 height 5
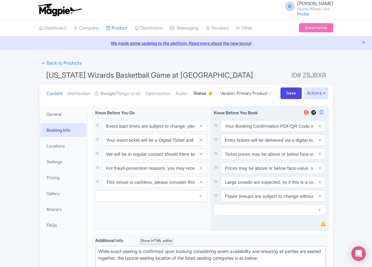
click at [320, 170] on icon at bounding box center [320, 168] width 3 height 5
click at [320, 184] on icon at bounding box center [320, 182] width 3 height 5
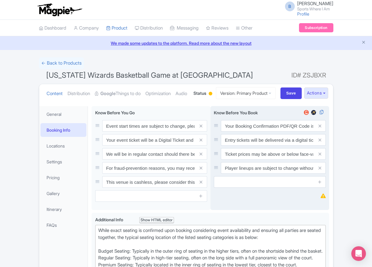
click at [320, 170] on icon at bounding box center [320, 168] width 3 height 5
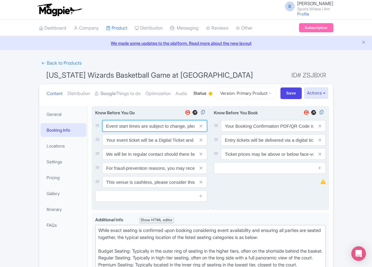
click at [133, 132] on input "Event start times are subject to change, please check these closer to the event…" at bounding box center [154, 126] width 105 height 12
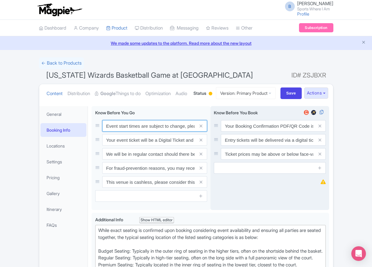
paste input ". We will be in regular contact should there be any updates or changes ahead of…"
type input "Event start times are subject to change. We will be in regular contact should t…"
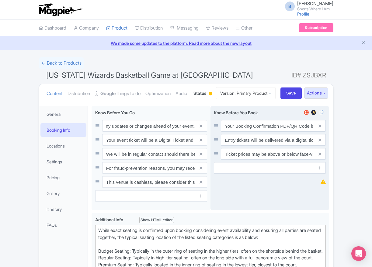
scroll to position [0, 0]
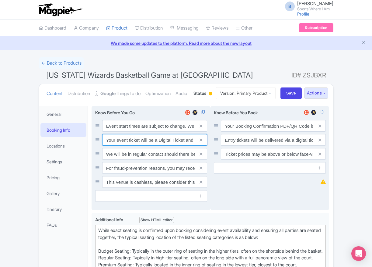
click at [133, 132] on input "Your event ticket will be a Digital Ticket and is separate from your booking co…" at bounding box center [154, 126] width 105 height 12
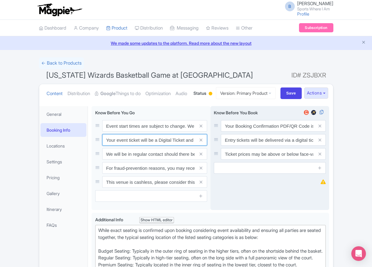
paste input "ntry"
type input "Your entry ticket will be a Digital Ticket and is separate from your booking co…"
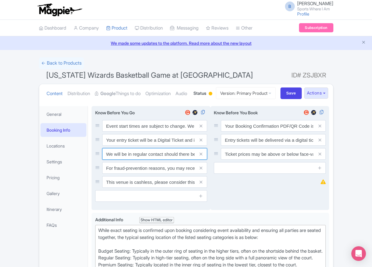
click at [132, 132] on input "We will be in regular contact should there be any updates or changes ahead of y…" at bounding box center [154, 126] width 105 height 12
paste input "For fraud-prevention reasons, most tickets are delivered between 1-3 days prior…"
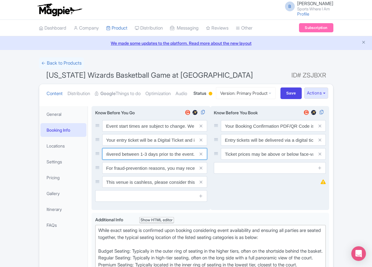
type input "For fraud-prevention reasons, most tickets are delivered between 1-3 days prior…"
click at [203, 174] on span at bounding box center [201, 168] width 12 height 12
click at [202, 170] on icon at bounding box center [201, 168] width 3 height 5
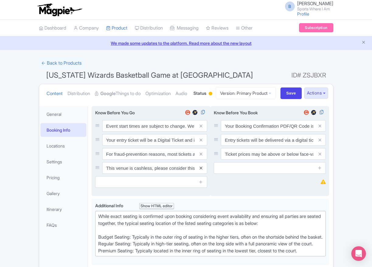
click at [202, 170] on icon at bounding box center [201, 168] width 3 height 5
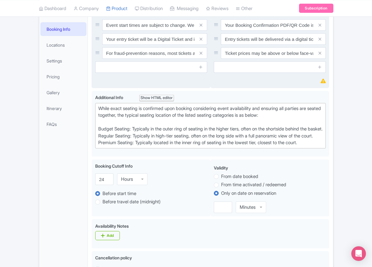
scroll to position [105, 0]
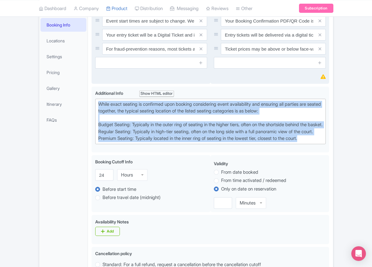
drag, startPoint x: 307, startPoint y: 176, endPoint x: 91, endPoint y: 127, distance: 222.0
click at [91, 127] on div "Washington Wizards Basketball Game at Capital One Arena Name * i Washington Wiz…" at bounding box center [210, 262] width 245 height 530
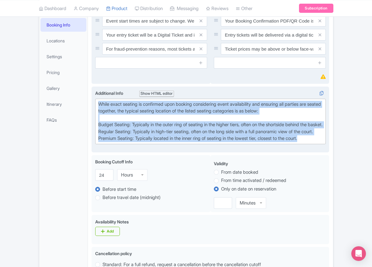
paste trix-editor "Upper Baseline: Located in the upper tiers of seating behind the rings at eithe…"
type trix-editor "<div>Upper Baseline: Located in the upper tiers of seating behind the rings at …"
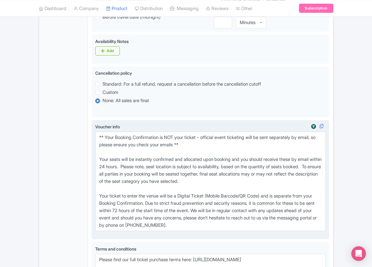
scroll to position [345, 0]
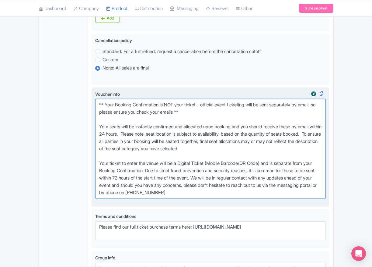
click at [232, 198] on textarea "** Your Booking Confirmation is NOT your ticket - official event ticketing will…" at bounding box center [210, 148] width 231 height 99
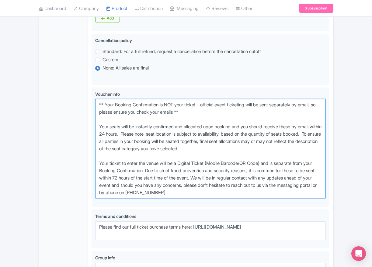
drag, startPoint x: 219, startPoint y: 217, endPoint x: 82, endPoint y: 127, distance: 163.9
click at [82, 127] on div "General Booking Info Locations Settings Pricing Gallery Itinerary FAQs Washingt…" at bounding box center [186, 36] width 294 height 558
paste textarea "entry ticket - official event ticketing will be sent separately by email, so pl…"
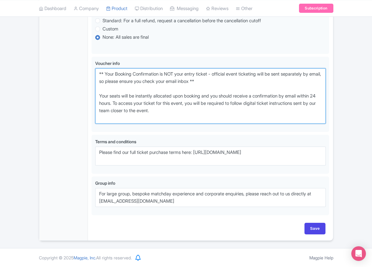
scroll to position [399, 0]
type textarea "** Your Booking Confirmation is NOT your entry ticket - official event ticketin…"
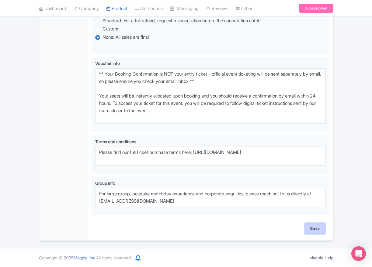
click at [314, 229] on input "Save" at bounding box center [315, 229] width 21 height 12
type input "Saving..."
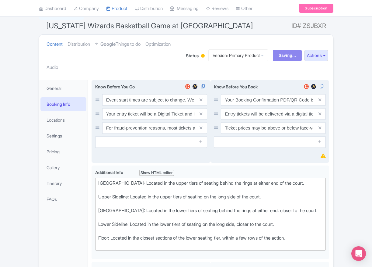
scroll to position [36, 0]
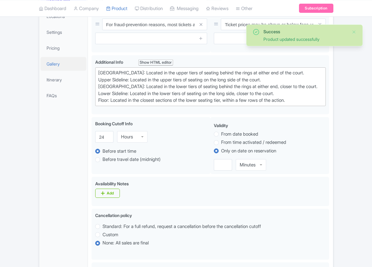
click at [54, 71] on link "Gallery" at bounding box center [63, 64] width 46 height 14
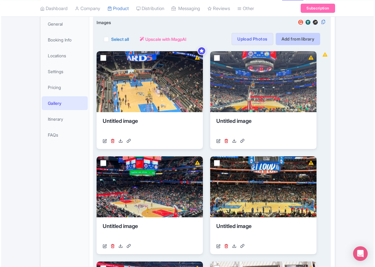
scroll to position [86, 0]
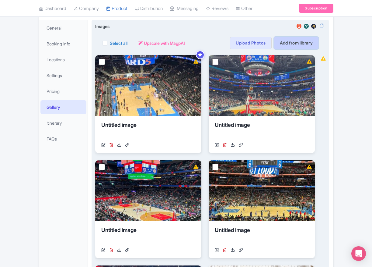
click at [284, 49] on link "Add from library" at bounding box center [296, 43] width 45 height 12
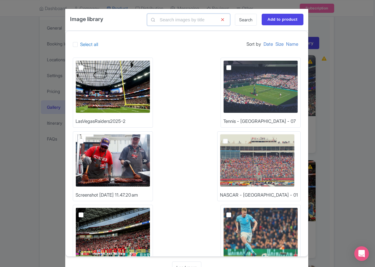
click at [180, 22] on input "text" at bounding box center [188, 20] width 83 height 12
type input "nba"
click at [246, 19] on link "Search" at bounding box center [246, 20] width 22 height 12
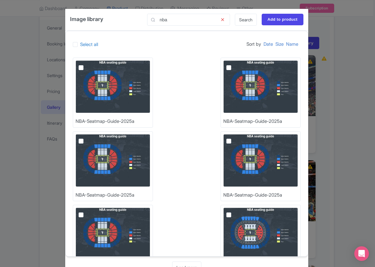
click at [121, 74] on img at bounding box center [113, 86] width 75 height 53
click at [90, 64] on input "checkbox" at bounding box center [88, 62] width 4 height 4
checkbox input "true"
click at [274, 19] on input "Add to product" at bounding box center [283, 20] width 42 height 12
type input "Adding..."
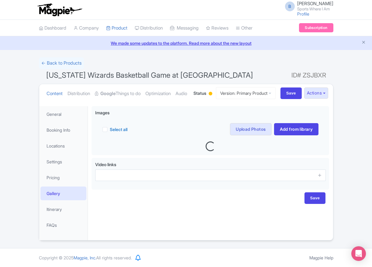
scroll to position [24, 0]
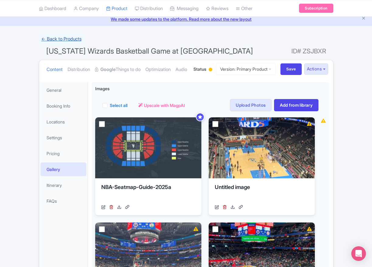
click at [64, 42] on link "← Back to Products" at bounding box center [61, 39] width 45 height 12
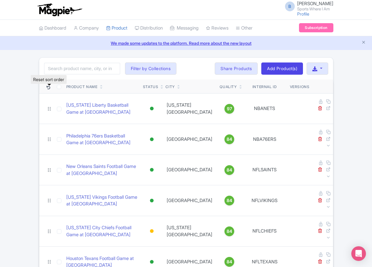
click at [52, 89] on th at bounding box center [46, 86] width 15 height 14
click at [49, 88] on icon at bounding box center [49, 88] width 4 height 4
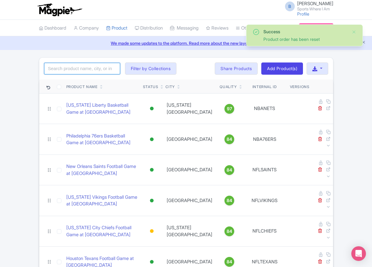
click at [72, 74] on input "search" at bounding box center [82, 69] width 76 height 12
click at [68, 71] on input "search" at bounding box center [82, 69] width 76 height 12
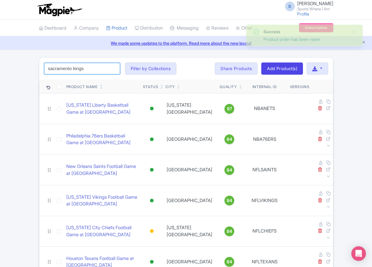
type input "sacramento kings"
click button "Search" at bounding box center [0, 0] width 0 height 0
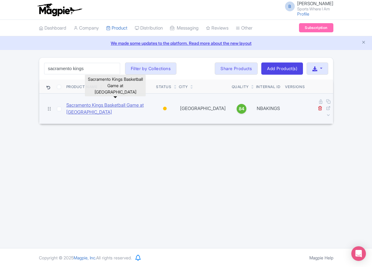
click at [118, 102] on link "Sacramento Kings Basketball Game at [GEOGRAPHIC_DATA]" at bounding box center [108, 109] width 85 height 14
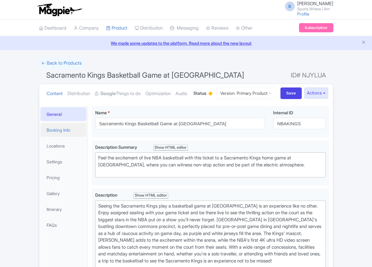
click at [65, 137] on link "Booking Info" at bounding box center [63, 130] width 46 height 14
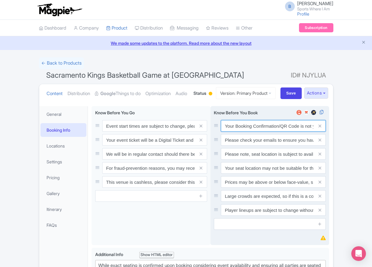
click at [255, 132] on input "Your Booking Confirmation/QR Code is not your entry ticket - your tickets and s…" at bounding box center [273, 126] width 105 height 12
paste input "PDF/QR Code is not your entry ticket - your digital tickets and seating details…"
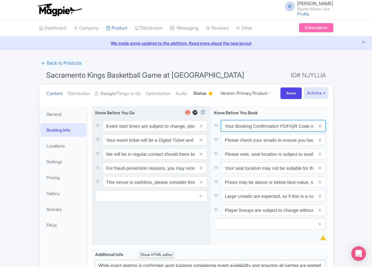
scroll to position [0, 178]
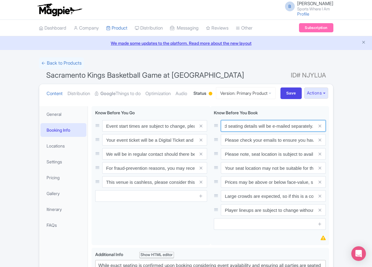
type input "Your Booking Confirmation PDF/QR Code is not your entry ticket - your digital t…"
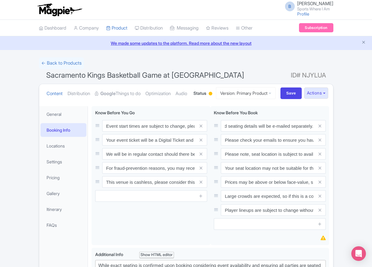
scroll to position [0, 0]
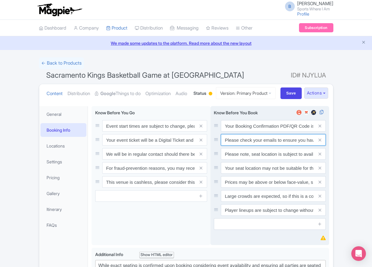
click at [243, 132] on input "Please check your emails to ensure you have accepted your mobile ticket prior t…" at bounding box center [273, 126] width 105 height 12
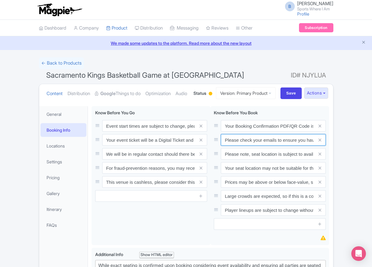
paste input "Entry tickets will be delivered via a digital ticketing provider selected by th…"
type input "Entry tickets will be delivered via a digital ticketing provider selected by th…"
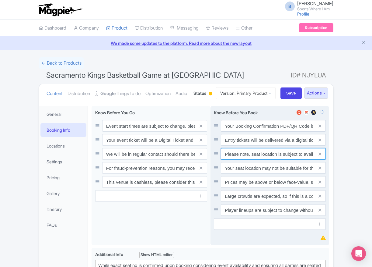
click at [248, 132] on input "Please note, seat location is subject to availability, based on the quantity of…" at bounding box center [273, 126] width 105 height 12
paste input "Ticket prices may be above or below face-value, subject to the popularity of th…"
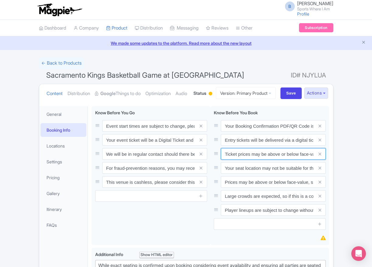
scroll to position [0, 130]
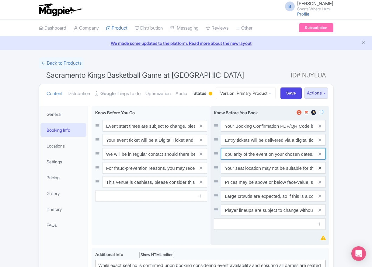
type input "Ticket prices may be above or below face-value, subject to the popularity of th…"
click at [319, 170] on icon at bounding box center [320, 168] width 3 height 5
click at [319, 184] on icon at bounding box center [320, 182] width 3 height 5
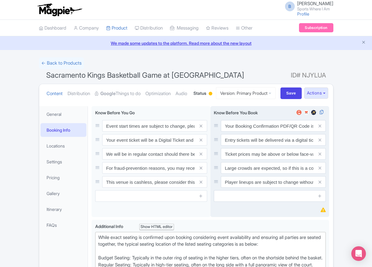
click at [319, 170] on icon at bounding box center [320, 168] width 3 height 5
click at [319, 184] on icon at bounding box center [320, 182] width 3 height 5
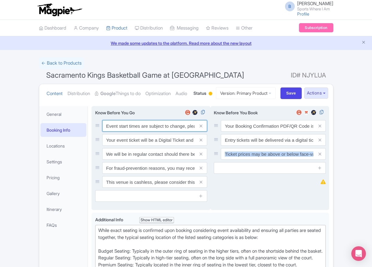
click at [129, 132] on input "Event start times are subject to change, please check these closer to the event…" at bounding box center [154, 126] width 105 height 12
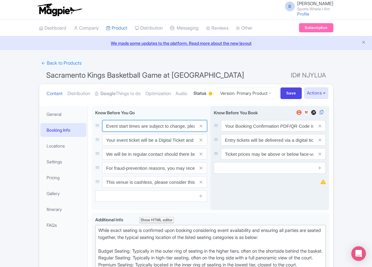
paste input ". We will be in regular contact should there be any updates or changes ahead of…"
type input "Event start times are subject to change. We will be in regular contact should t…"
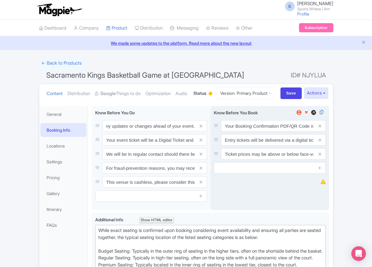
scroll to position [0, 0]
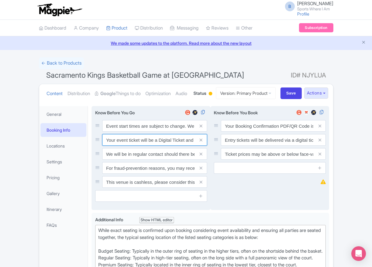
click at [138, 132] on input "Your event ticket will be a Digital Ticket and is separate from your booking co…" at bounding box center [154, 126] width 105 height 12
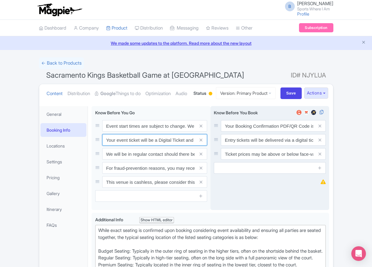
paste input "ntry"
type input "Your entry ticket will be a Digital Ticket and is separate from your booking co…"
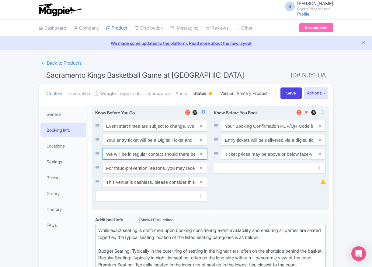
click at [139, 132] on input "We will be in regular contact should there be any updates or changes ahead of y…" at bounding box center [154, 126] width 105 height 12
paste input "For fraud-prevention reasons, most tickets are delivered between 1-3 days prior…"
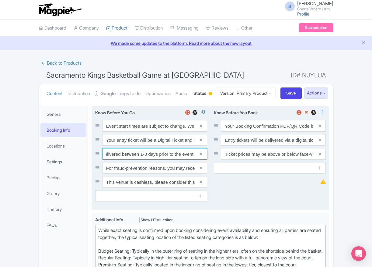
type input "For fraud-prevention reasons, most tickets are delivered between 1-3 days prior…"
click at [199, 174] on span at bounding box center [201, 168] width 12 height 12
click at [201, 170] on icon at bounding box center [201, 168] width 3 height 5
click at [201, 184] on icon at bounding box center [201, 182] width 3 height 5
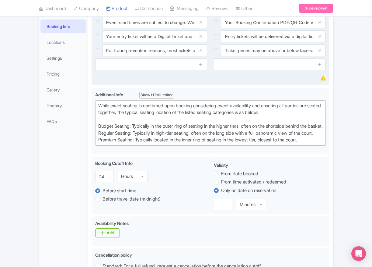
scroll to position [110, 0]
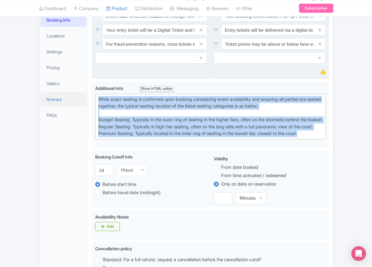
drag, startPoint x: 306, startPoint y: 168, endPoint x: 56, endPoint y: 126, distance: 253.2
click at [56, 126] on div "General Booking Info Locations Settings Pricing Gallery Itinerary FAQs Sacramen…" at bounding box center [186, 257] width 294 height 530
paste trix-editor "Upper Baseline: Located in the upper tiers of seating behind the rings at eithe…"
type trix-editor "<div>[GEOGRAPHIC_DATA]: Located in the upper tiers of seating behind the rings …"
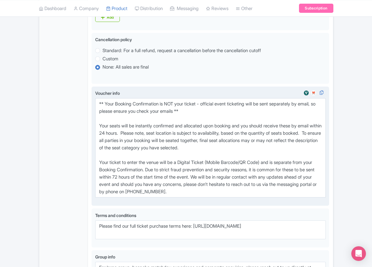
scroll to position [347, 0]
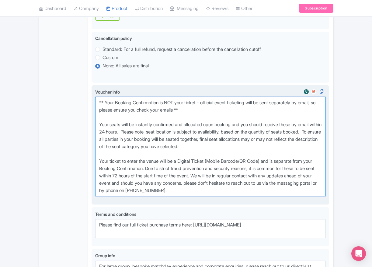
click at [219, 196] on textarea "** Your Booking Confirmation is NOT your ticket - official event ticketing will…" at bounding box center [210, 146] width 231 height 99
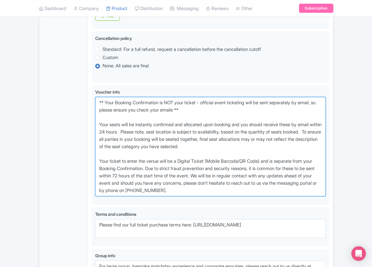
drag, startPoint x: 230, startPoint y: 215, endPoint x: 72, endPoint y: 122, distance: 183.5
click at [72, 122] on div "General Booking Info Locations Settings Pricing Gallery Itinerary FAQs Sacramen…" at bounding box center [186, 34] width 294 height 558
paste textarea "entry ticket - official event ticketing will be sent separately by email, so pl…"
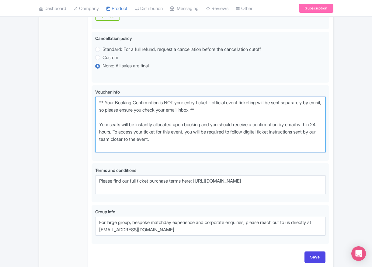
scroll to position [399, 0]
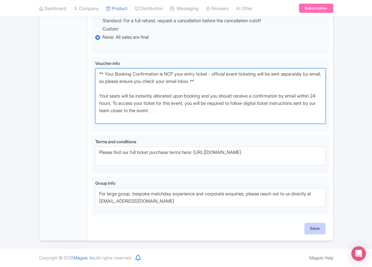
type textarea "** Your Booking Confirmation is NOT your entry ticket - official event ticketin…"
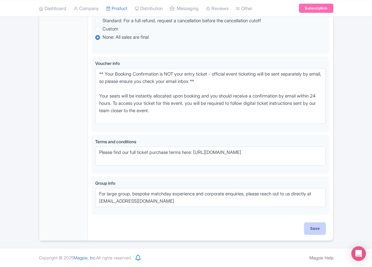
click at [319, 229] on input "Save" at bounding box center [315, 229] width 21 height 12
type input "Saving..."
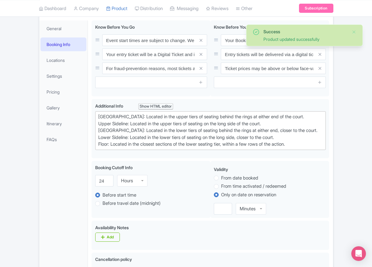
scroll to position [71, 0]
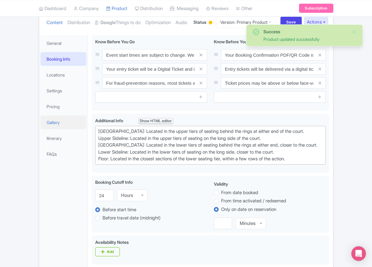
click at [62, 129] on link "Gallery" at bounding box center [63, 122] width 46 height 14
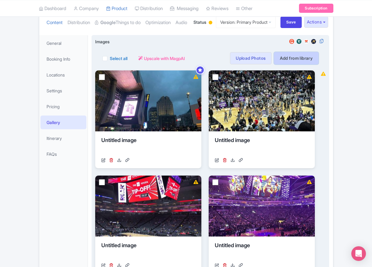
click at [299, 64] on link "Add from library" at bounding box center [296, 58] width 45 height 12
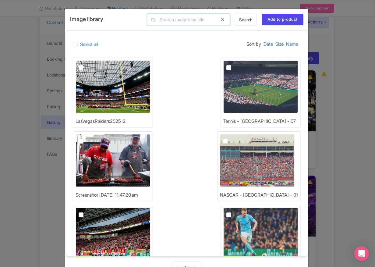
click at [173, 22] on input "text" at bounding box center [188, 20] width 83 height 12
type input "nba"
click at [239, 22] on link "Search" at bounding box center [246, 20] width 22 height 12
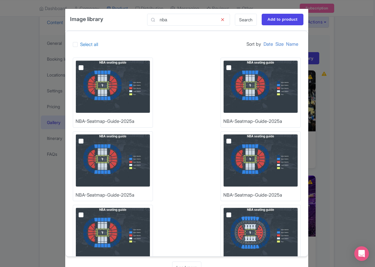
click at [112, 81] on img at bounding box center [113, 86] width 75 height 53
click at [90, 64] on input "checkbox" at bounding box center [88, 62] width 4 height 4
checkbox input "true"
click at [280, 21] on input "Add to product" at bounding box center [283, 20] width 42 height 12
type input "Adding..."
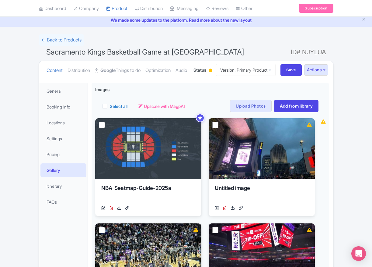
scroll to position [24, 0]
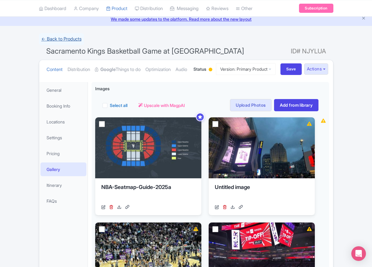
click at [70, 37] on link "← Back to Products" at bounding box center [61, 39] width 45 height 12
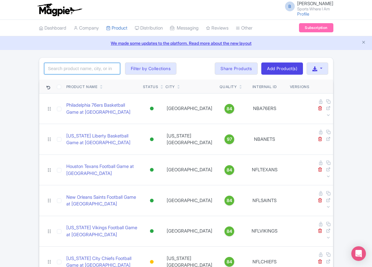
click at [57, 68] on input "search" at bounding box center [82, 69] width 76 height 12
type input "nuggets"
click button "Search" at bounding box center [0, 0] width 0 height 0
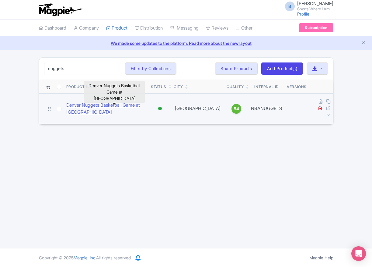
click at [79, 102] on link "Denver Nuggets Basketball Game at [GEOGRAPHIC_DATA]" at bounding box center [106, 109] width 80 height 14
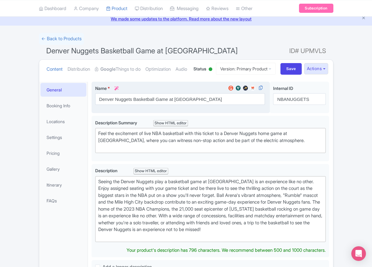
scroll to position [32, 0]
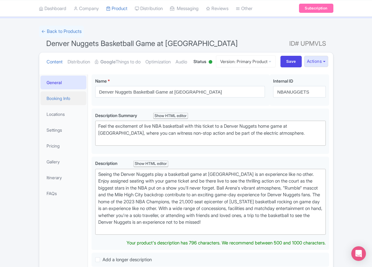
click at [72, 105] on link "Booking Info" at bounding box center [63, 98] width 46 height 14
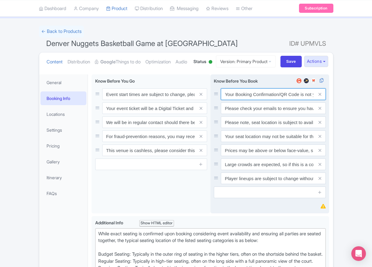
click at [259, 100] on input "Your Booking Confirmation/QR Code is not your entry ticket - your tickets and s…" at bounding box center [273, 94] width 105 height 12
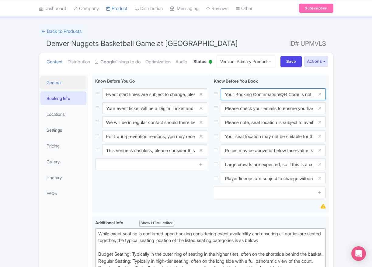
paste input "PDF/QR Code is not your entry ticket - your digital tickets and seating details…"
type input "Your Booking Confirmation PDF/QR Code is not your entry ticket - your digital t…"
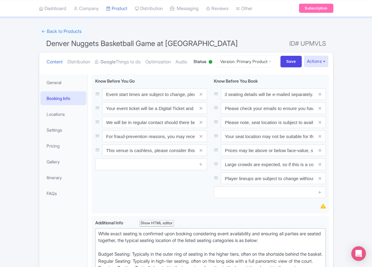
scroll to position [0, 0]
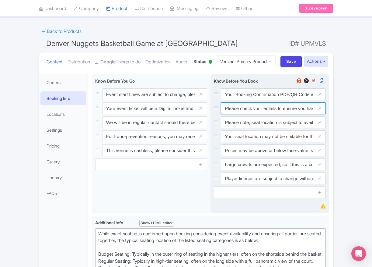
click at [237, 100] on input "Please check your emails to ensure you have accepted your mobile ticket prior t…" at bounding box center [273, 94] width 105 height 12
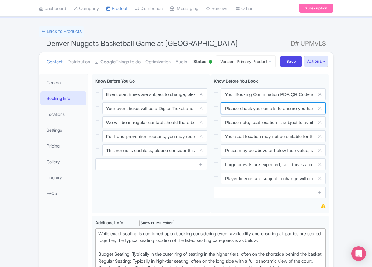
paste input "Entry tickets will be delivered via a digital ticketing provider selected by th…"
type input "Entry tickets will be delivered via a digital ticketing provider selected by th…"
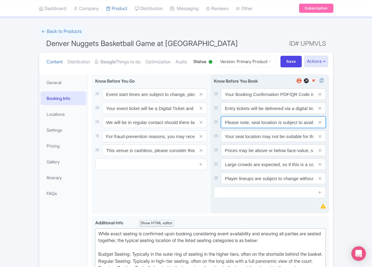
click at [252, 100] on input "Please note, seat location is subject to availability, based on the quantity of…" at bounding box center [273, 94] width 105 height 12
paste input "Ticket prices may be above or below face-value, subject to the popularity of th…"
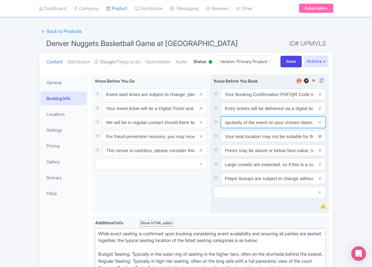
type input "Ticket prices may be above or below face-value, subject to the popularity of th…"
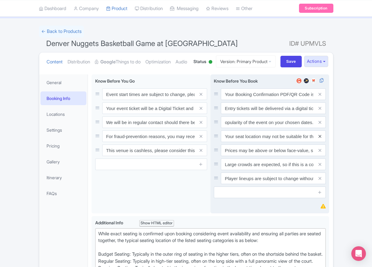
click at [319, 139] on icon at bounding box center [320, 136] width 3 height 5
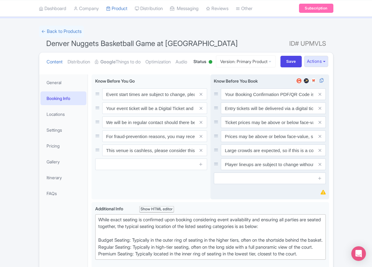
click at [319, 139] on icon at bounding box center [320, 136] width 3 height 5
click at [319, 153] on icon at bounding box center [320, 150] width 3 height 5
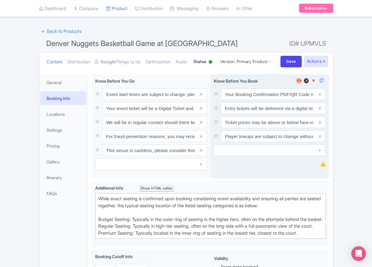
click at [319, 139] on icon at bounding box center [320, 136] width 3 height 5
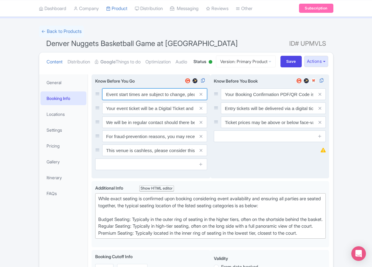
click at [123, 100] on input "Event start times are subject to change, please check these closer to the event…" at bounding box center [154, 94] width 105 height 12
click at [124, 100] on input "Event start times are subject to change, please check these closer to the event…" at bounding box center [154, 94] width 105 height 12
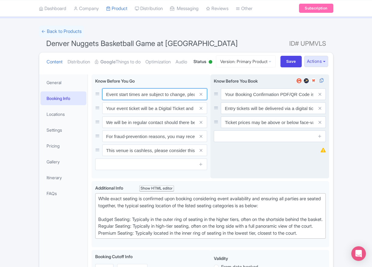
paste input ". We will be in regular contact should there be any updates or changes ahead of…"
type input "Event start times are subject to change. We will be in regular contact should t…"
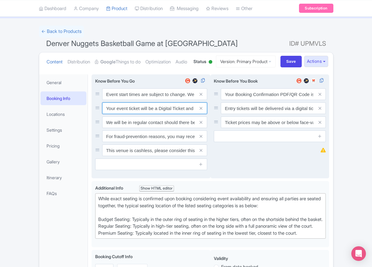
click at [134, 100] on input "Your event ticket will be a Digital Ticket and is separate from your booking co…" at bounding box center [154, 94] width 105 height 12
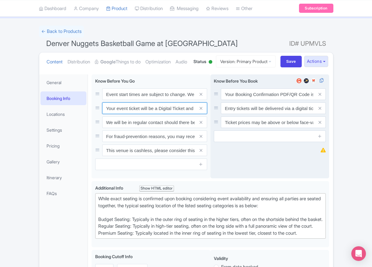
paste input "ntry"
type input "Your entry ticket will be a Digital Ticket and is separate from your booking co…"
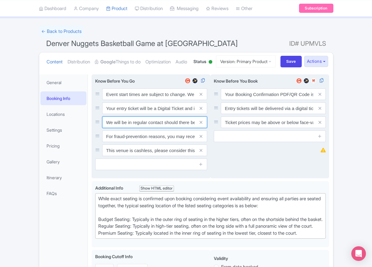
click at [128, 100] on input "We will be in regular contact should there be any updates or changes ahead of y…" at bounding box center [154, 94] width 105 height 12
paste input "For fraud-prevention reasons, most tickets are delivered between 1-3 days prior…"
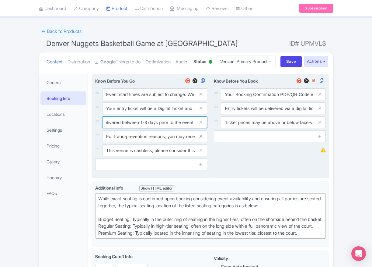
type input "For fraud-prevention reasons, most tickets are delivered between 1-3 days prior…"
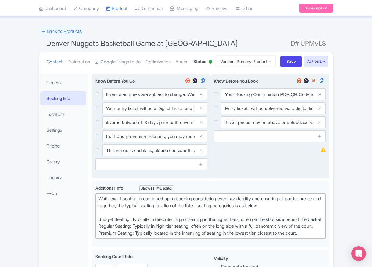
click at [200, 139] on icon at bounding box center [201, 136] width 3 height 5
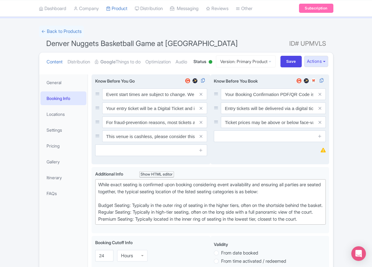
click at [200, 139] on icon at bounding box center [201, 136] width 3 height 5
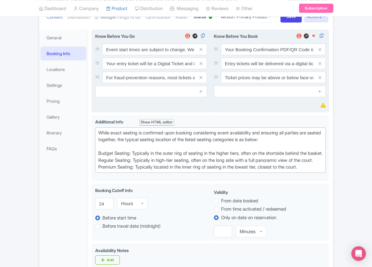
scroll to position [77, 0]
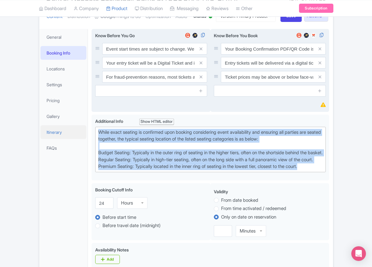
drag, startPoint x: 318, startPoint y: 205, endPoint x: 84, endPoint y: 150, distance: 239.9
paste trix-editor "[GEOGRAPHIC_DATA]: Located in the upper tiers of seating behind the rings at ei…"
type trix-editor "<div>[GEOGRAPHIC_DATA]: Located in the upper tiers of seating behind the rings …"
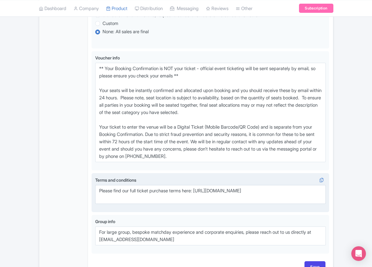
scroll to position [384, 0]
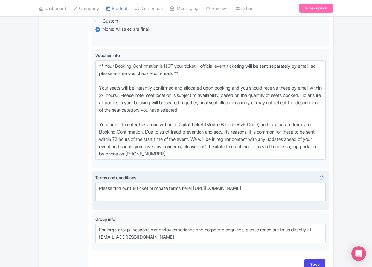
click at [227, 181] on label "Terms and conditions i" at bounding box center [210, 177] width 231 height 6
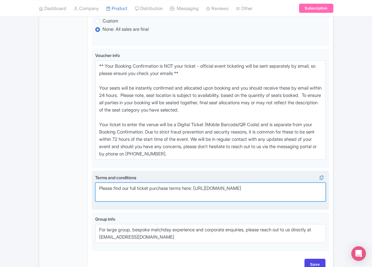
click at [227, 201] on textarea "Please find our full ticket purchase terms here: [URL][DOMAIN_NAME]" at bounding box center [210, 191] width 231 height 19
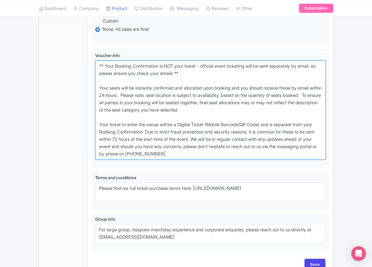
drag, startPoint x: 225, startPoint y: 180, endPoint x: 28, endPoint y: 81, distance: 220.5
paste textarea "entry ticket - official event ticketing will be sent separately by email, so pl…"
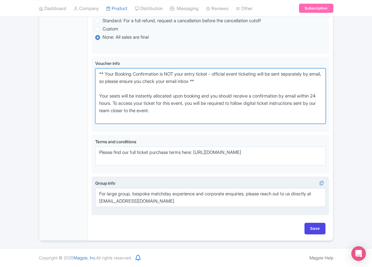
scroll to position [399, 0]
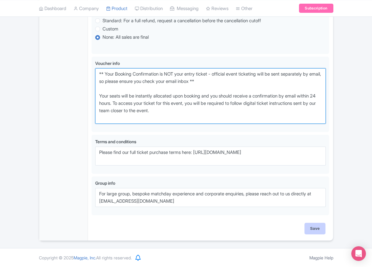
type textarea "** Your Booking Confirmation is NOT your entry ticket - official event ticketin…"
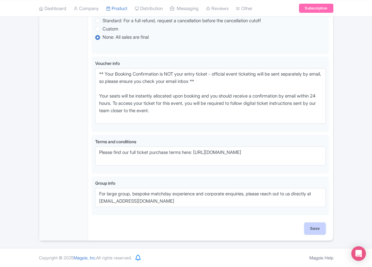
click at [310, 228] on input "Save" at bounding box center [315, 229] width 21 height 12
type input "Saving..."
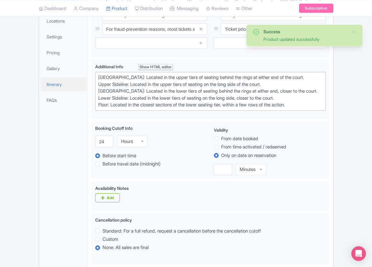
scroll to position [118, 0]
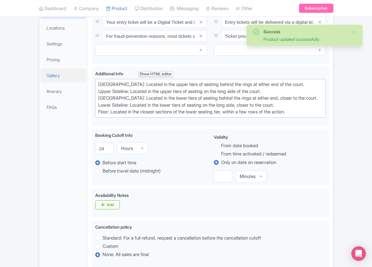
click at [61, 82] on link "Gallery" at bounding box center [63, 76] width 46 height 14
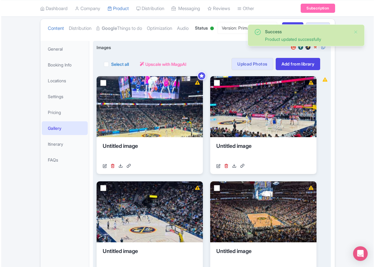
scroll to position [46, 0]
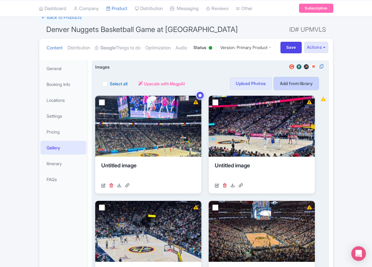
click at [283, 90] on link "Add from library" at bounding box center [296, 83] width 45 height 12
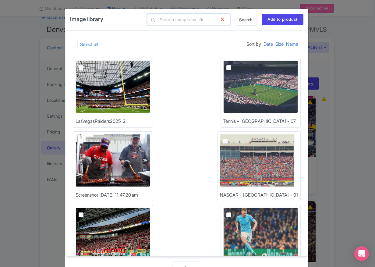
click at [183, 19] on input "text" at bounding box center [188, 20] width 83 height 12
type input "nba"
click at [244, 25] on link "Search" at bounding box center [246, 20] width 22 height 12
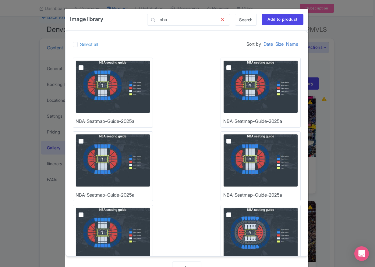
click at [132, 63] on img at bounding box center [113, 86] width 75 height 53
click at [90, 63] on input "checkbox" at bounding box center [88, 62] width 4 height 4
checkbox input "true"
click at [276, 21] on input "Add to product" at bounding box center [283, 20] width 42 height 12
type input "Adding..."
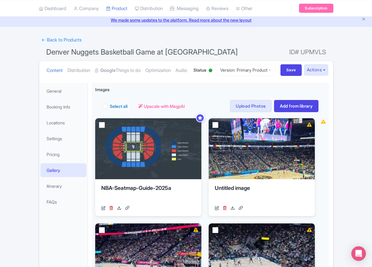
scroll to position [24, 0]
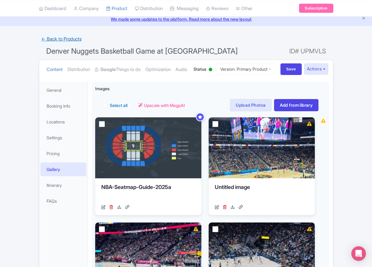
click at [61, 40] on link "← Back to Products" at bounding box center [61, 39] width 45 height 12
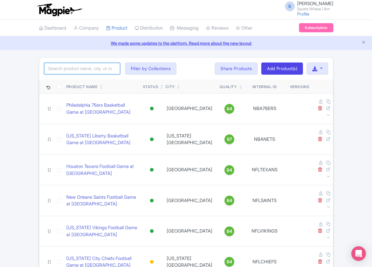
click at [95, 70] on input "search" at bounding box center [82, 69] width 76 height 12
type input "phoenix suns"
click button "Search" at bounding box center [0, 0] width 0 height 0
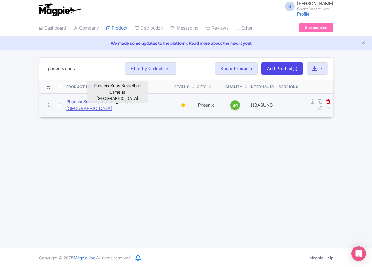
click at [111, 101] on link "Phoenix Suns Basketball Game at [GEOGRAPHIC_DATA]" at bounding box center [117, 105] width 103 height 14
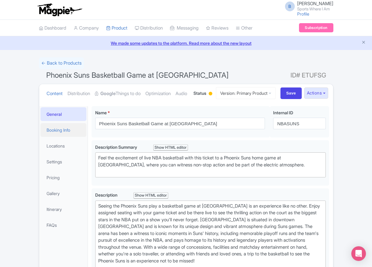
click at [64, 137] on link "Booking Info" at bounding box center [63, 130] width 46 height 14
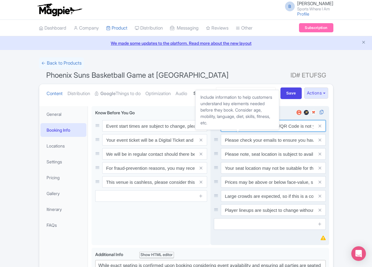
click at [248, 132] on input "Your Booking Confirmation/QR Code is not your entry ticket - your tickets and s…" at bounding box center [273, 126] width 105 height 12
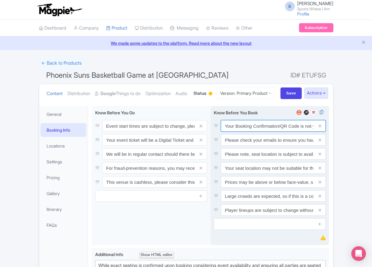
click at [248, 132] on input "Your Booking Confirmation/QR Code is not your entry ticket - your tickets and s…" at bounding box center [273, 126] width 105 height 12
paste input "PDF/QR Code is not your entry ticket - your digital tickets and seating details…"
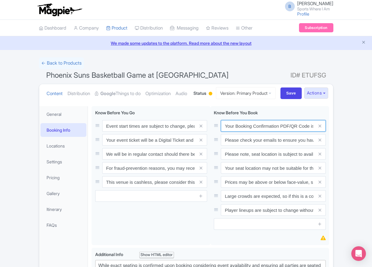
scroll to position [0, 178]
type input "Your Booking Confirmation PDF/QR Code is not your entry ticket - your digital t…"
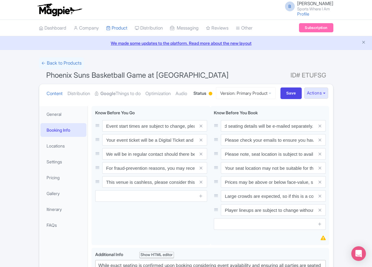
scroll to position [0, 0]
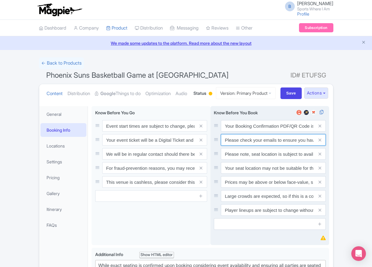
click at [251, 132] on input "Please check your emails to ensure you have accepted your mobile ticket prior t…" at bounding box center [273, 126] width 105 height 12
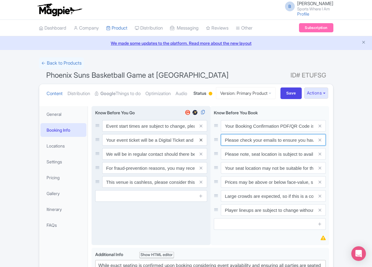
paste input "Entry tickets will be delivered via a digital ticketing provider selected by th…"
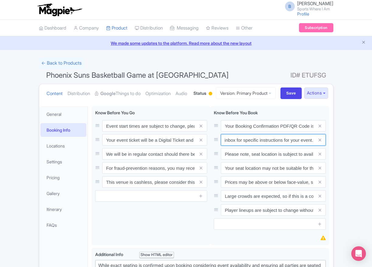
type input "Entry tickets will be delivered via a digital ticketing provider selected by th…"
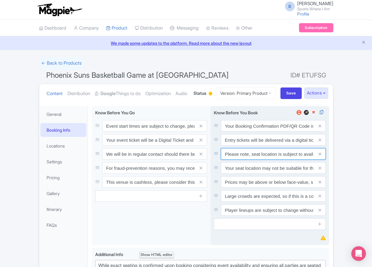
click at [243, 132] on input "Please note, seat location is subject to availability, based on the quantity of…" at bounding box center [273, 126] width 105 height 12
paste input "Ticket prices may be above or below face-value, subject to the popularity of th…"
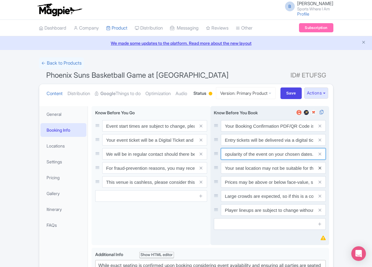
type input "Ticket prices may be above or below face-value, subject to the popularity of th…"
click at [321, 170] on icon at bounding box center [320, 168] width 3 height 5
click at [321, 184] on icon at bounding box center [320, 182] width 3 height 5
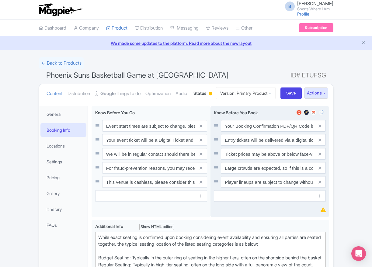
click at [321, 170] on icon at bounding box center [320, 168] width 3 height 5
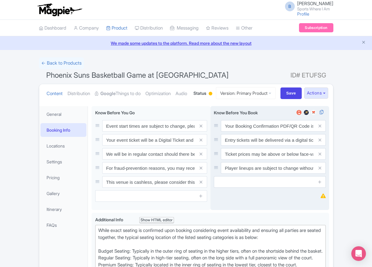
click at [321, 170] on icon at bounding box center [320, 168] width 3 height 5
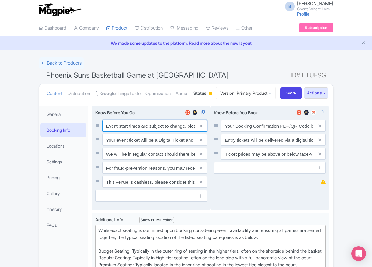
click at [131, 132] on input "Event start times are subject to change, please check these closer to the event…" at bounding box center [154, 126] width 105 height 12
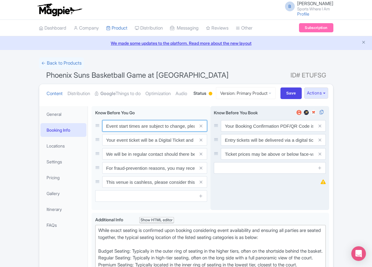
paste input ". We will be in regular contact should there be any updates or changes ahead of…"
type input "Event start times are subject to change. We will be in regular contact should t…"
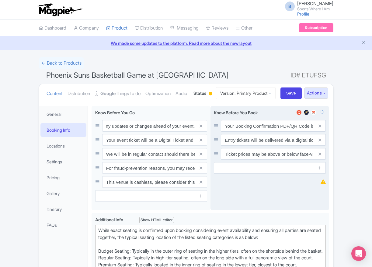
scroll to position [0, 0]
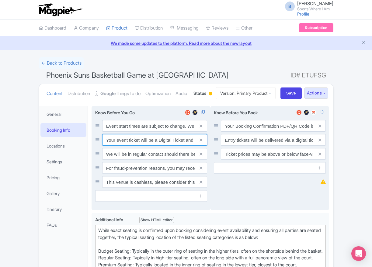
click at [149, 132] on input "Your event ticket will be a Digital Ticket and is separate from your booking co…" at bounding box center [154, 126] width 105 height 12
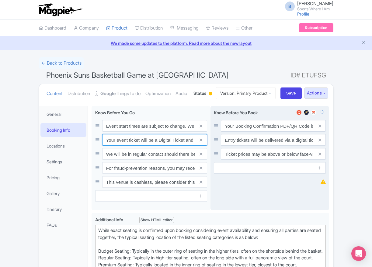
paste input "ntry"
type input "Your entry ticket will be a Digital Ticket and is separate from your booking co…"
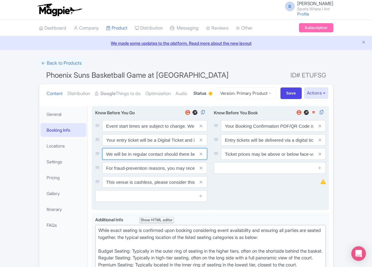
click at [142, 132] on input "We will be in regular contact should there be any updates or changes ahead of y…" at bounding box center [154, 126] width 105 height 12
paste input "For fraud-prevention reasons, most tickets are delivered between 1-3 days prior…"
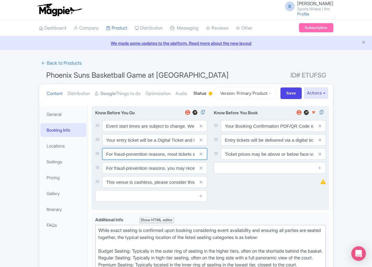
scroll to position [0, 99]
type input "For fraud-prevention reasons, most tickets are delivered between 1-3 days prior…"
click at [203, 174] on span at bounding box center [201, 168] width 12 height 12
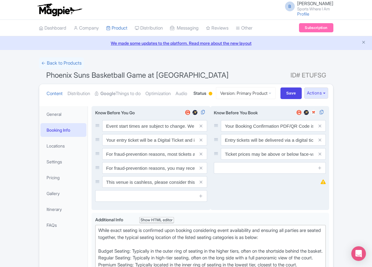
click at [203, 174] on span at bounding box center [201, 168] width 12 height 12
click at [202, 170] on icon at bounding box center [201, 168] width 3 height 5
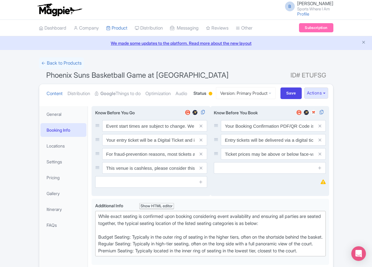
click at [202, 170] on icon at bounding box center [201, 168] width 3 height 5
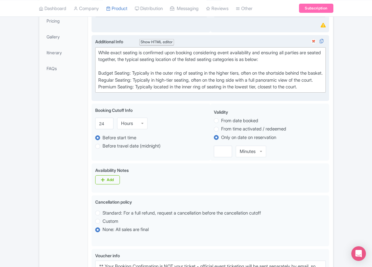
scroll to position [128, 0]
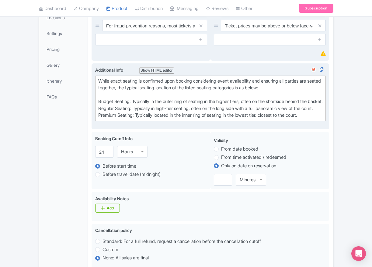
drag, startPoint x: 317, startPoint y: 117, endPoint x: 312, endPoint y: 124, distance: 8.0
click at [317, 118] on div "While exact seating is confirmed upon booking considering event availability an…" at bounding box center [210, 98] width 225 height 41
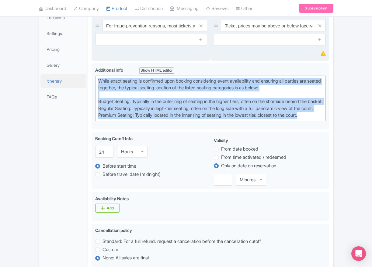
drag, startPoint x: 320, startPoint y: 155, endPoint x: 76, endPoint y: 101, distance: 250.0
click at [76, 101] on div "General Booking Info Locations Settings Pricing Gallery Itinerary FAQs Phoenix …" at bounding box center [186, 239] width 294 height 530
paste trix-editor "Upper Baseline: Located in the upper tiers of seating behind the rings at eithe…"
type trix-editor "<div>Upper Baseline: Located in the upper tiers of seating behind the rings at …"
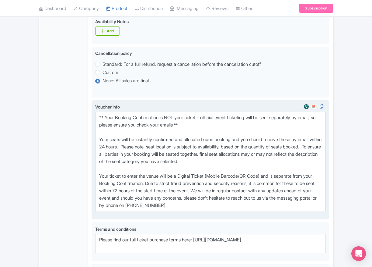
scroll to position [362, 0]
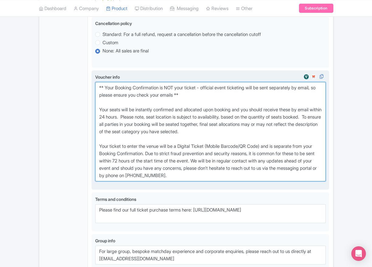
click at [226, 181] on textarea "** Your Booking Confirmation is NOT your ticket - official event ticketing will…" at bounding box center [210, 131] width 231 height 99
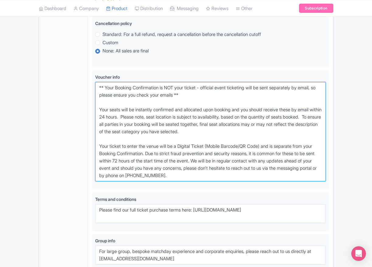
drag, startPoint x: 243, startPoint y: 198, endPoint x: 71, endPoint y: 109, distance: 193.9
click at [71, 109] on div "General Booking Info Locations Settings Pricing Gallery Itinerary FAQs Phoenix …" at bounding box center [186, 19] width 294 height 558
paste textarea "entry ticket - official event ticketing will be sent separately by email, so pl…"
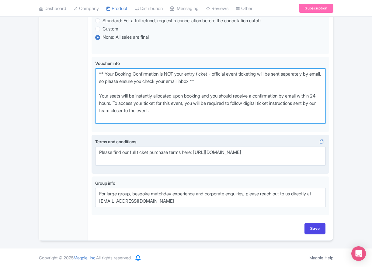
scroll to position [399, 0]
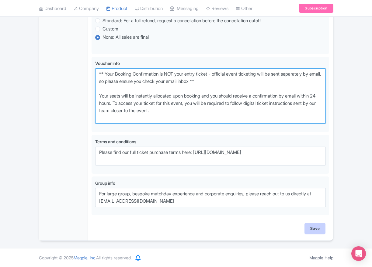
type textarea "** Your Booking Confirmation is NOT your entry ticket - official event ticketin…"
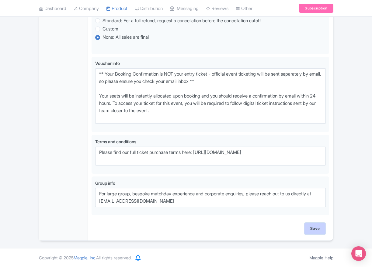
click at [310, 225] on input "Save" at bounding box center [315, 229] width 21 height 12
type input "Saving..."
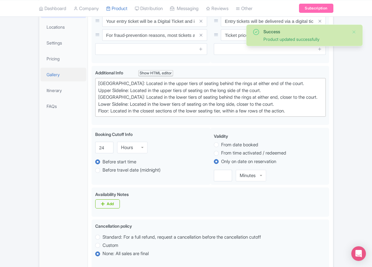
click at [58, 81] on link "Gallery" at bounding box center [63, 75] width 46 height 14
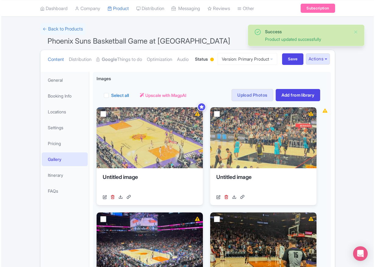
scroll to position [17, 0]
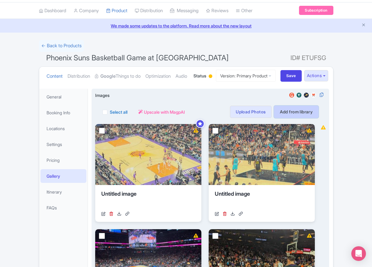
click at [295, 118] on link "Add from library" at bounding box center [296, 112] width 45 height 12
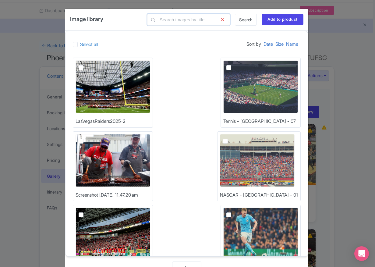
click at [200, 19] on input "text" at bounding box center [188, 20] width 83 height 12
type input "nba"
click at [243, 22] on link "Search" at bounding box center [246, 20] width 22 height 12
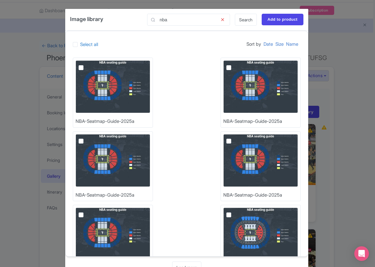
click at [118, 78] on img at bounding box center [113, 86] width 75 height 53
click at [90, 64] on input "checkbox" at bounding box center [88, 62] width 4 height 4
checkbox input "true"
click at [269, 22] on input "Add to product" at bounding box center [283, 20] width 42 height 12
type input "Adding..."
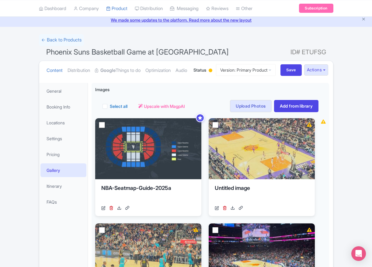
scroll to position [24, 0]
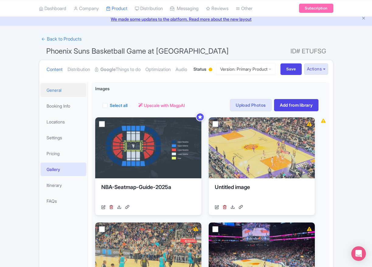
click at [55, 97] on link "General" at bounding box center [63, 90] width 46 height 14
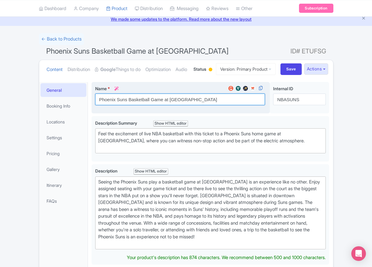
scroll to position [38, 0]
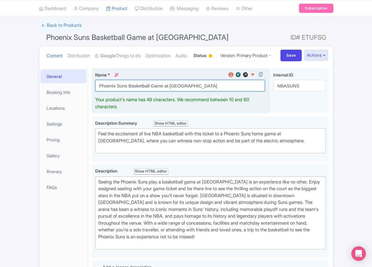
drag, startPoint x: 195, startPoint y: 124, endPoint x: 170, endPoint y: 107, distance: 29.7
click at [170, 91] on input "Phoenix Suns Basketball Game at Footprint Center" at bounding box center [180, 86] width 170 height 12
paste input "PHX Arena"
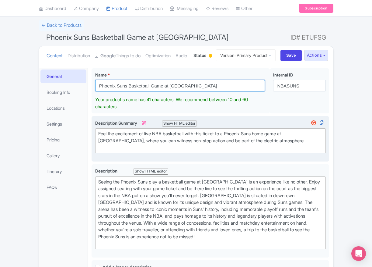
type input "Phoenix Suns Basketball Game at [GEOGRAPHIC_DATA]"
click at [249, 151] on div "Feel the excitement of live NBA basketball with this ticket to a Phoenix Suns h…" at bounding box center [210, 140] width 225 height 21
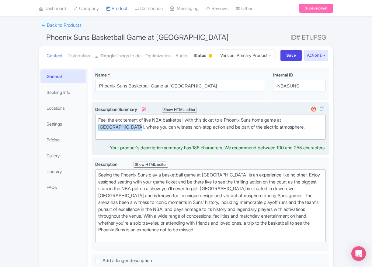
drag, startPoint x: 112, startPoint y: 150, endPoint x: 294, endPoint y: 141, distance: 181.7
click at [294, 137] on div "Feel the excitement of live NBA basketball with this ticket to a Phoenix Suns h…" at bounding box center [210, 127] width 225 height 21
paste trix-editor "PHX Arena"
type trix-editor "<div>Feel the excitement of live NBA basketball with this ticket to a Phoenix S…"
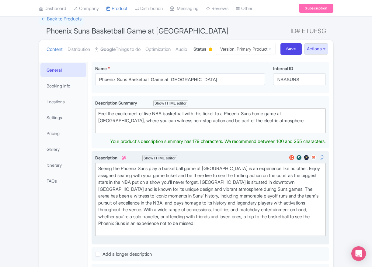
scroll to position [37, 0]
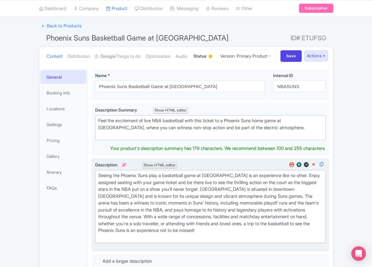
click at [229, 203] on div "Seeing the Phoenix Suns play a basketball game at Footprint Center is an experi…" at bounding box center [210, 206] width 225 height 69
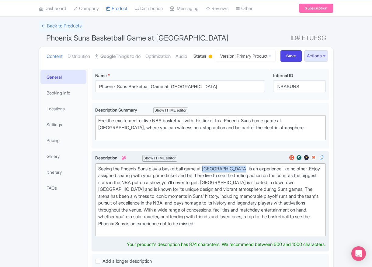
drag, startPoint x: 209, startPoint y: 192, endPoint x: 243, endPoint y: 192, distance: 34.4
click at [243, 192] on div "Seeing the Phoenix Suns play a basketball game at Footprint Center is an experi…" at bounding box center [210, 199] width 225 height 69
paste trix-editor "PHX Arena"
drag, startPoint x: 224, startPoint y: 205, endPoint x: 259, endPoint y: 205, distance: 34.4
click at [259, 205] on div "Seeing the Phoenix Suns play a basketball game at PHX Arena is an experience li…" at bounding box center [210, 199] width 225 height 69
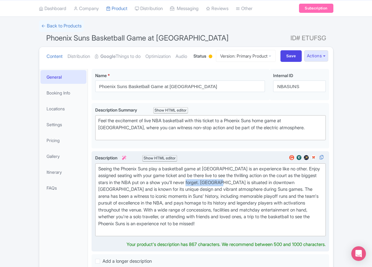
paste trix-editor "PHX Arena"
type trix-editor "<div>Seeing the Phoenix Suns play a basketball game at PHX Arena is an experien…"
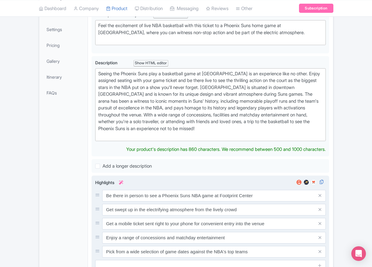
scroll to position [136, 0]
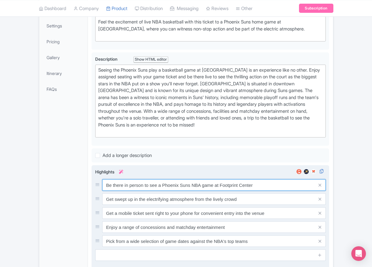
drag, startPoint x: 258, startPoint y: 214, endPoint x: 220, endPoint y: 209, distance: 38.5
click at [220, 191] on input "Be there in person to see a Phoenix Suns NBA game at Footprint Center" at bounding box center [214, 185] width 224 height 12
paste input "PHX Arena"
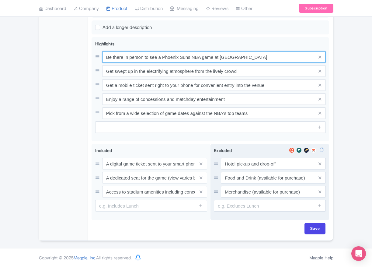
scroll to position [287, 0]
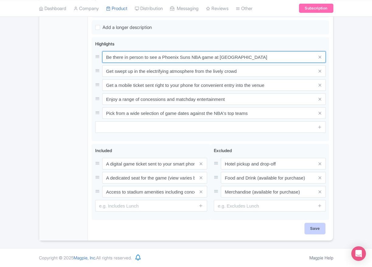
type input "Be there in person to see a Phoenix Suns NBA game at PHX Arena"
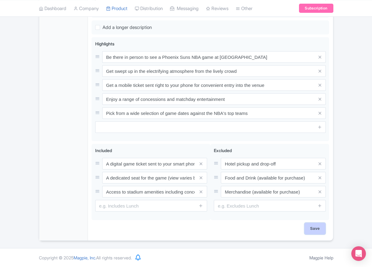
click at [312, 228] on input "Save" at bounding box center [315, 229] width 21 height 12
type input "Saving..."
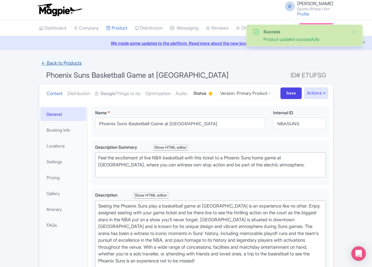
click at [52, 59] on link "← Back to Products" at bounding box center [61, 63] width 45 height 12
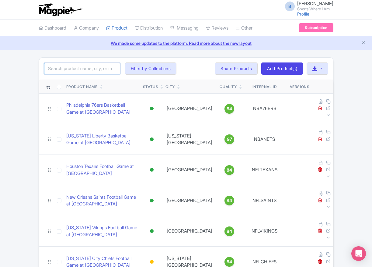
click at [81, 69] on input "search" at bounding box center [82, 69] width 76 height 12
type input "[US_STATE] jazz"
click button "Search" at bounding box center [0, 0] width 0 height 0
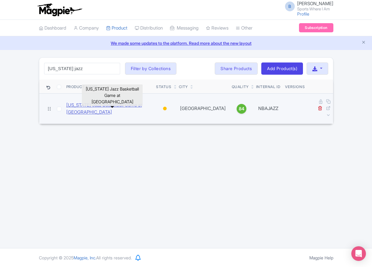
click at [97, 104] on link "[US_STATE] Jazz Basketball Game at [GEOGRAPHIC_DATA]" at bounding box center [108, 109] width 85 height 14
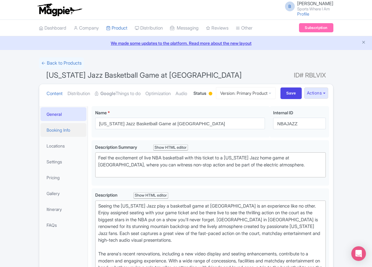
click at [71, 137] on link "Booking Info" at bounding box center [63, 130] width 46 height 14
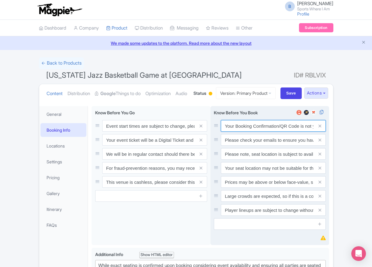
click at [236, 132] on input "Your Booking Confirmation/QR Code is not your entry ticket - your tickets and s…" at bounding box center [273, 126] width 105 height 12
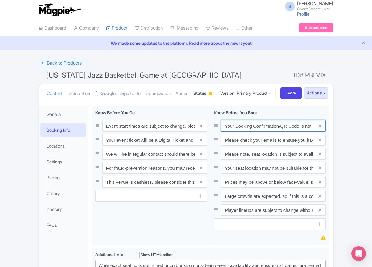
paste input "PDF/QR Code is not your entry ticket - your digital tickets and seating details…"
type input "Your Booking Confirmation PDF/QR Code is not your entry ticket - your digital t…"
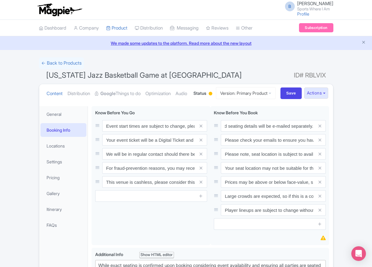
scroll to position [0, 0]
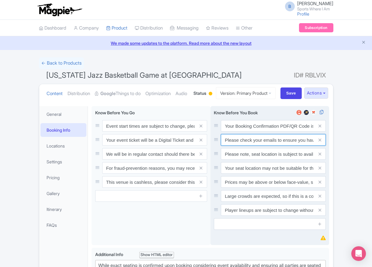
click at [248, 132] on input "Please check your emails to ensure you have accepted your mobile ticket prior t…" at bounding box center [273, 126] width 105 height 12
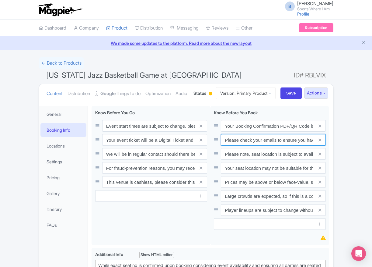
paste input "Entry tickets will be delivered via a digital ticketing provider selected by th…"
type input "Entry tickets will be delivered via a digital ticketing provider selected by th…"
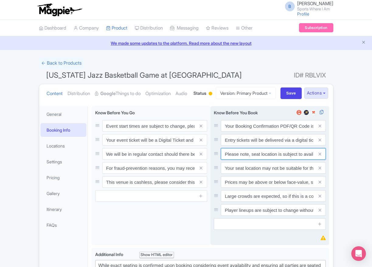
click at [255, 132] on input "Please note, seat location is subject to availability, based on the quantity of…" at bounding box center [273, 126] width 105 height 12
paste input "Ticket prices may be above or below face-value, subject to the popularity of th…"
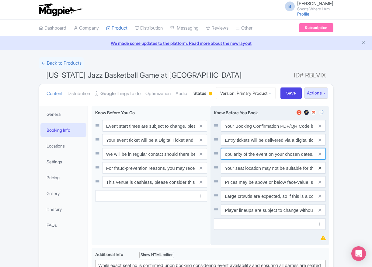
type input "Ticket prices may be above or below face-value, subject to the popularity of th…"
click at [321, 170] on icon at bounding box center [320, 168] width 3 height 5
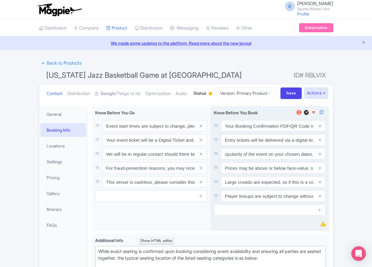
scroll to position [0, 0]
click at [321, 170] on icon at bounding box center [320, 168] width 3 height 5
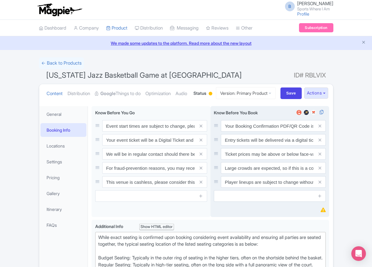
click at [321, 170] on icon at bounding box center [320, 168] width 3 height 5
click at [321, 184] on icon at bounding box center [320, 182] width 3 height 5
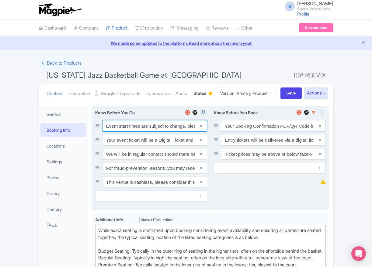
click at [147, 132] on input "Event start times are subject to change, please check these closer to the event…" at bounding box center [154, 126] width 105 height 12
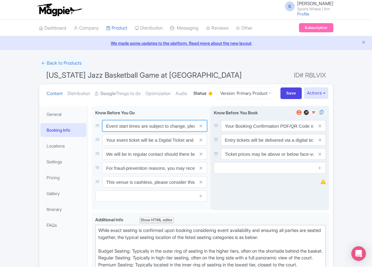
paste input ". We will be in regular contact should there be any updates or changes ahead of…"
type input "Event start times are subject to change. We will be in regular contact should t…"
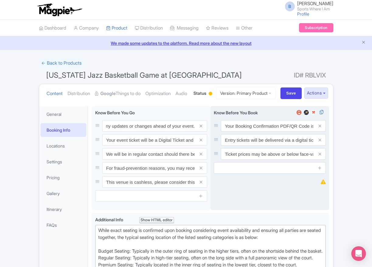
scroll to position [0, 0]
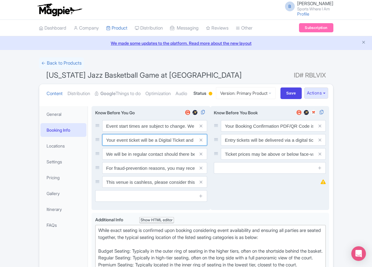
click at [130, 132] on input "Your event ticket will be a Digital Ticket and is separate from your booking co…" at bounding box center [154, 126] width 105 height 12
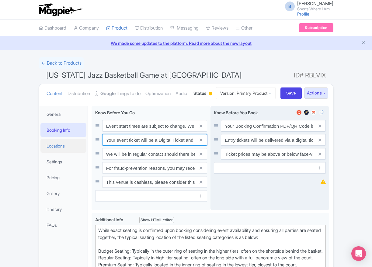
paste input "ntry"
type input "Your entry ticket will be a Digital Ticket and is separate from your booking co…"
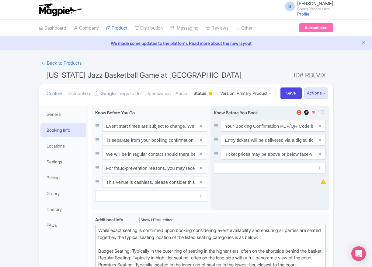
scroll to position [0, 0]
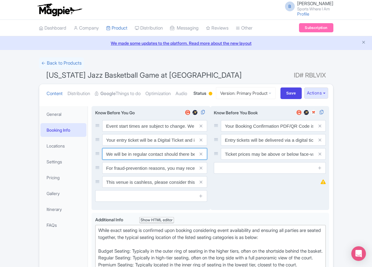
click at [119, 132] on input "We will be in regular contact should there be any updates or changes ahead of y…" at bounding box center [154, 126] width 105 height 12
paste input "For fraud-prevention reasons, most tickets are delivered between 1-3 days prior…"
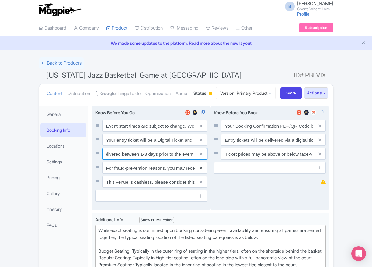
type input "For fraud-prevention reasons, most tickets are delivered between 1-3 days prior…"
click at [201, 170] on icon at bounding box center [201, 168] width 3 height 5
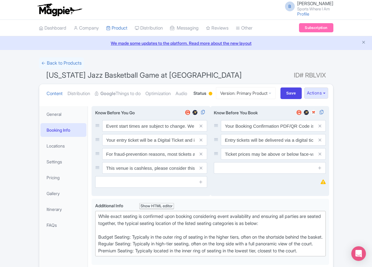
click at [201, 170] on icon at bounding box center [201, 168] width 3 height 5
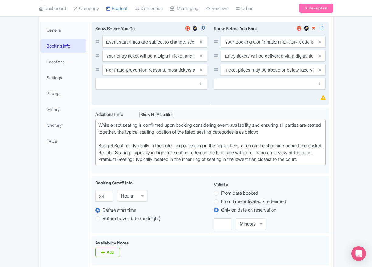
scroll to position [92, 0]
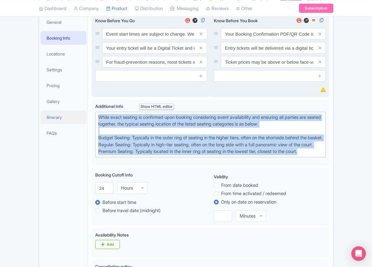
drag, startPoint x: 319, startPoint y: 189, endPoint x: 76, endPoint y: 133, distance: 249.1
paste trix-editor "Upper Baseline: Located in the upper tiers of seating behind the rings at eithe…"
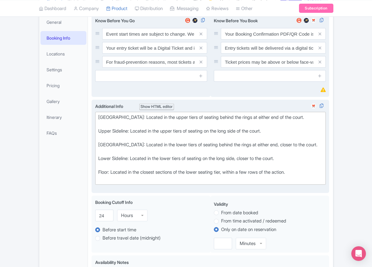
type trix-editor "<div>Upper Baseline: Located in the upper tiers of seating behind the rings at …"
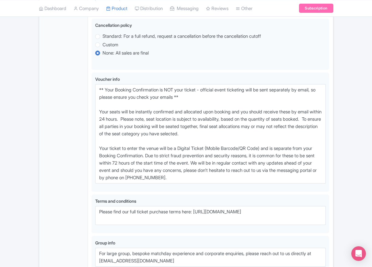
scroll to position [354, 0]
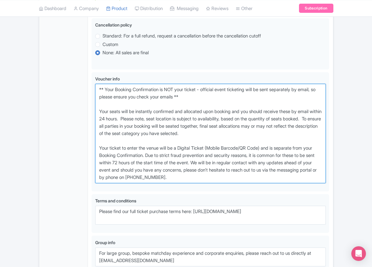
drag, startPoint x: 220, startPoint y: 203, endPoint x: 56, endPoint y: 111, distance: 188.4
click at [56, 111] on div "General Booking Info Locations Settings Pricing Gallery Itinerary FAQs Utah Jaz…" at bounding box center [186, 23] width 294 height 551
paste textarea "entry ticket - official event ticketing will be sent separately by email, so pl…"
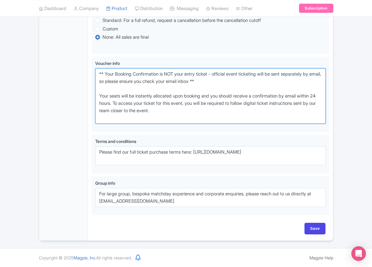
scroll to position [392, 0]
type textarea "** Your Booking Confirmation is NOT your entry ticket - official event ticketin…"
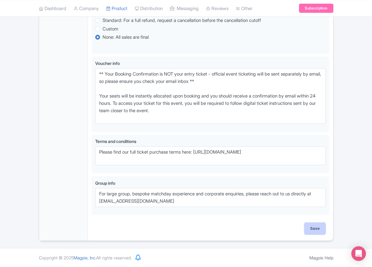
click at [314, 224] on input "Save" at bounding box center [315, 229] width 21 height 12
type input "Saving..."
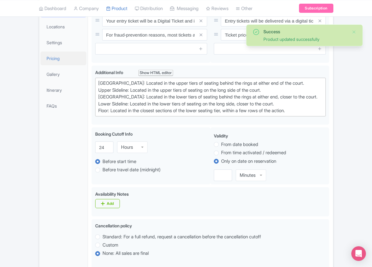
scroll to position [106, 0]
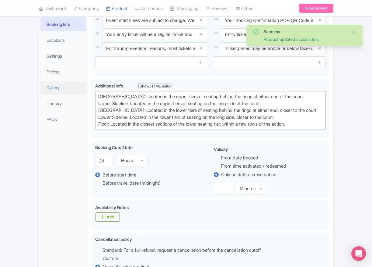
click at [62, 94] on link "Gallery" at bounding box center [63, 88] width 46 height 14
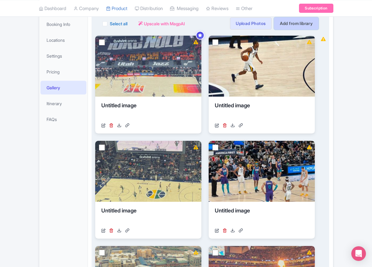
click at [293, 30] on link "Add from library" at bounding box center [296, 23] width 45 height 12
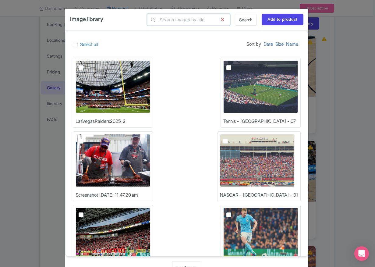
click at [183, 20] on input "text" at bounding box center [188, 20] width 83 height 12
type input "nba"
click at [241, 20] on link "Search" at bounding box center [246, 20] width 22 height 12
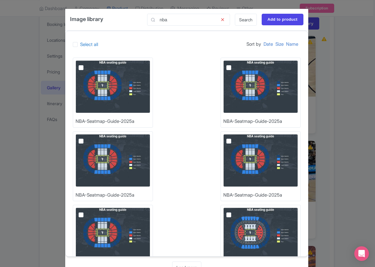
click at [108, 93] on img at bounding box center [113, 86] width 75 height 53
click at [90, 64] on input "checkbox" at bounding box center [88, 62] width 4 height 4
checkbox input "true"
click at [290, 20] on input "Add to product" at bounding box center [283, 20] width 42 height 12
type input "Adding..."
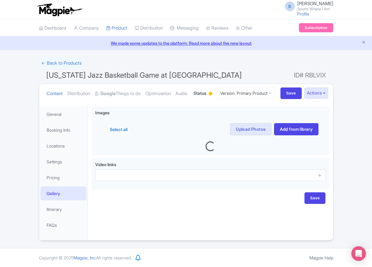
scroll to position [24, 0]
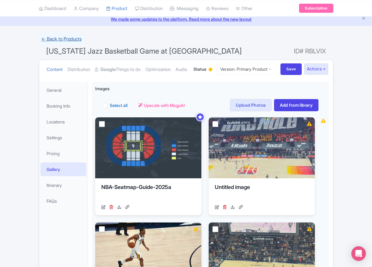
click at [68, 40] on link "← Back to Products" at bounding box center [61, 39] width 45 height 12
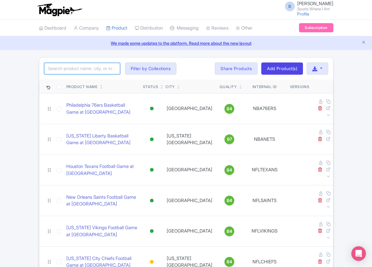
click at [81, 67] on input "search" at bounding box center [82, 69] width 76 height 12
type input "bulls"
click button "Search" at bounding box center [0, 0] width 0 height 0
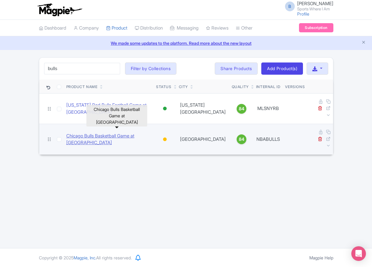
click at [119, 132] on link "Chicago Bulls Basketball Game at [GEOGRAPHIC_DATA]" at bounding box center [108, 139] width 85 height 14
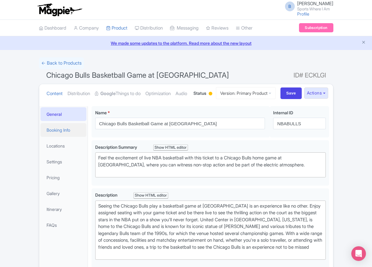
click at [67, 137] on link "Booking Info" at bounding box center [63, 130] width 46 height 14
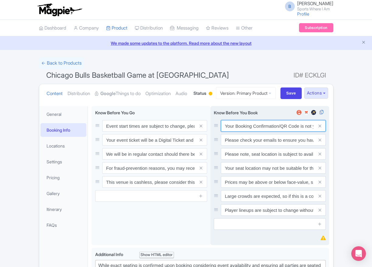
click at [229, 132] on input "Your Booking Confirmation/QR Code is not your entry ticket - your tickets and s…" at bounding box center [273, 126] width 105 height 12
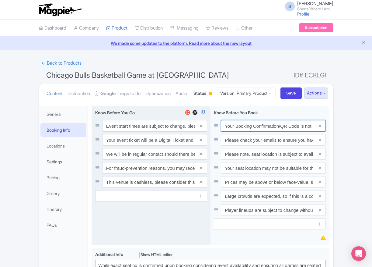
paste input "PDF/QR Code is not your entry ticket - your digital tickets and seating details…"
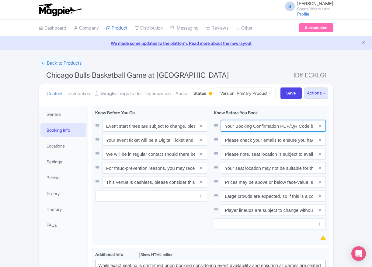
scroll to position [0, 178]
type input "Your Booking Confirmation PDF/QR Code is not your entry ticket - your digital t…"
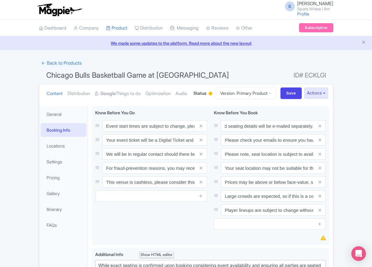
scroll to position [0, 0]
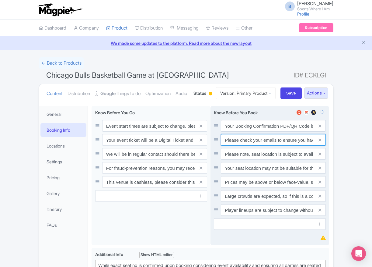
click at [241, 132] on input "Please check your emails to ensure you have accepted your mobile ticket prior t…" at bounding box center [273, 126] width 105 height 12
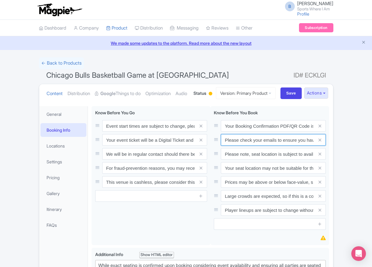
paste input "Entry tickets will be delivered via a digital ticketing provider selected by th…"
type input "Entry tickets will be delivered via a digital ticketing provider selected by th…"
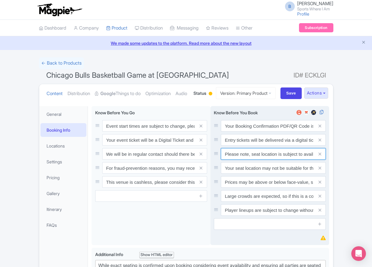
click at [262, 132] on input "Please note, seat location is subject to availability, based on the quantity of…" at bounding box center [273, 126] width 105 height 12
click at [261, 132] on input "Please note, seat location is subject to availability, based on the quantity of…" at bounding box center [273, 126] width 105 height 12
paste input "Ticket prices may be above or below face-value, subject to the popularity of th…"
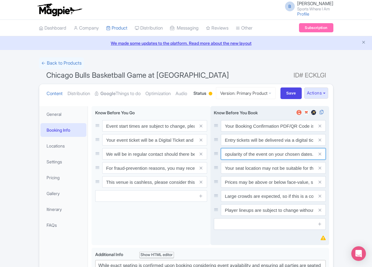
type input "Ticket prices may be above or below face-value, subject to the popularity of th…"
click at [318, 174] on span at bounding box center [320, 168] width 12 height 12
click at [319, 170] on icon at bounding box center [320, 168] width 3 height 5
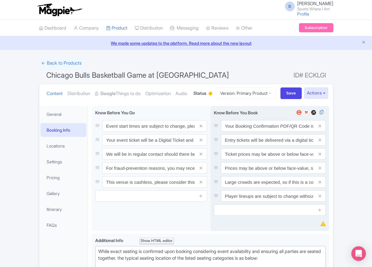
click at [319, 170] on icon at bounding box center [320, 168] width 3 height 5
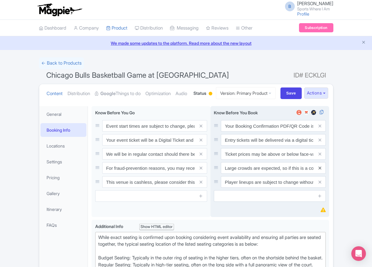
click at [319, 170] on icon at bounding box center [320, 168] width 3 height 5
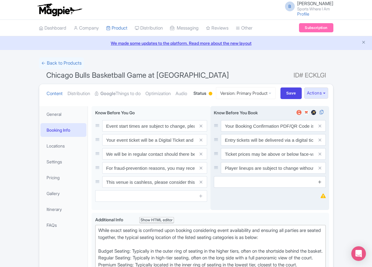
click at [319, 170] on icon at bounding box center [320, 168] width 3 height 5
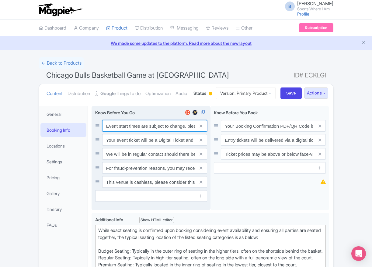
click at [133, 132] on input "Event start times are subject to change, please check these closer to the event…" at bounding box center [154, 126] width 105 height 12
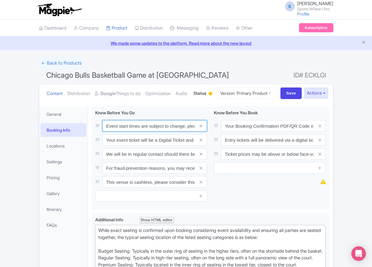
paste input ". We will be in regular contact should there be any updates or changes ahead of…"
type input "Event start times are subject to change. We will be in regular contact should t…"
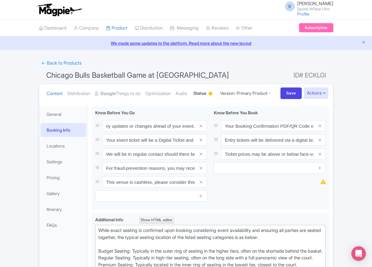
scroll to position [0, 0]
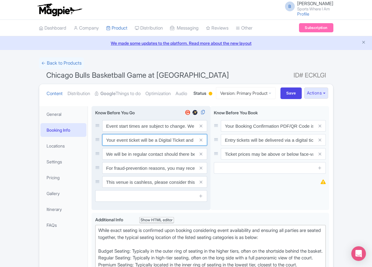
click at [138, 132] on input "Your event ticket will be a Digital Ticket and is separate from your booking co…" at bounding box center [154, 126] width 105 height 12
paste input "ntry"
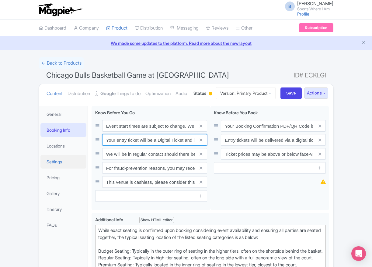
scroll to position [0, 86]
type input "Your entry ticket will be a Digital Ticket and is separate from your booking co…"
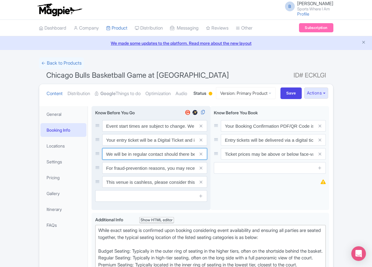
click at [142, 132] on input "We will be in regular contact should there be any updates or changes ahead of y…" at bounding box center [154, 126] width 105 height 12
paste input "For fraud-prevention reasons, most tickets are delivered between 1-3 days prior…"
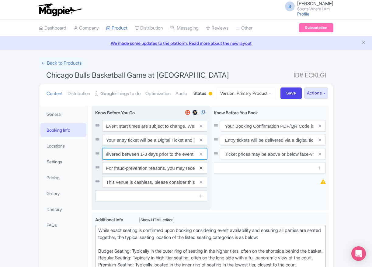
type input "For fraud-prevention reasons, most tickets are delivered between 1-3 days prior…"
click at [202, 170] on icon at bounding box center [201, 168] width 3 height 5
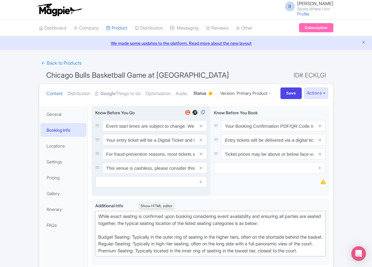
click at [202, 170] on icon at bounding box center [201, 168] width 3 height 5
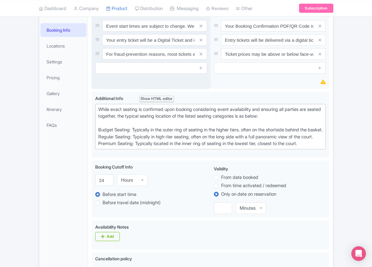
scroll to position [100, 0]
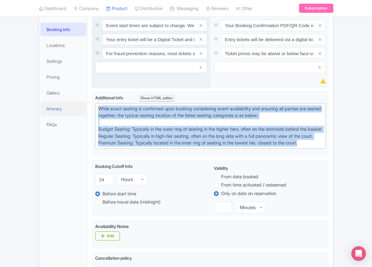
drag, startPoint x: 315, startPoint y: 180, endPoint x: 59, endPoint y: 125, distance: 261.3
click at [60, 125] on div "General Booking Info Locations Settings Pricing Gallery Itinerary FAQs Chicago …" at bounding box center [186, 267] width 294 height 530
paste trix-editor "Upper Baseline: Located in the upper tiers of seating behind the rings at eithe…"
type trix-editor "<div>Upper Baseline: Located in the upper tiers of seating behind the rings at …"
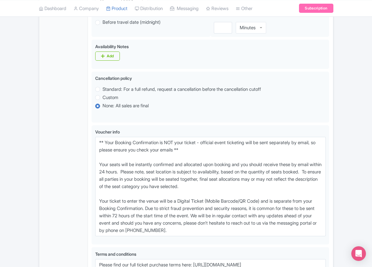
scroll to position [318, 0]
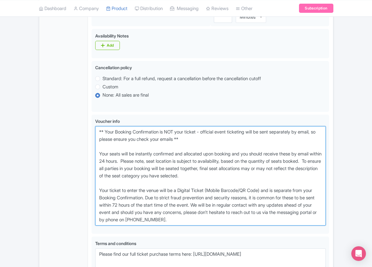
drag, startPoint x: 215, startPoint y: 242, endPoint x: 59, endPoint y: 151, distance: 180.8
click at [59, 151] on div "General Booking Info Locations Settings Pricing Gallery Itinerary FAQs Chicago …" at bounding box center [186, 63] width 294 height 558
paste textarea "entry ticket - official event ticketing will be sent separately by email, so pl…"
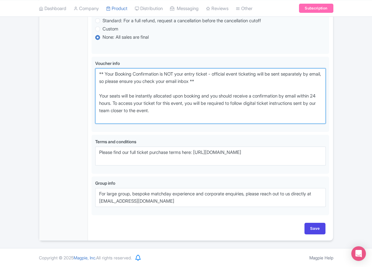
scroll to position [399, 0]
type textarea "** Your Booking Confirmation is NOT your entry ticket - official event ticketin…"
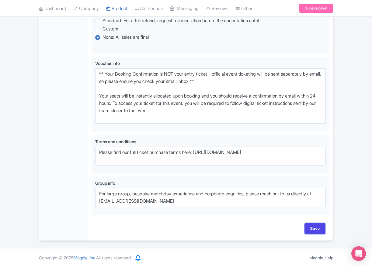
drag, startPoint x: 318, startPoint y: 230, endPoint x: 263, endPoint y: 220, distance: 55.7
click at [318, 230] on input "Save" at bounding box center [315, 229] width 21 height 12
type input "Saving..."
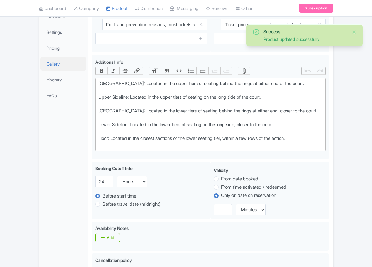
scroll to position [129, 0]
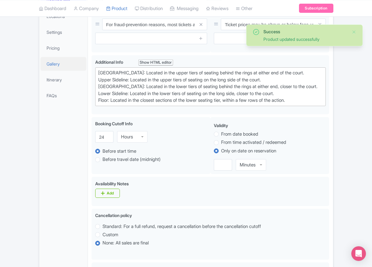
click at [62, 71] on link "Gallery" at bounding box center [63, 64] width 46 height 14
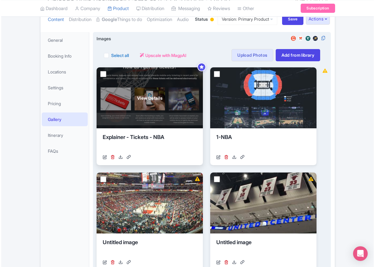
scroll to position [73, 0]
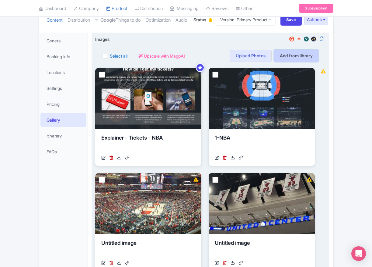
click at [290, 62] on link "Add from library" at bounding box center [296, 56] width 45 height 12
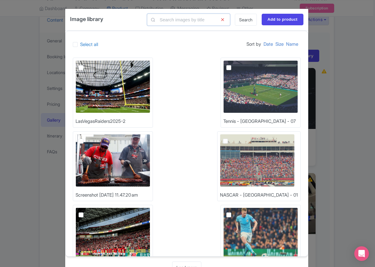
click at [181, 19] on input "text" at bounding box center [188, 20] width 83 height 12
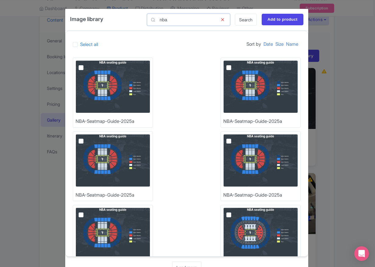
type input "nba"
click at [132, 68] on img at bounding box center [113, 86] width 75 height 53
click at [90, 64] on input "checkbox" at bounding box center [88, 62] width 4 height 4
checkbox input "true"
click at [279, 24] on input "Add to product" at bounding box center [283, 20] width 42 height 12
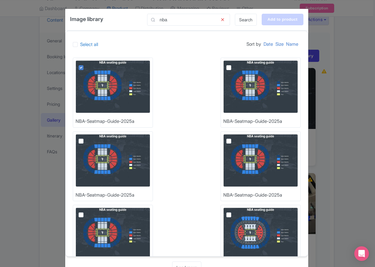
type input "Adding..."
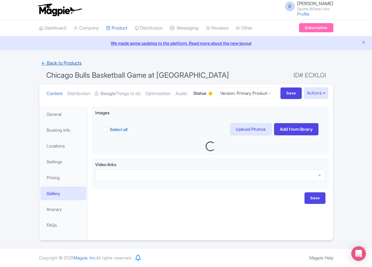
scroll to position [24, 0]
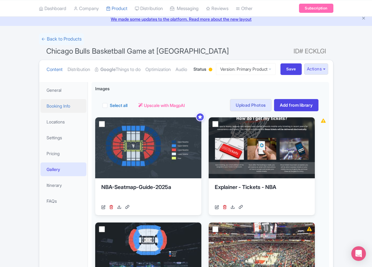
click at [63, 113] on link "Booking Info" at bounding box center [63, 106] width 46 height 14
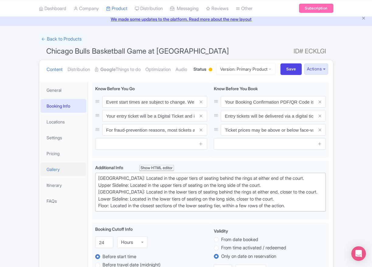
click at [69, 176] on link "Gallery" at bounding box center [63, 169] width 46 height 14
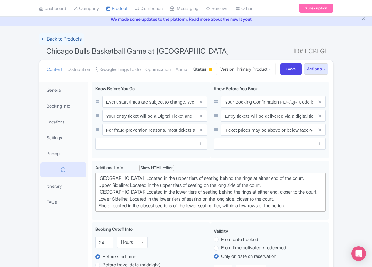
click at [55, 42] on link "← Back to Products" at bounding box center [61, 39] width 45 height 12
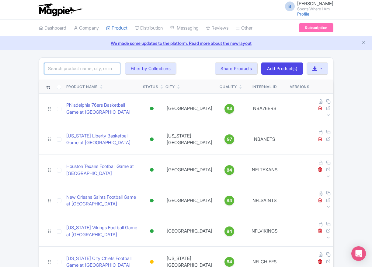
click at [80, 73] on input "search" at bounding box center [82, 69] width 76 height 12
type input "grizzlies"
click button "Search" at bounding box center [0, 0] width 0 height 0
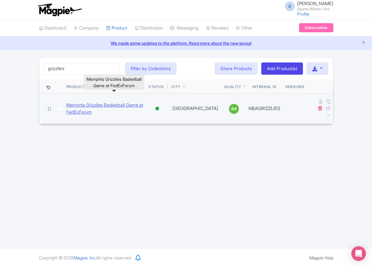
click at [82, 104] on link "Memphis Grizzlies Basketball Game at FedExForum" at bounding box center [105, 109] width 78 height 14
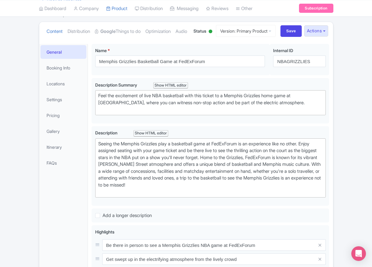
scroll to position [65, 0]
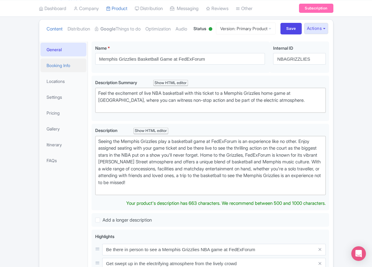
click at [64, 72] on link "Booking Info" at bounding box center [63, 65] width 46 height 14
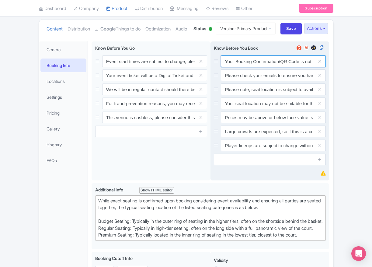
click at [245, 67] on input "Your Booking Confirmation/QR Code is not your entry ticket - your tickets and s…" at bounding box center [273, 61] width 105 height 12
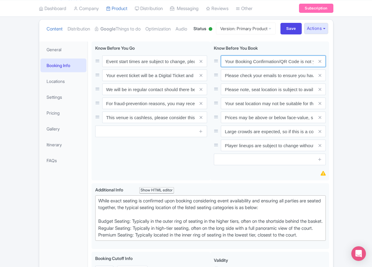
paste input "PDF/QR Code is not your entry ticket - your digital tickets and seating details…"
type input "Your Booking Confirmation PDF/QR Code is not your entry ticket - your digital t…"
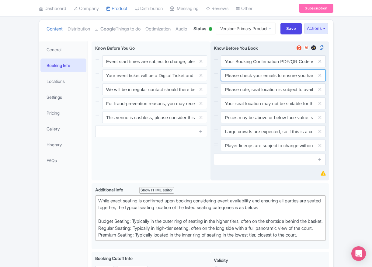
click at [248, 67] on input "Please check your emails to ensure you have accepted your mobile ticket prior t…" at bounding box center [273, 61] width 105 height 12
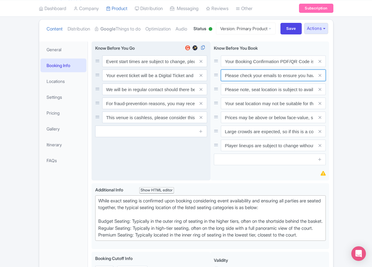
paste input "Entry tickets will be delivered via a digital ticketing provider selected by th…"
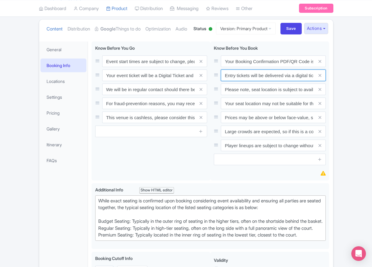
scroll to position [0, 228]
type input "Entry tickets will be delivered via a digital ticketing provider selected by th…"
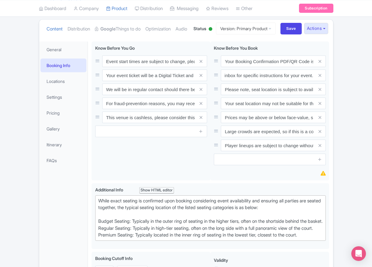
scroll to position [0, 0]
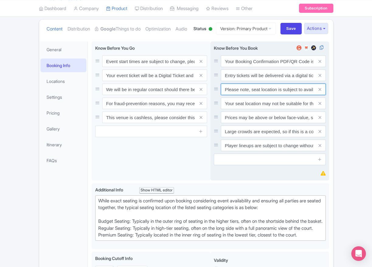
click at [262, 67] on input "Please note, seat location is subject to availability, based on the quantity of…" at bounding box center [273, 61] width 105 height 12
paste input "Ticket prices may be above or below face-value, subject to the popularity of th…"
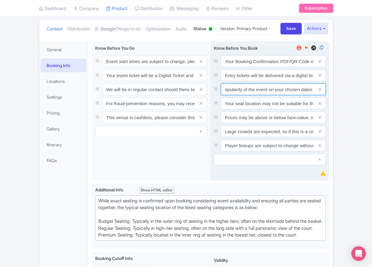
type input "Ticket prices may be above or below face-value, subject to the popularity of th…"
click at [318, 109] on span at bounding box center [320, 103] width 12 height 12
click at [319, 106] on icon at bounding box center [320, 103] width 3 height 5
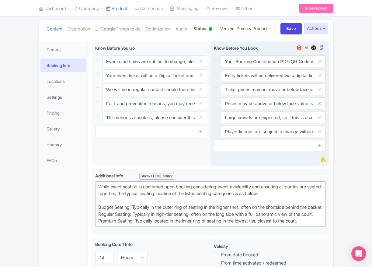
click at [319, 106] on icon at bounding box center [320, 103] width 3 height 5
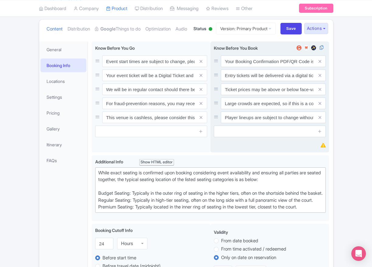
click at [319, 106] on icon at bounding box center [320, 103] width 3 height 5
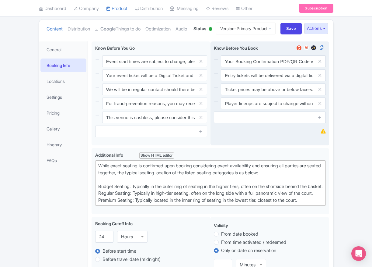
click at [319, 106] on icon at bounding box center [320, 103] width 3 height 5
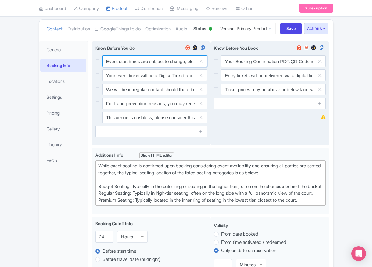
click at [122, 67] on input "Event start times are subject to change, please check these closer to the event…" at bounding box center [154, 61] width 105 height 12
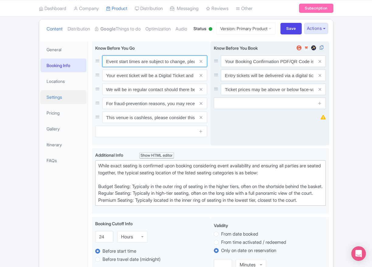
paste input ". We will be in regular contact should there be any updates or changes ahead of…"
type input "Event start times are subject to change. We will be in regular contact should t…"
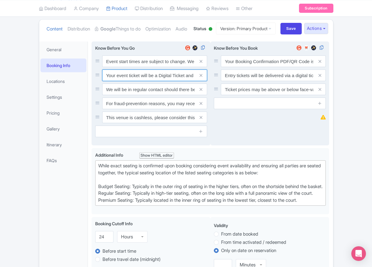
click at [145, 67] on input "Your event ticket will be a Digital Ticket and is separate from your booking co…" at bounding box center [154, 61] width 105 height 12
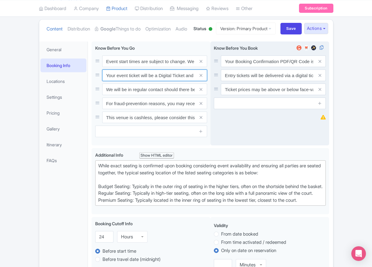
paste input "ntry"
type input "Your entry ticket will be a Digital Ticket and is separate from your booking co…"
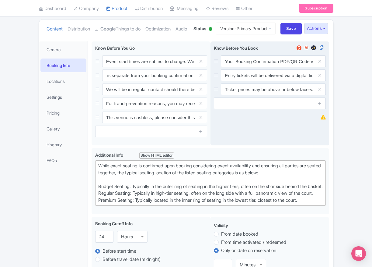
scroll to position [0, 0]
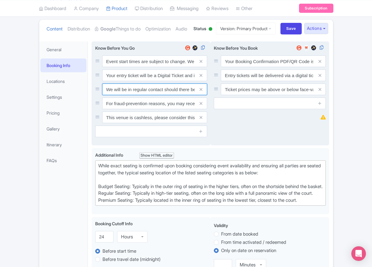
click at [153, 67] on input "We will be in regular contact should there be any updates or changes ahead of y…" at bounding box center [154, 61] width 105 height 12
paste input "For fraud-prevention reasons, most tickets are delivered between 1-3 days prior…"
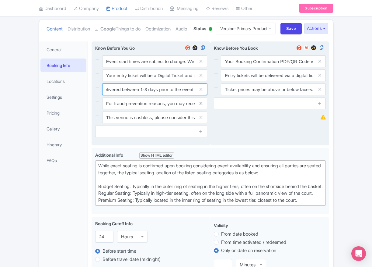
type input "For fraud-prevention reasons, most tickets are delivered between 1-3 days prior…"
click at [200, 106] on icon at bounding box center [201, 103] width 3 height 5
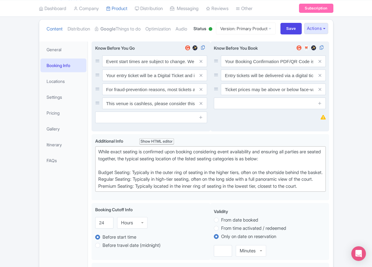
click at [200, 106] on icon at bounding box center [201, 103] width 3 height 5
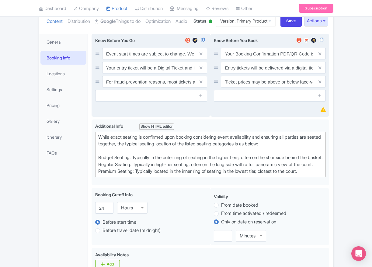
scroll to position [75, 0]
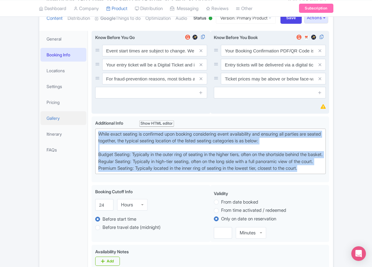
drag, startPoint x: 315, startPoint y: 205, endPoint x: 75, endPoint y: 145, distance: 247.5
paste trix-editor "Upper Baseline: Located in the upper tiers of seating behind the rings at eithe…"
type trix-editor "<div>Upper Baseline: Located in the upper tiers of seating behind the rings at …"
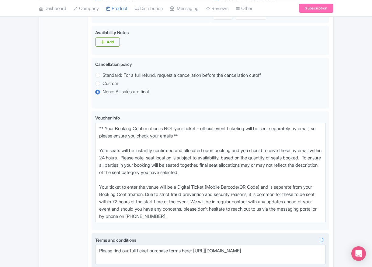
scroll to position [400, 0]
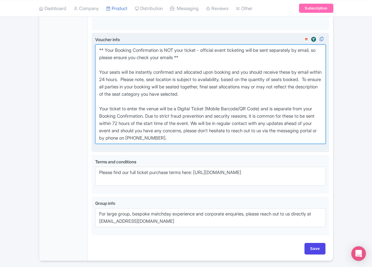
drag, startPoint x: 227, startPoint y: 158, endPoint x: 208, endPoint y: 159, distance: 19.2
click at [209, 144] on textarea "** Your Booking Confirmation is NOT your ticket - official event ticketing will…" at bounding box center [210, 93] width 231 height 99
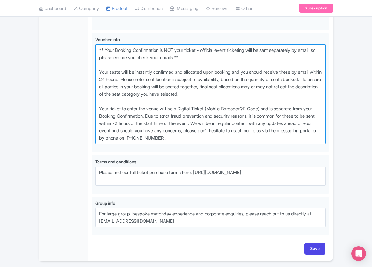
drag, startPoint x: 216, startPoint y: 162, endPoint x: 70, endPoint y: 68, distance: 173.3
paste textarea "entry ticket - official event ticketing will be sent separately by email, so pl…"
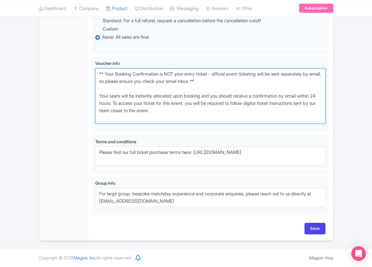
scroll to position [399, 0]
type textarea "** Your Booking Confirmation is NOT your entry ticket - official event ticketin…"
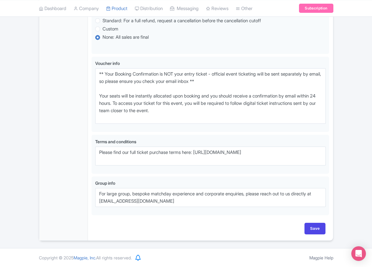
click at [314, 234] on div "Save" at bounding box center [211, 232] width 238 height 18
click at [314, 231] on input "Save" at bounding box center [315, 229] width 21 height 12
type input "Saving..."
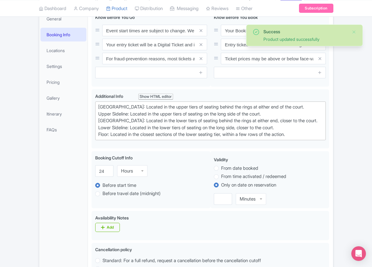
scroll to position [73, 0]
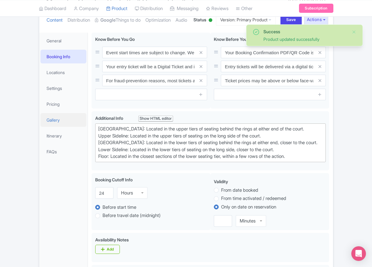
click at [54, 127] on link "Gallery" at bounding box center [63, 120] width 46 height 14
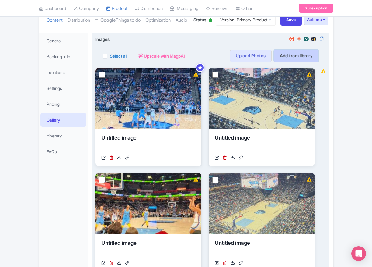
click at [290, 62] on link "Add from library" at bounding box center [296, 56] width 45 height 12
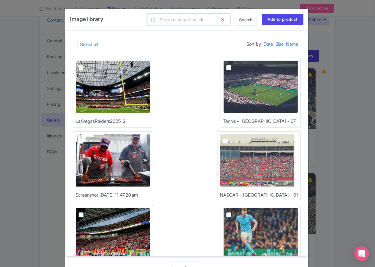
click at [173, 20] on input "text" at bounding box center [188, 20] width 83 height 12
type input "nba"
click at [243, 19] on link "Search" at bounding box center [246, 20] width 22 height 12
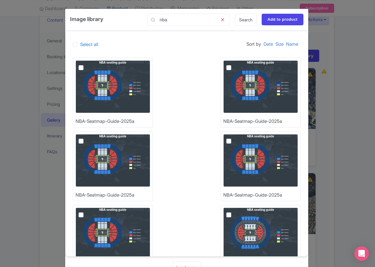
click at [125, 81] on img at bounding box center [113, 86] width 75 height 53
click at [90, 64] on input "checkbox" at bounding box center [88, 62] width 4 height 4
checkbox input "true"
click at [290, 15] on input "Add to product" at bounding box center [283, 20] width 42 height 12
type input "Adding..."
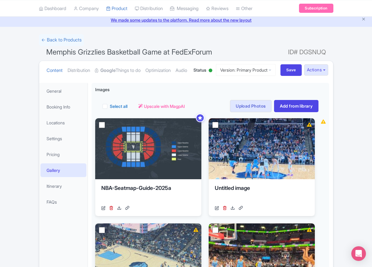
scroll to position [24, 0]
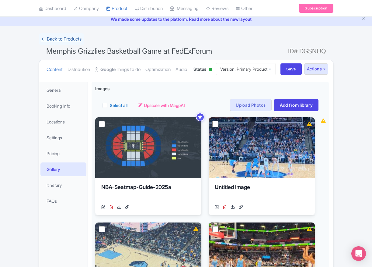
click at [62, 37] on link "← Back to Products" at bounding box center [61, 39] width 45 height 12
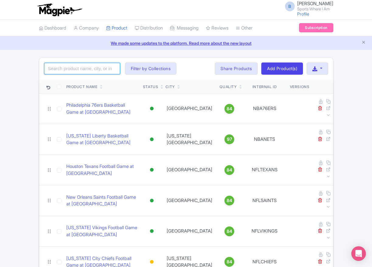
click at [75, 70] on input "search" at bounding box center [82, 69] width 76 height 12
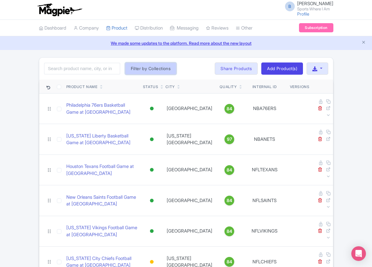
click at [128, 68] on button "Filter by Collections" at bounding box center [151, 68] width 52 height 12
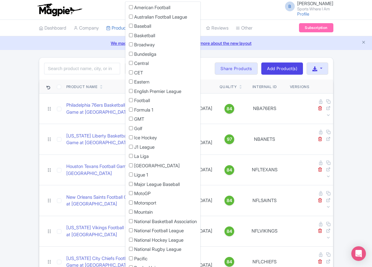
click at [147, 9] on label "American Football" at bounding box center [152, 7] width 36 height 7
click at [133, 9] on input "American Football" at bounding box center [131, 7] width 4 height 4
checkbox input "true"
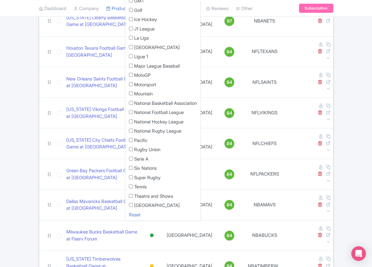
click at [158, 113] on label "National Football League" at bounding box center [159, 112] width 50 height 7
click at [133, 113] on input "National Football League" at bounding box center [131, 112] width 4 height 4
checkbox input "true"
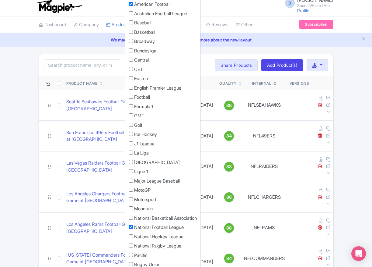
scroll to position [0, 0]
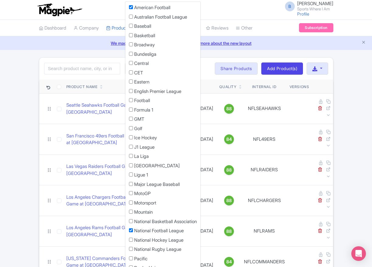
click at [131, 8] on input "American Football" at bounding box center [131, 7] width 4 height 4
checkbox input "false"
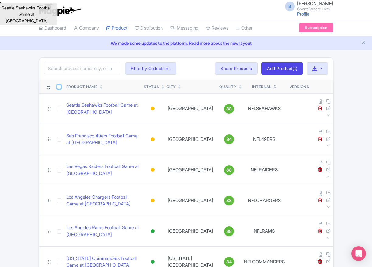
click at [61, 86] on input "checkbox" at bounding box center [59, 87] width 4 height 4
checkbox input "true"
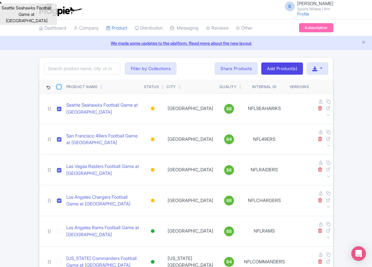
checkbox input "true"
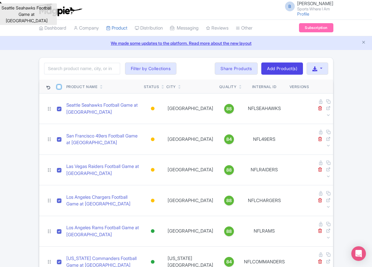
checkbox input "true"
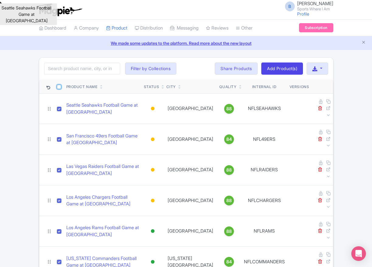
checkbox input "true"
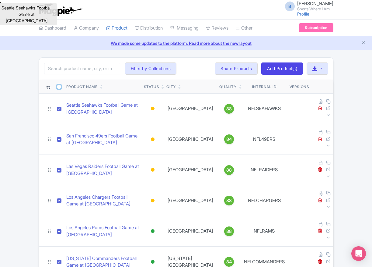
checkbox input "true"
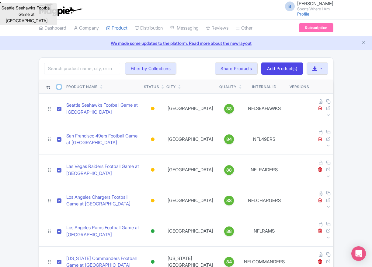
checkbox input "true"
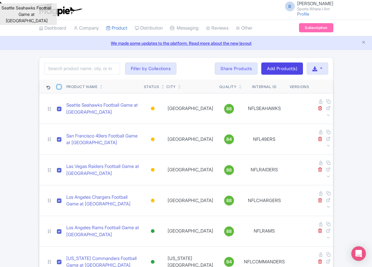
checkbox input "true"
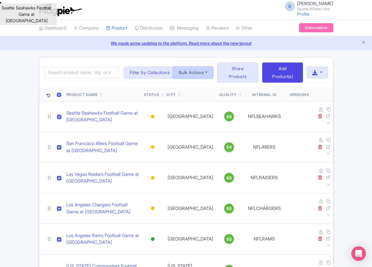
click at [210, 74] on button "Bulk Actions" at bounding box center [193, 72] width 40 height 12
click at [318, 75] on button "button" at bounding box center [317, 72] width 21 height 12
